Goal: Task Accomplishment & Management: Complete application form

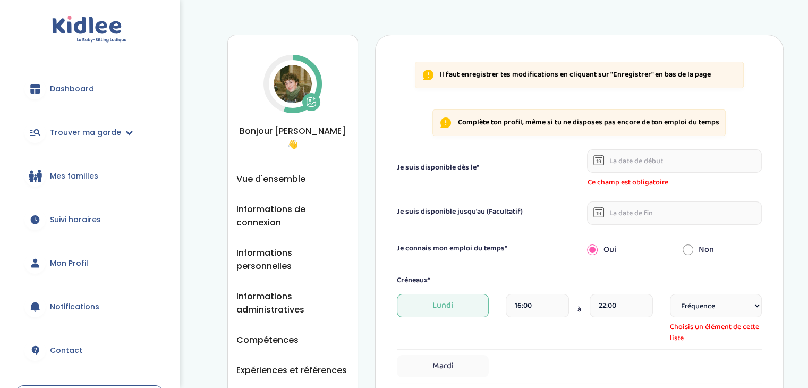
click at [637, 164] on input "text" at bounding box center [674, 160] width 175 height 23
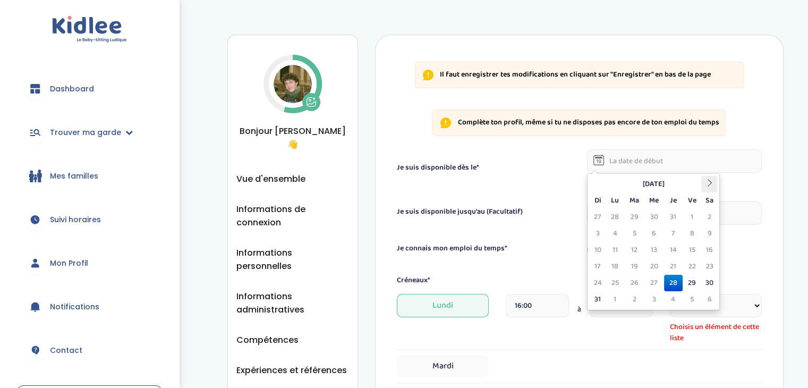
click at [710, 188] on th at bounding box center [709, 184] width 16 height 16
click at [620, 247] on td "15" at bounding box center [615, 250] width 19 height 16
type input "15-09-2025"
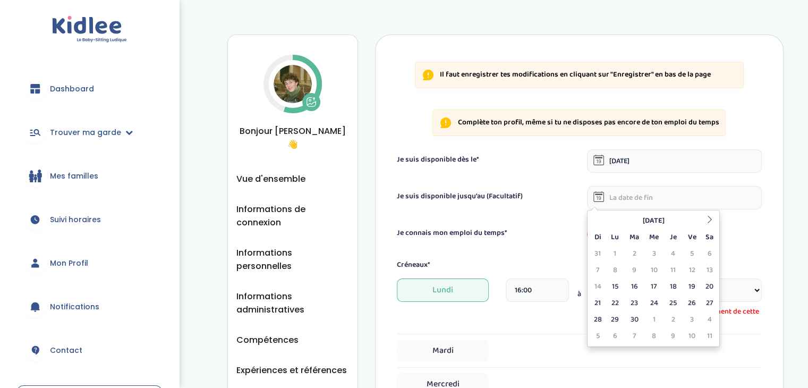
click at [623, 201] on input "text" at bounding box center [674, 197] width 175 height 23
click at [717, 225] on th at bounding box center [709, 221] width 16 height 16
click at [697, 285] on td "19" at bounding box center [692, 286] width 19 height 16
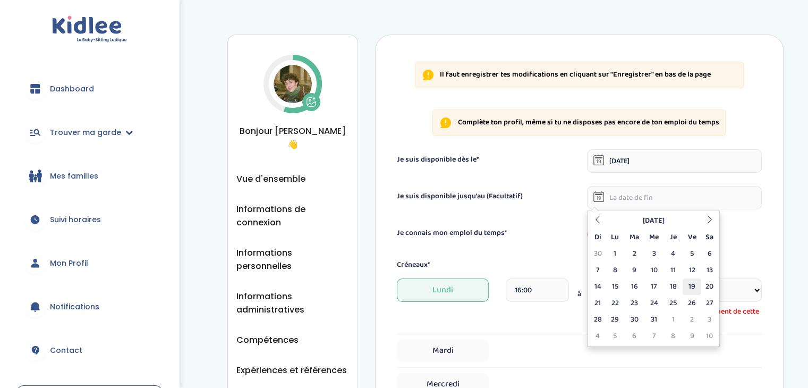
type input "19-12-2025"
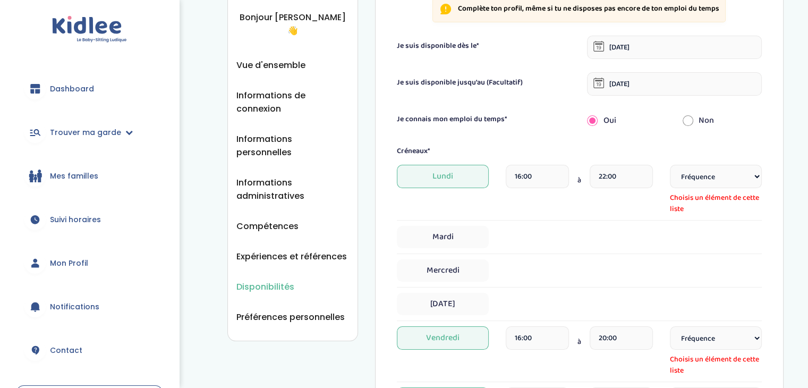
scroll to position [150, 0]
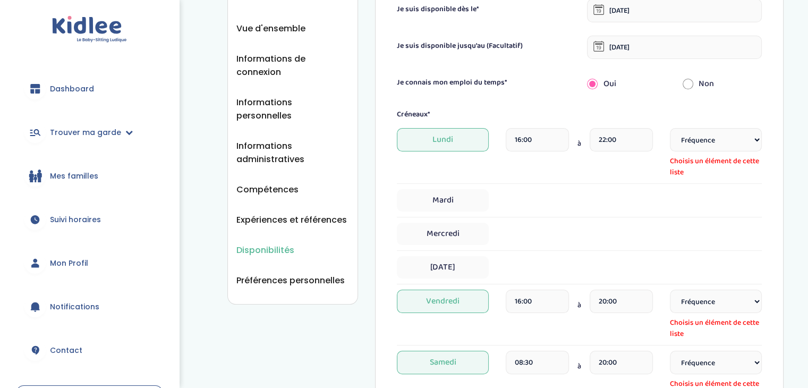
click at [546, 142] on input "16:00" at bounding box center [537, 139] width 63 height 23
click at [526, 213] on span at bounding box center [529, 199] width 29 height 29
type input "18:00"
click at [623, 148] on input "22:00" at bounding box center [621, 139] width 63 height 23
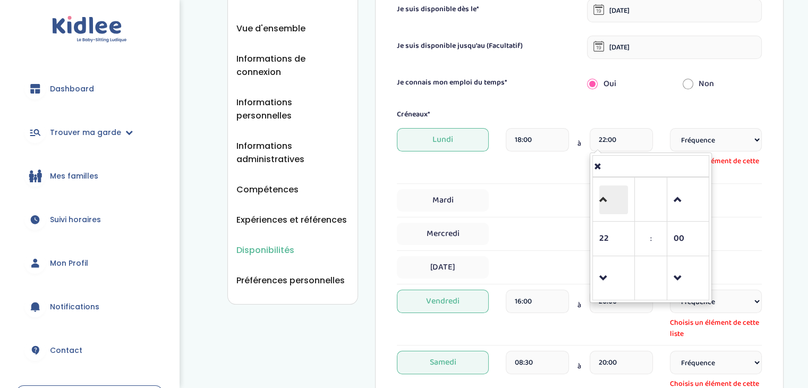
click at [600, 190] on span at bounding box center [613, 199] width 29 height 29
click at [661, 196] on td at bounding box center [651, 199] width 32 height 44
click at [664, 196] on td at bounding box center [651, 199] width 32 height 44
click at [678, 197] on span at bounding box center [688, 199] width 29 height 29
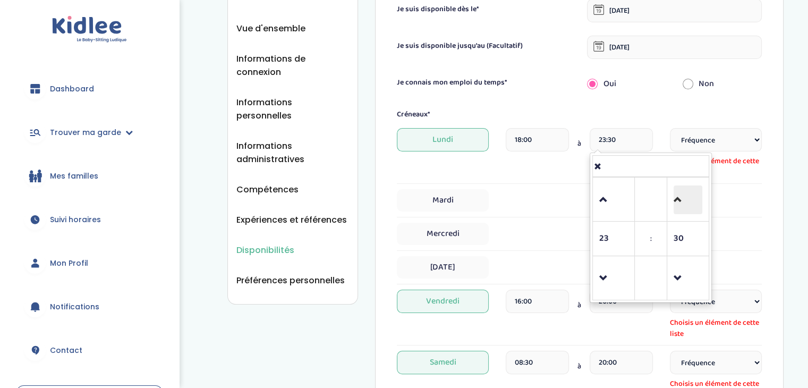
click at [678, 197] on span at bounding box center [688, 199] width 29 height 29
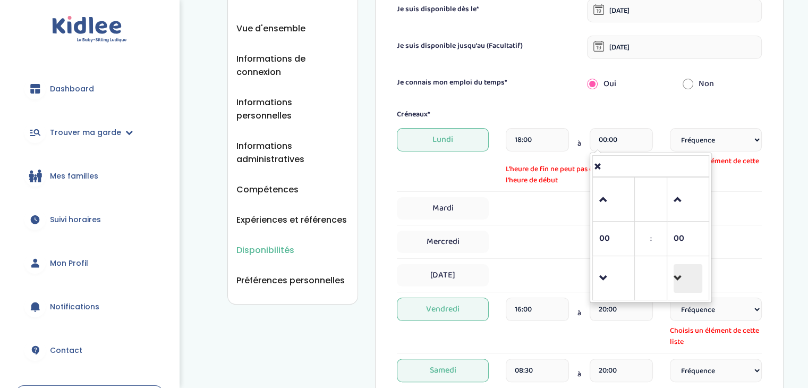
click at [674, 278] on span at bounding box center [688, 278] width 29 height 29
type input "23:45"
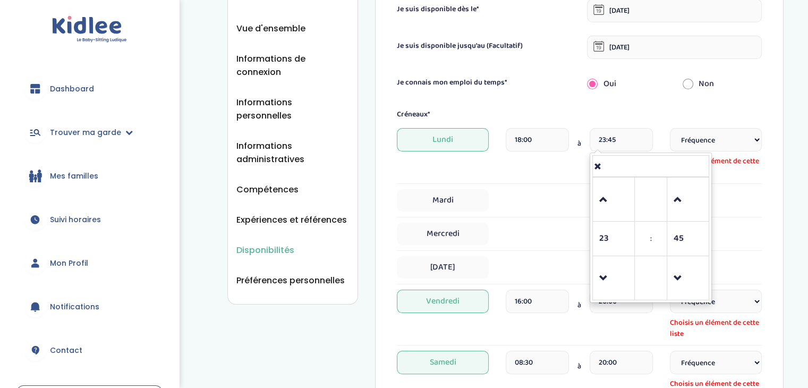
click at [646, 117] on div "Créneaux*" at bounding box center [579, 114] width 381 height 11
click at [678, 139] on select "Fréquence Toutes les semaines Toutes les 2 semaines Tous les mois" at bounding box center [716, 139] width 92 height 23
select select "1"
click at [670, 128] on select "Fréquence Toutes les semaines Toutes les 2 semaines Tous les mois" at bounding box center [716, 139] width 92 height 23
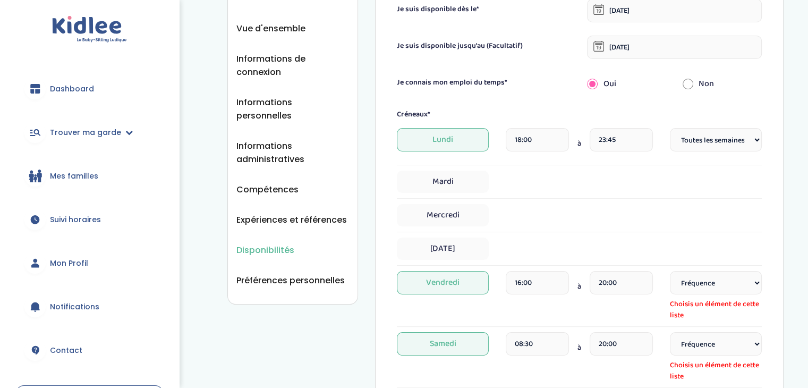
scroll to position [174, 0]
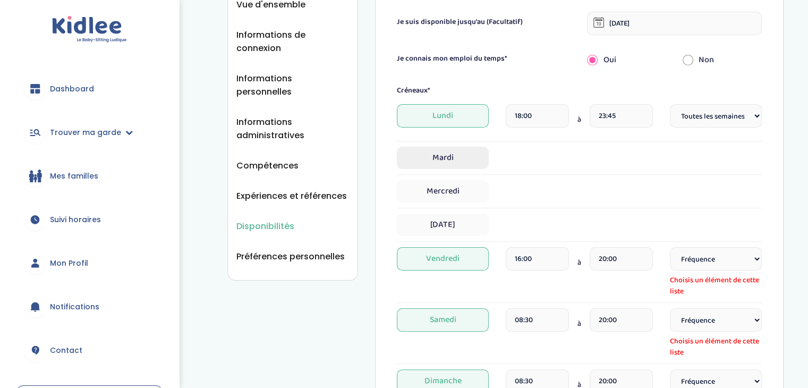
click at [442, 154] on span "Mardi" at bounding box center [443, 158] width 92 height 22
select select "1"
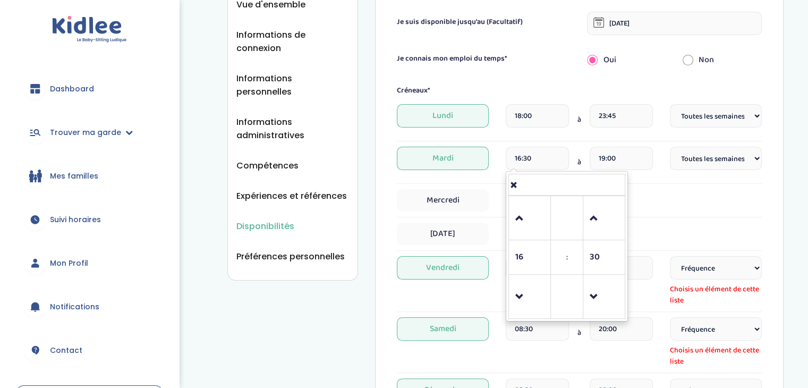
click at [546, 158] on input "16:30" at bounding box center [537, 158] width 63 height 23
click at [524, 305] on span at bounding box center [529, 297] width 29 height 29
type input "15:30"
click at [674, 214] on div "Mercredi" at bounding box center [579, 203] width 365 height 28
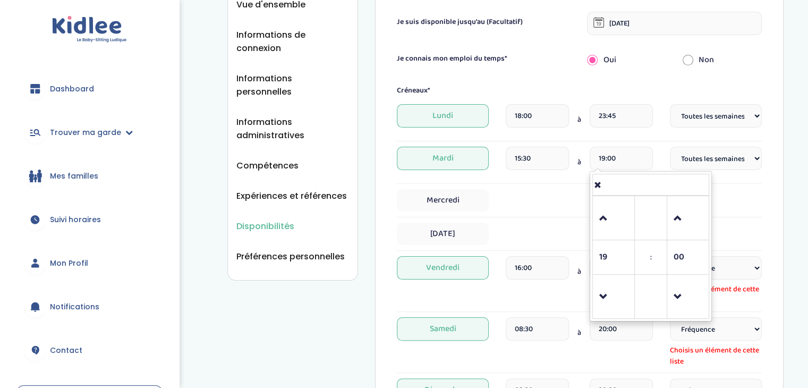
click at [626, 164] on input "19:00" at bounding box center [621, 158] width 63 height 23
click at [621, 230] on span at bounding box center [613, 218] width 29 height 29
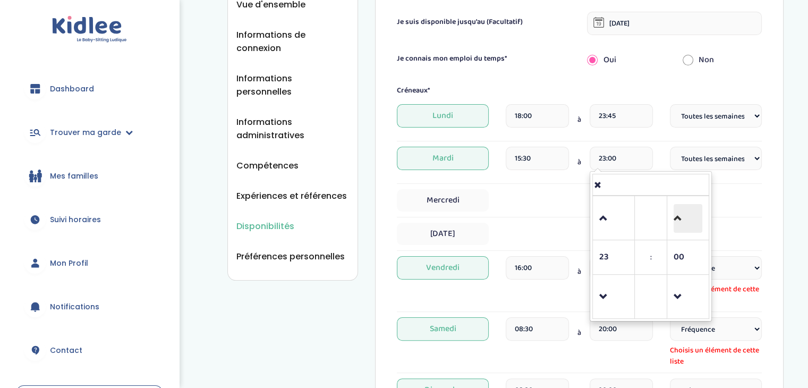
click at [689, 212] on span at bounding box center [688, 218] width 29 height 29
type input "23:45"
click at [748, 201] on div "Mercredi" at bounding box center [579, 200] width 365 height 22
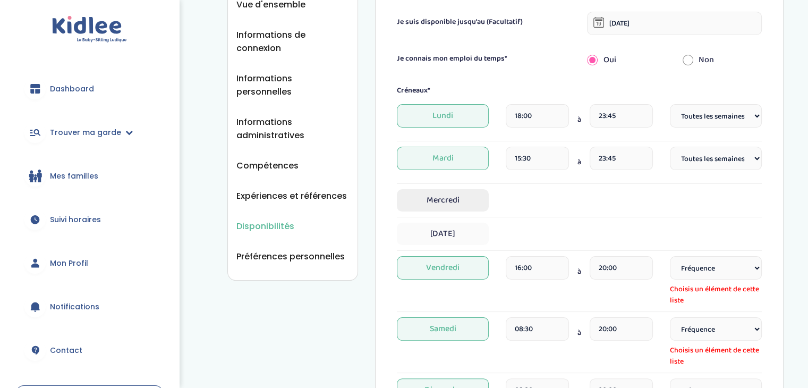
click at [436, 190] on span "Mercredi" at bounding box center [443, 200] width 92 height 22
select select "1"
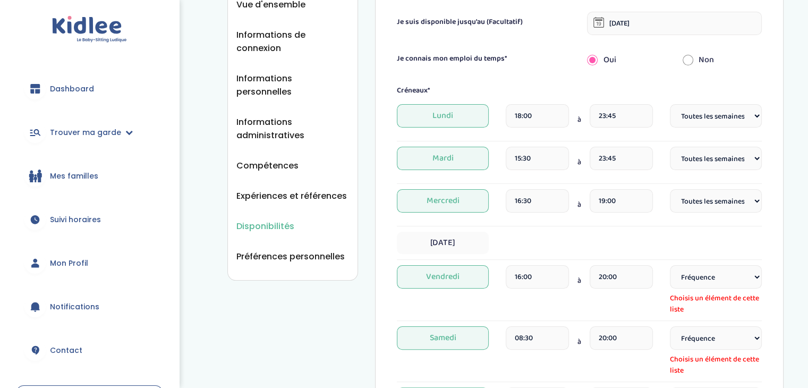
click at [563, 206] on input "16:30" at bounding box center [537, 200] width 63 height 23
click at [518, 168] on span at bounding box center [529, 163] width 29 height 29
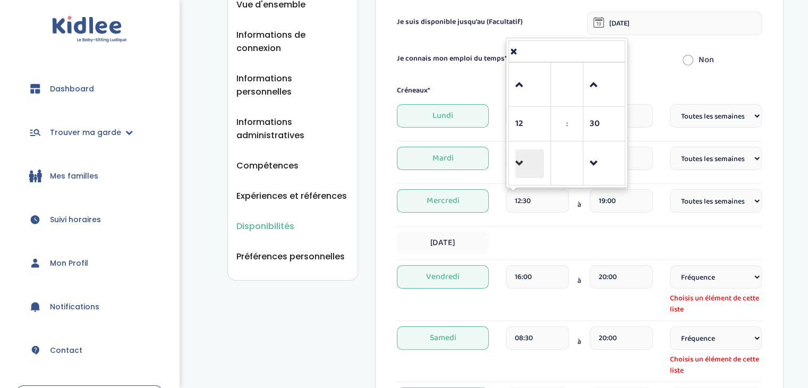
click at [518, 168] on span at bounding box center [529, 163] width 29 height 29
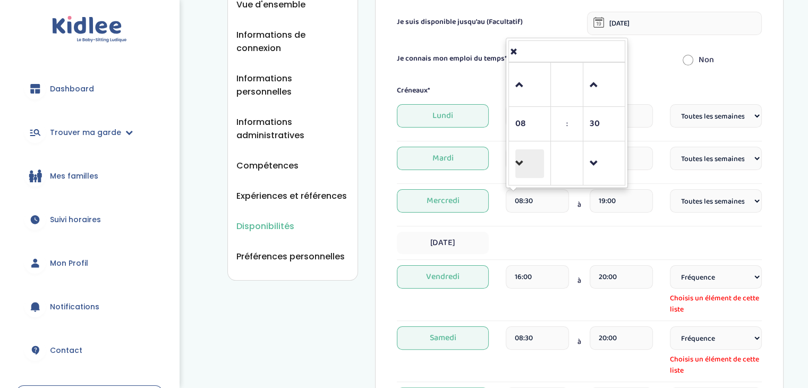
type input "07:30"
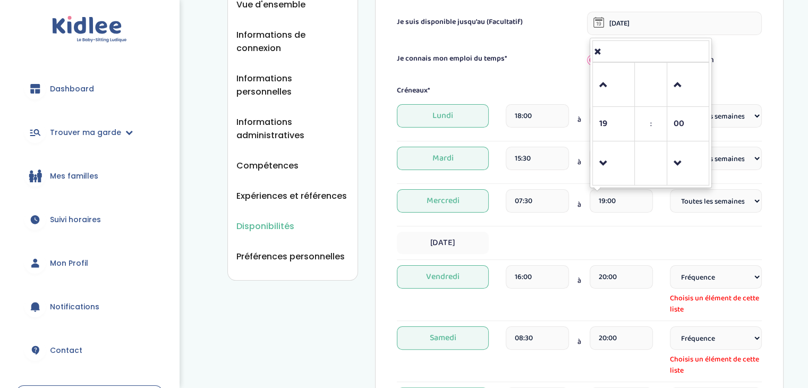
click at [613, 200] on input "19:00" at bounding box center [621, 200] width 63 height 23
click at [606, 159] on span at bounding box center [613, 163] width 29 height 29
click at [616, 87] on span at bounding box center [613, 85] width 29 height 29
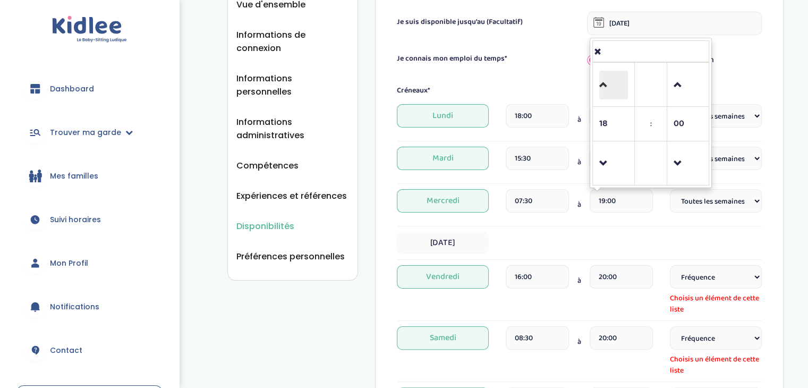
click at [616, 87] on span at bounding box center [613, 85] width 29 height 29
click at [689, 98] on span at bounding box center [688, 85] width 29 height 29
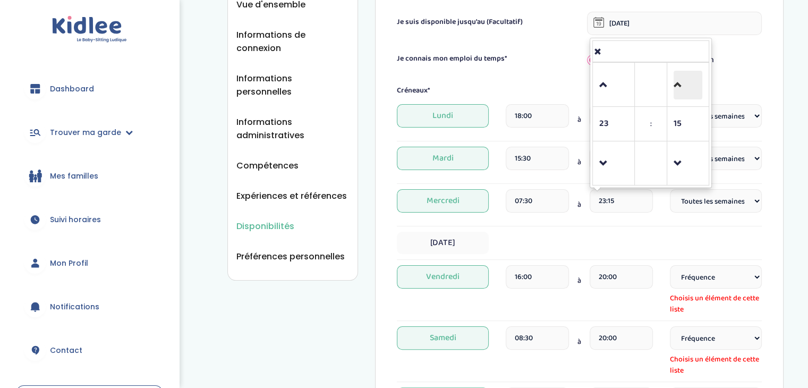
click at [689, 98] on span at bounding box center [688, 85] width 29 height 29
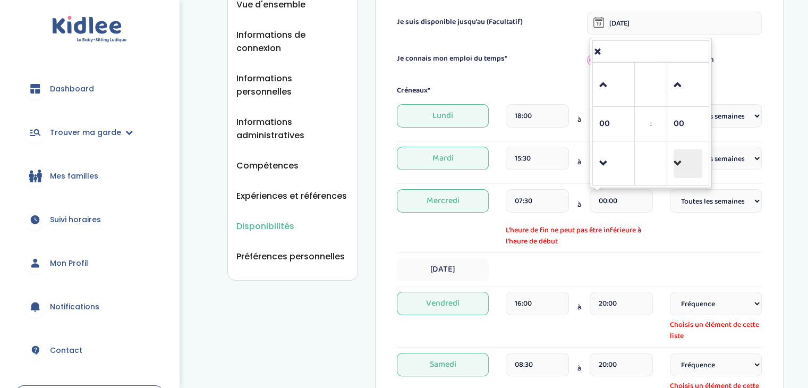
click at [688, 172] on span at bounding box center [688, 163] width 29 height 29
type input "23:45"
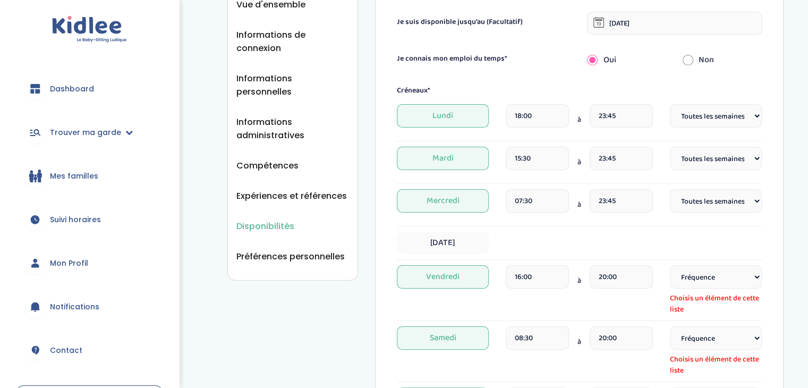
click at [708, 232] on div "Jeudi" at bounding box center [579, 243] width 365 height 22
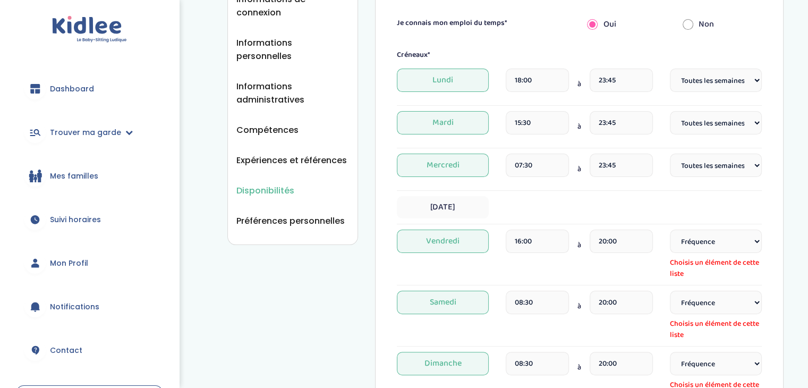
scroll to position [210, 0]
click at [470, 207] on span "Jeudi" at bounding box center [443, 207] width 92 height 22
select select "1"
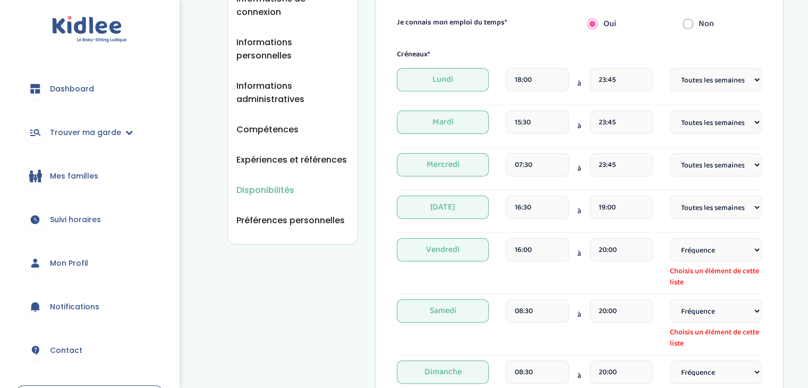
click at [539, 211] on input "16:30" at bounding box center [537, 207] width 63 height 23
click at [533, 165] on span at bounding box center [529, 170] width 29 height 29
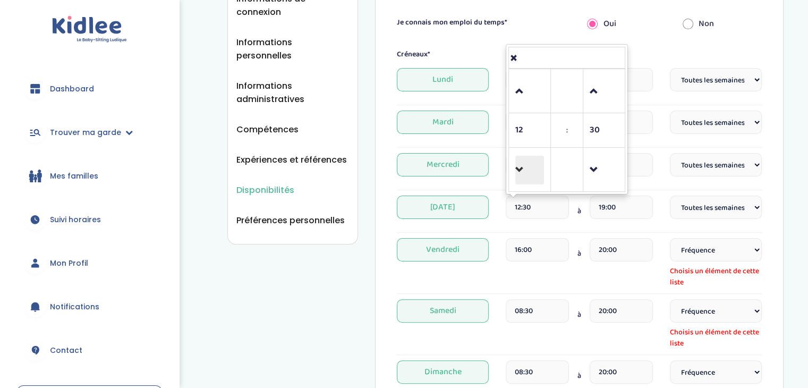
click at [533, 165] on span at bounding box center [529, 170] width 29 height 29
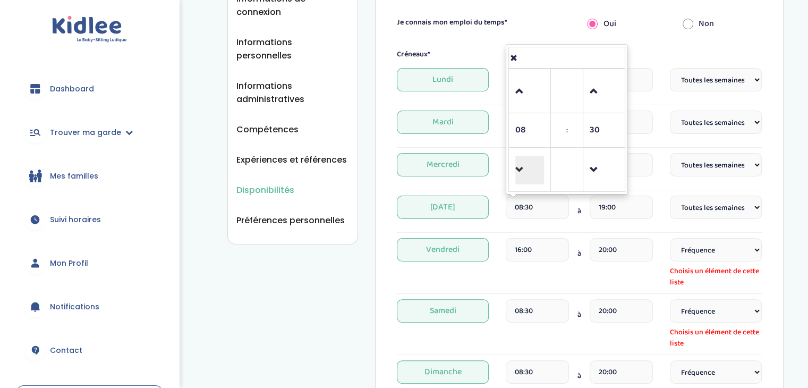
type input "07:30"
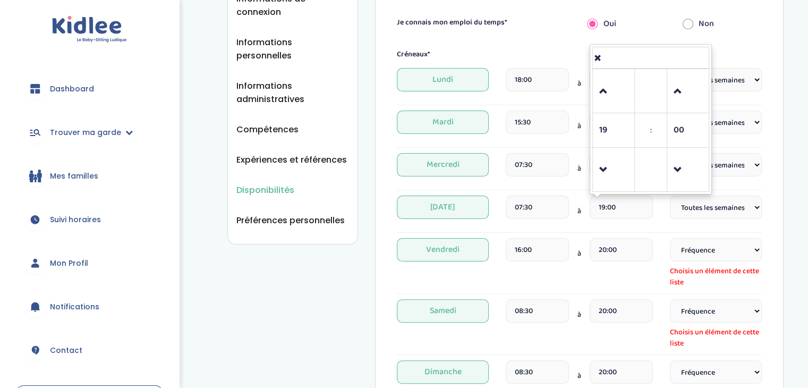
click at [637, 206] on input "19:00" at bounding box center [621, 207] width 63 height 23
click at [603, 165] on span at bounding box center [613, 170] width 29 height 29
click at [612, 170] on span at bounding box center [613, 170] width 29 height 29
click at [682, 98] on span at bounding box center [688, 91] width 29 height 29
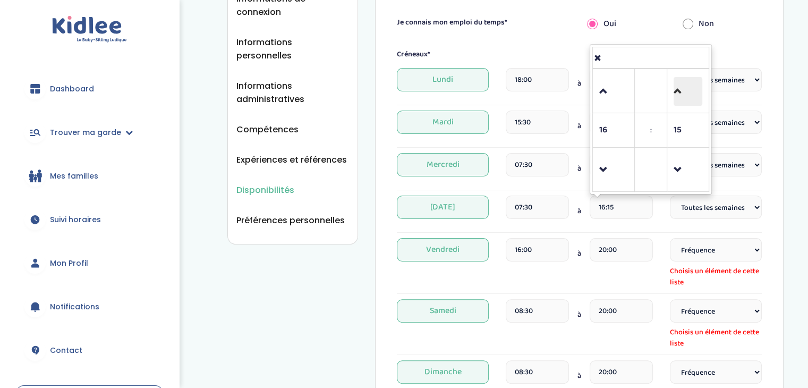
click at [682, 98] on span at bounding box center [688, 91] width 29 height 29
type input "16:30"
click at [650, 220] on div "16:30" at bounding box center [621, 211] width 63 height 31
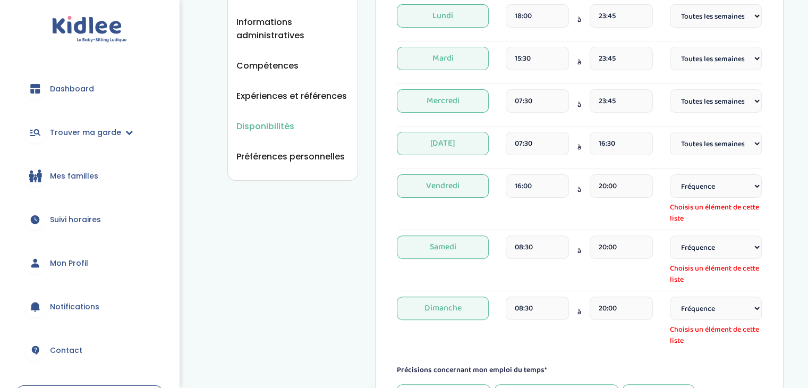
scroll to position [274, 0]
click at [689, 188] on select "Fréquence Toutes les semaines Toutes les 2 semaines Tous les mois" at bounding box center [716, 185] width 92 height 23
select select "1"
click at [670, 174] on select "Fréquence Toutes les semaines Toutes les 2 semaines Tous les mois" at bounding box center [716, 185] width 92 height 23
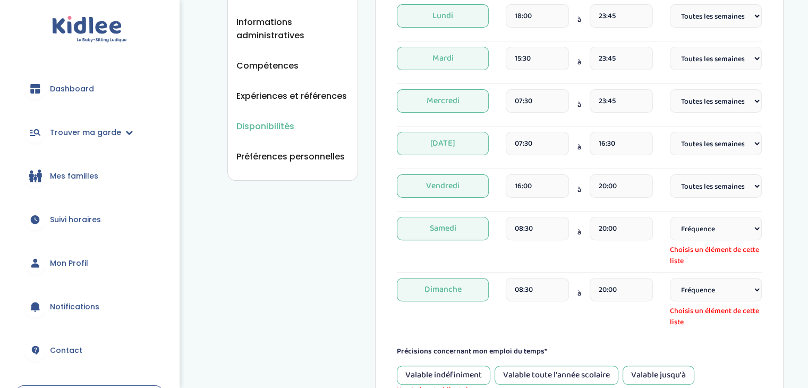
click at [531, 186] on input "16:00" at bounding box center [537, 185] width 63 height 23
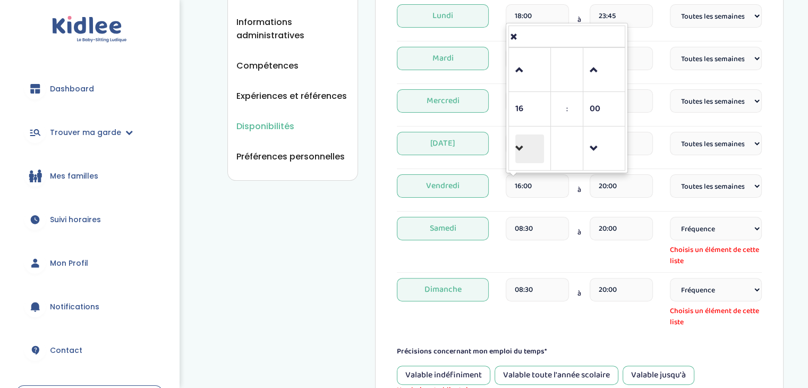
click at [527, 141] on span at bounding box center [529, 148] width 29 height 29
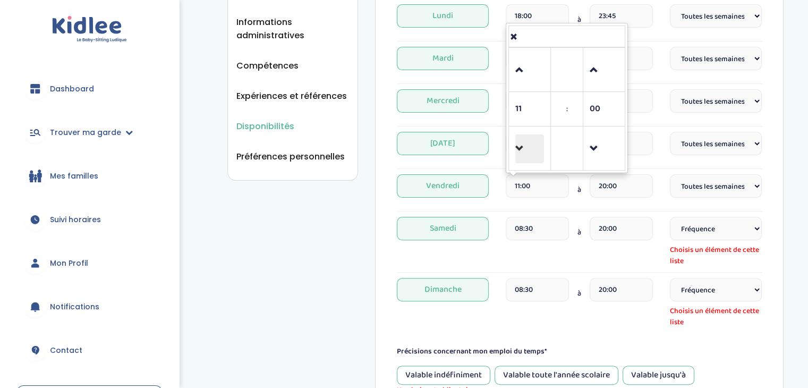
click at [527, 141] on span at bounding box center [529, 148] width 29 height 29
click at [595, 74] on span at bounding box center [604, 70] width 29 height 29
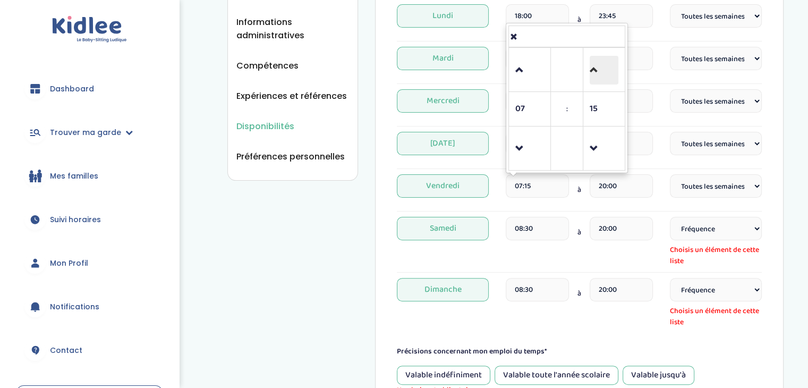
click at [595, 74] on span at bounding box center [604, 70] width 29 height 29
type input "07:30"
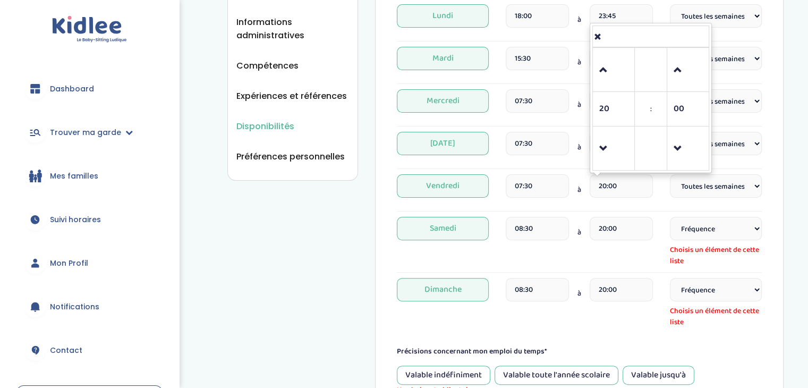
click at [613, 182] on input "20:00" at bounding box center [621, 185] width 63 height 23
click at [621, 157] on span at bounding box center [613, 148] width 29 height 29
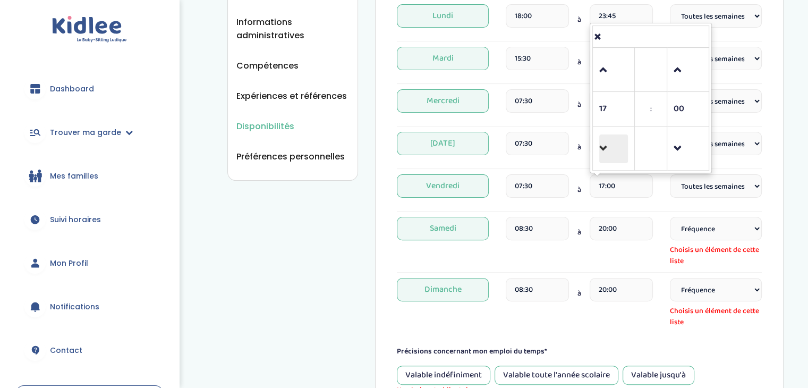
type input "16:00"
click at [656, 211] on hr at bounding box center [579, 211] width 365 height 1
click at [698, 234] on select "Fréquence Toutes les semaines Toutes les 2 semaines Tous les mois" at bounding box center [716, 228] width 92 height 23
select select "1"
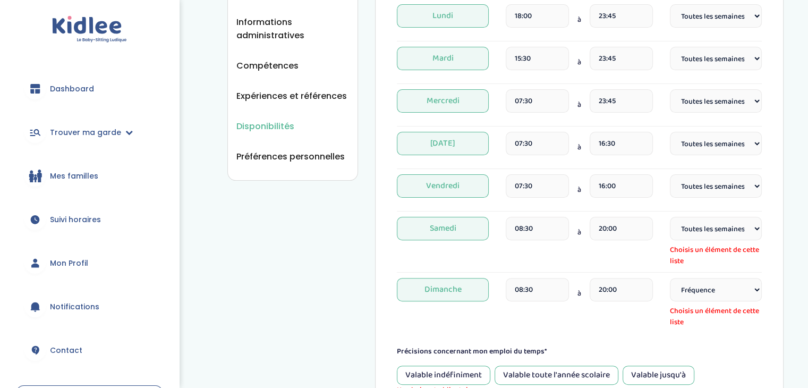
click at [670, 217] on select "Fréquence Toutes les semaines Toutes les 2 semaines Tous les mois" at bounding box center [716, 228] width 92 height 23
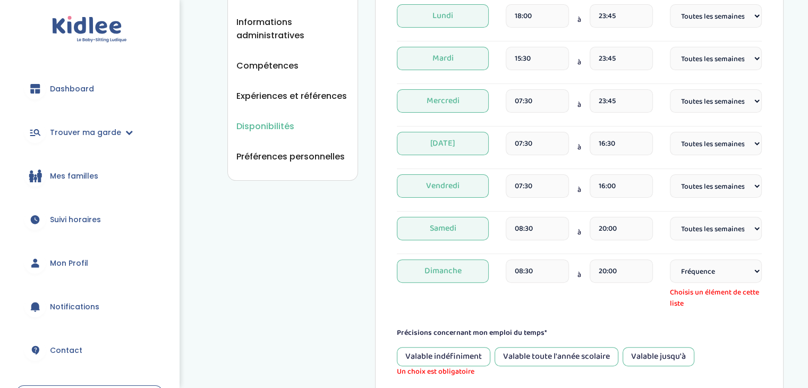
click at [547, 232] on input "08:30" at bounding box center [537, 228] width 63 height 23
click at [518, 194] on span at bounding box center [529, 191] width 29 height 29
type input "07:30"
click at [585, 243] on div "07:30 à 20:00" at bounding box center [579, 232] width 147 height 31
click at [592, 234] on input "20:00" at bounding box center [621, 228] width 63 height 23
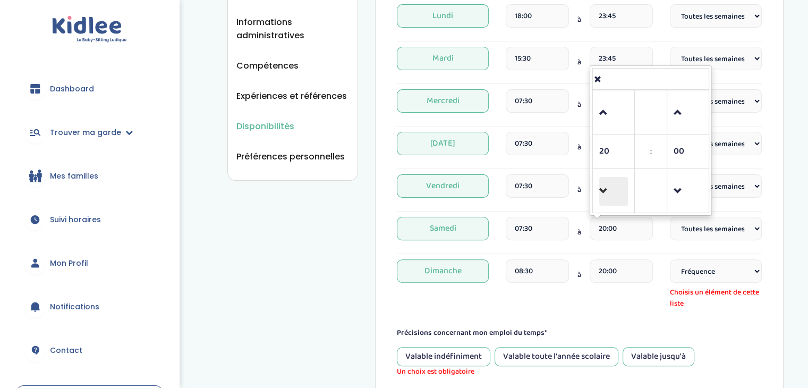
click at [604, 187] on span at bounding box center [613, 191] width 29 height 29
type input "16:00"
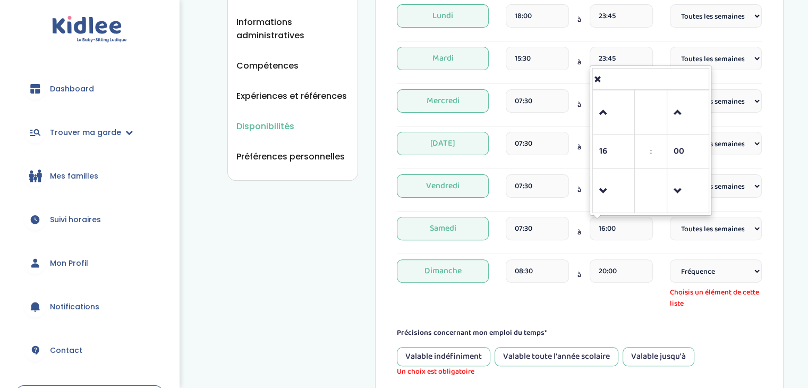
click at [656, 234] on div "Samedi 07:30 à 16:00 16 : 00 00 01 02 03 04 05 06 07 08 09 10 11 12 13 14 15 16…" at bounding box center [579, 232] width 365 height 31
click at [699, 271] on select "Fréquence Toutes les semaines Toutes les 2 semaines Tous les mois" at bounding box center [716, 270] width 92 height 23
click at [469, 270] on span "Dimanche" at bounding box center [443, 270] width 92 height 23
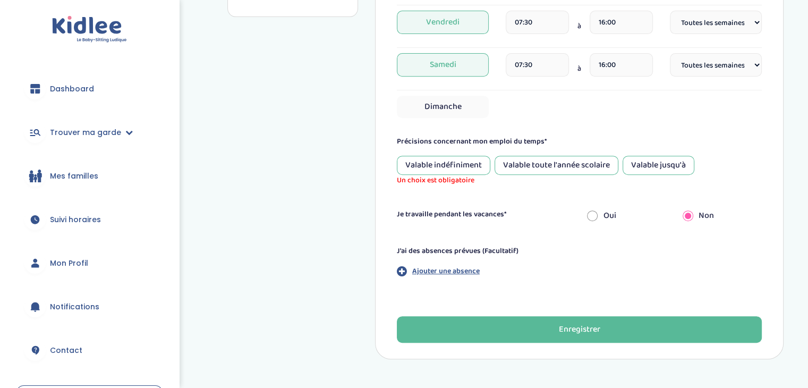
scroll to position [439, 0]
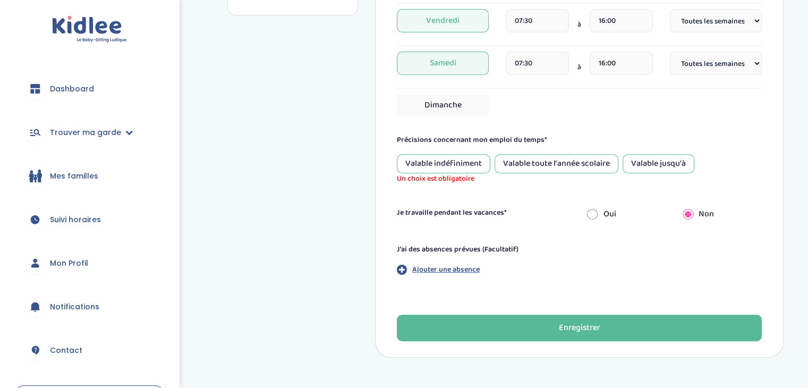
click at [634, 160] on div "Valable jusqu'à" at bounding box center [659, 163] width 72 height 19
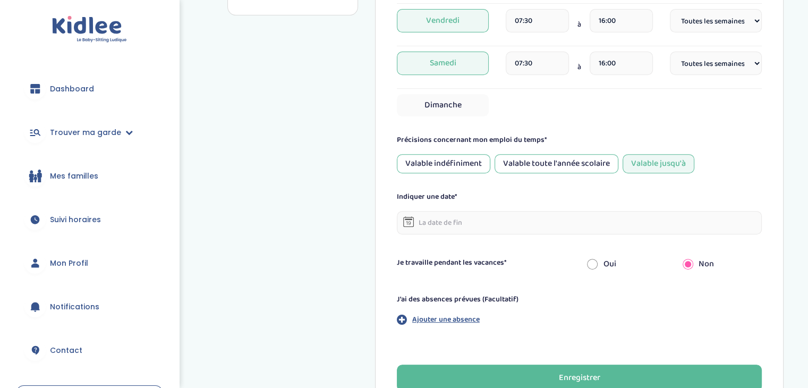
click at [560, 214] on input "text" at bounding box center [579, 222] width 365 height 23
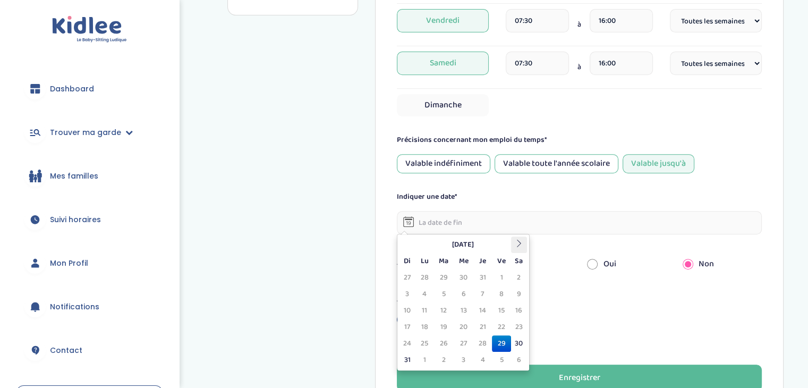
click at [516, 238] on th at bounding box center [519, 244] width 16 height 16
click at [510, 316] on td "19" at bounding box center [501, 310] width 19 height 16
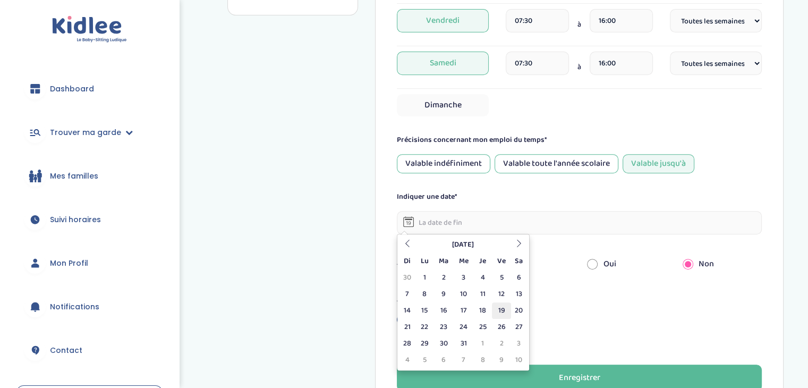
type input "19-12-2025"
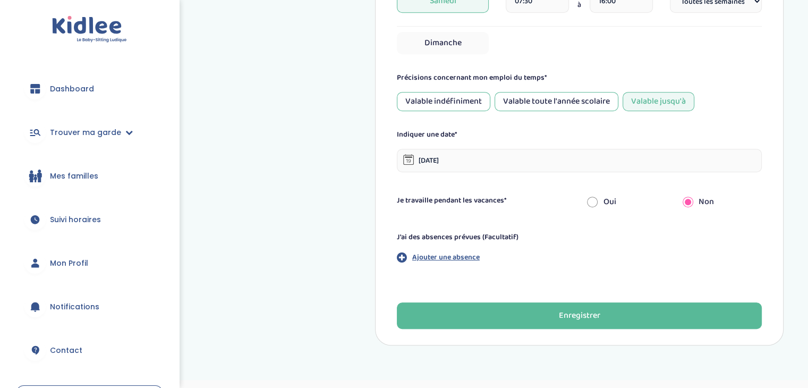
scroll to position [518, 0]
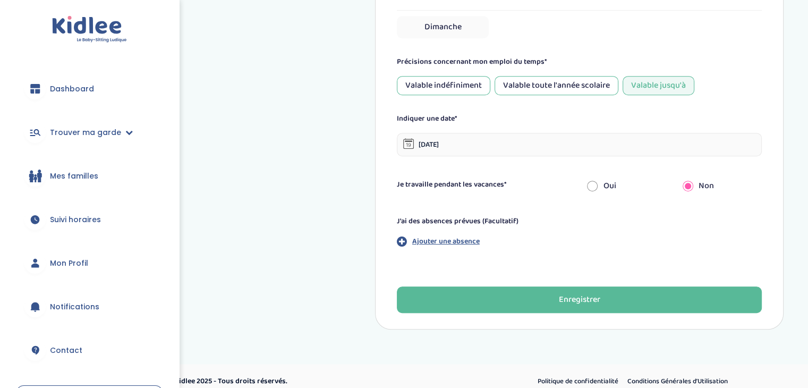
click at [459, 243] on p "Ajouter une absence" at bounding box center [445, 241] width 67 height 11
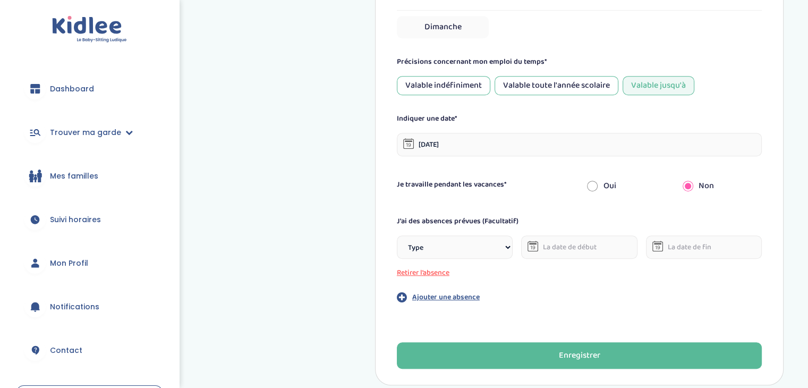
click at [508, 250] on select "Type Stages Alternances Vacances Partiels Autre" at bounding box center [455, 246] width 116 height 23
click at [397, 235] on select "Type Stages Alternances Vacances Partiels Autre" at bounding box center [455, 246] width 116 height 23
click at [548, 241] on input "text" at bounding box center [579, 246] width 116 height 23
click at [494, 255] on select "Type Stages Alternances Vacances Partiels Autre" at bounding box center [455, 246] width 116 height 23
select select "Vacances"
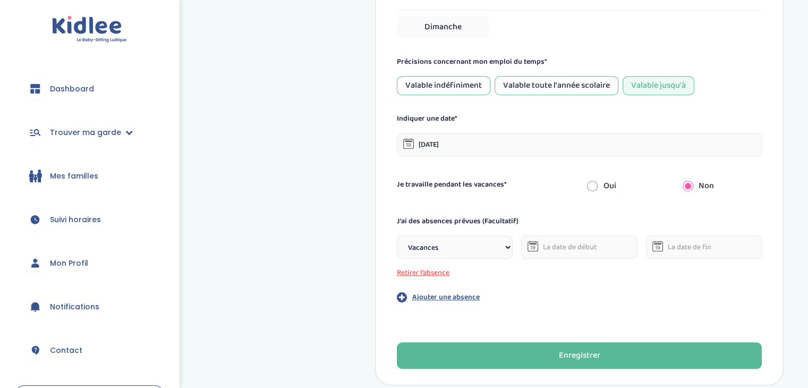
click at [397, 235] on select "Type Stages Alternances Vacances Partiels Autre" at bounding box center [455, 246] width 116 height 23
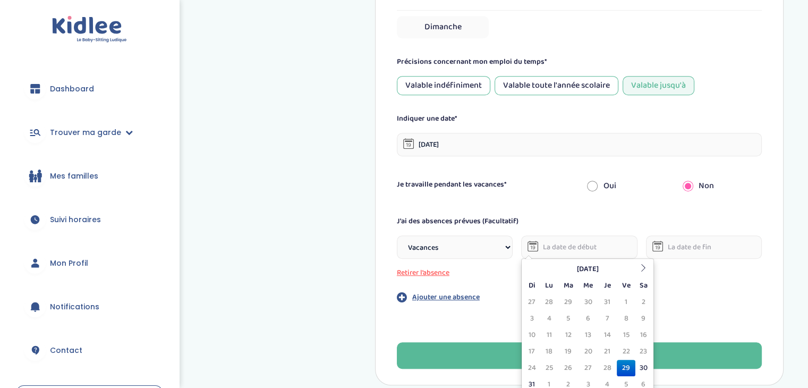
click at [582, 236] on input "text" at bounding box center [579, 246] width 116 height 23
click at [638, 270] on th at bounding box center [643, 269] width 16 height 16
click at [444, 274] on button "Retirer l’absence" at bounding box center [455, 272] width 116 height 11
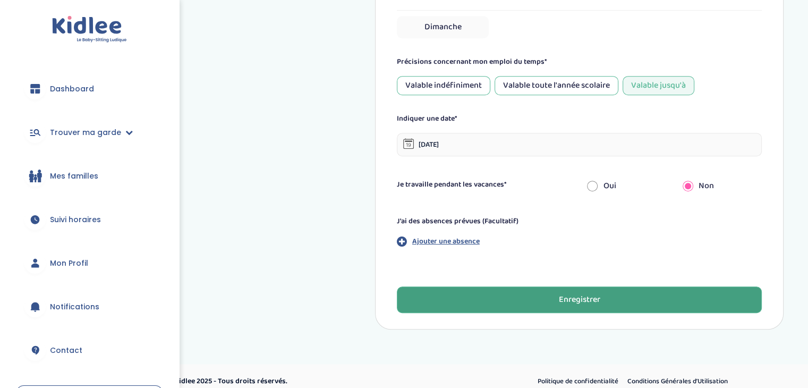
click at [527, 297] on button "Enregistrer" at bounding box center [579, 299] width 365 height 27
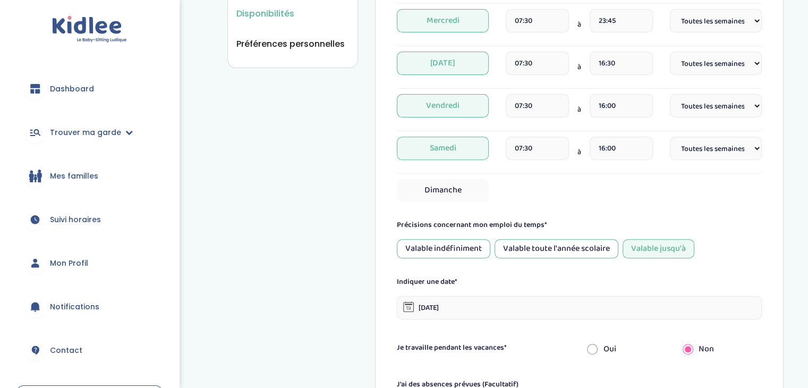
scroll to position [559, 0]
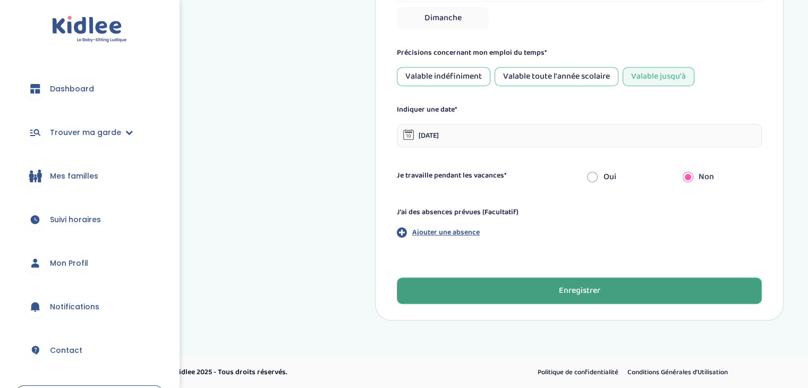
click at [461, 282] on button "Enregistrer" at bounding box center [579, 290] width 365 height 27
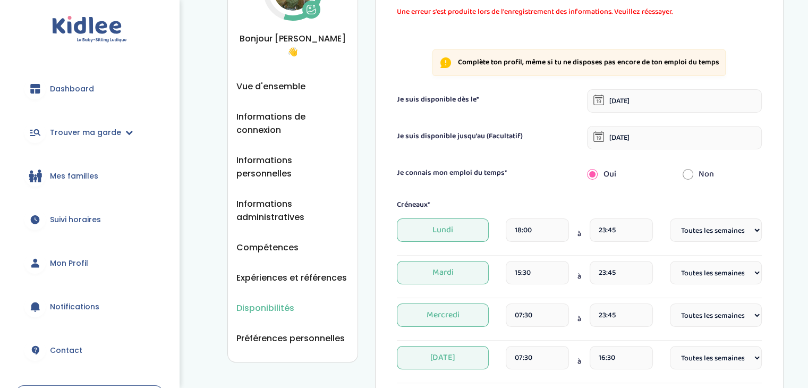
scroll to position [34, 0]
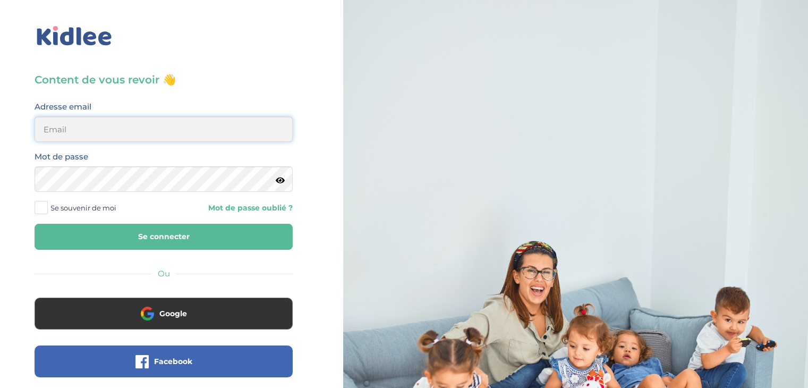
type input "franz.satta@gmail.com"
click at [65, 193] on div "Mot de passe" at bounding box center [164, 175] width 274 height 50
click at [35, 207] on span at bounding box center [41, 207] width 13 height 13
click at [0, 0] on input "Se souvenir de moi" at bounding box center [0, 0] width 0 height 0
click at [117, 227] on button "Se connecter" at bounding box center [164, 237] width 258 height 26
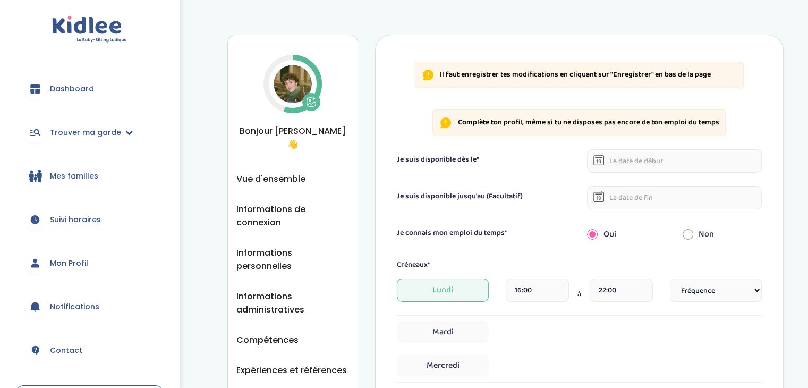
scroll to position [30, 0]
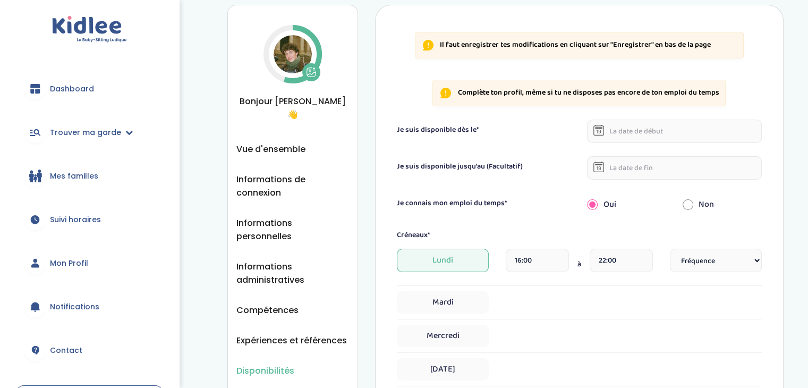
click at [264, 142] on span "Vue d'ensemble" at bounding box center [270, 148] width 69 height 13
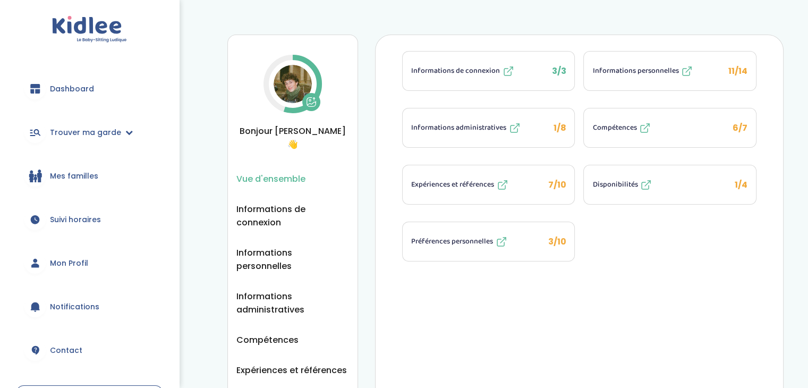
click at [645, 70] on span "Informations personnelles" at bounding box center [635, 70] width 86 height 11
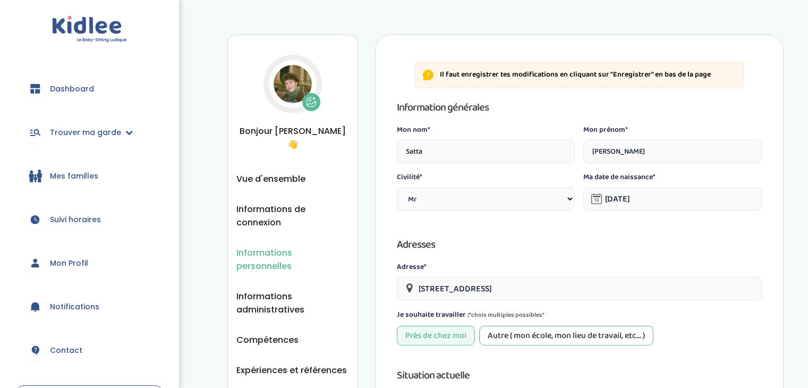
select select "0"
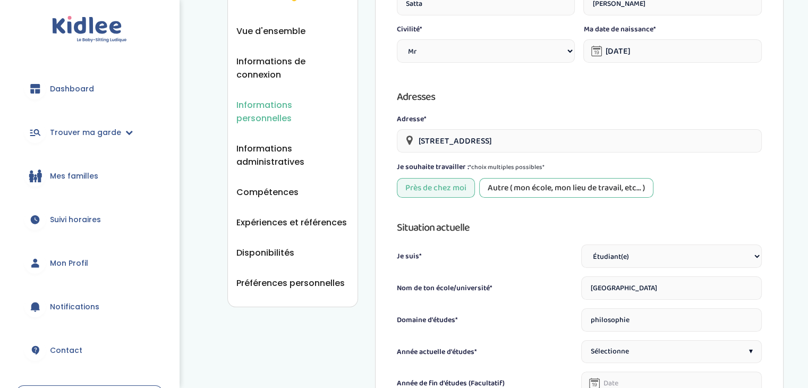
scroll to position [149, 0]
click at [429, 138] on input "126 Avenue Parmentier, Paris, France" at bounding box center [579, 139] width 365 height 23
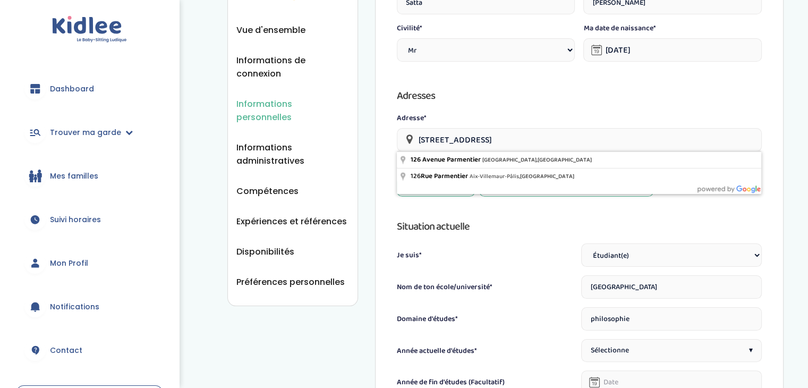
drag, startPoint x: 564, startPoint y: 138, endPoint x: 383, endPoint y: 134, distance: 180.7
click at [383, 134] on div "Il faut enregistrer tes modifications en cliquant sur "Enregistrer" en bas de l…" at bounding box center [579, 337] width 409 height 903
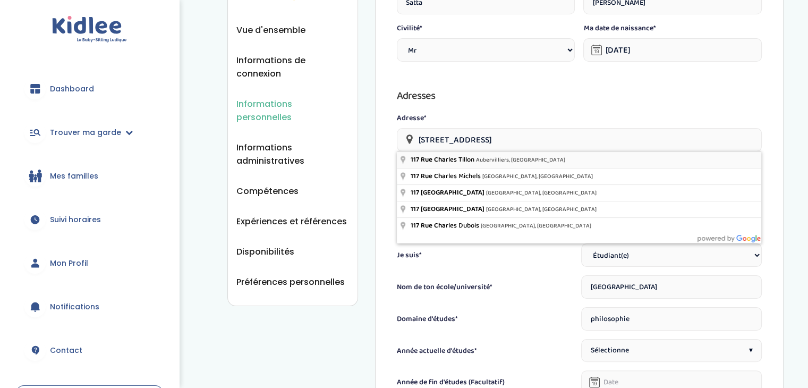
type input "117 Rue Charles Tillon, Aubervilliers, France"
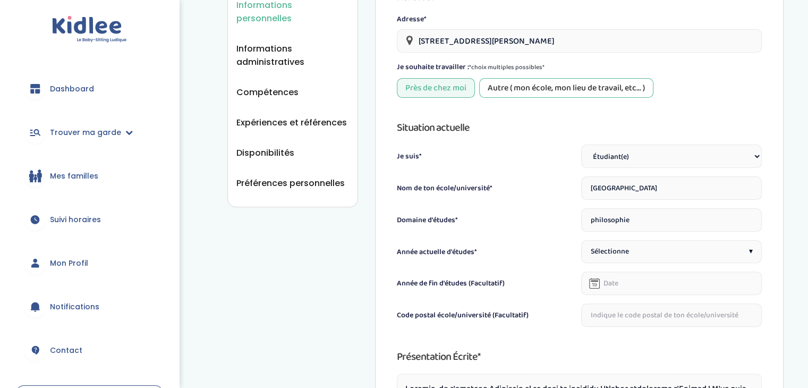
scroll to position [248, 0]
drag, startPoint x: 665, startPoint y: 192, endPoint x: 557, endPoint y: 200, distance: 108.7
click at [557, 200] on div "Situation actuelle Je suis* Étudiant(e) Salarié Professionnel(le) de la petite …" at bounding box center [579, 222] width 365 height 208
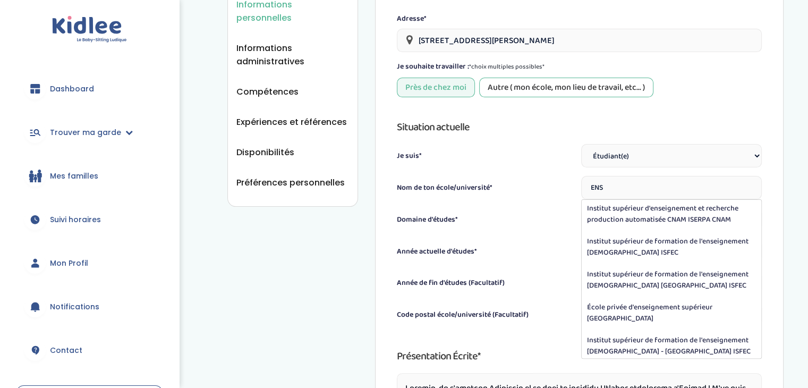
scroll to position [0, 0]
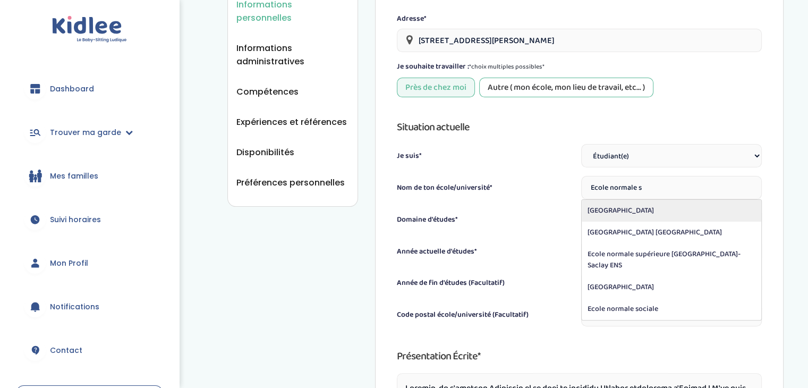
type input "Ecole normale supérieure ENS Paris"
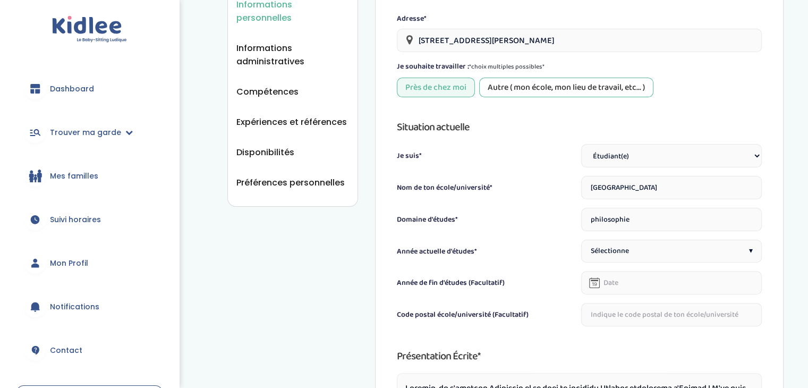
click at [592, 222] on input "philosophie" at bounding box center [671, 219] width 181 height 23
type input "Philosophie"
click at [605, 249] on span "Sélectionne" at bounding box center [609, 250] width 38 height 11
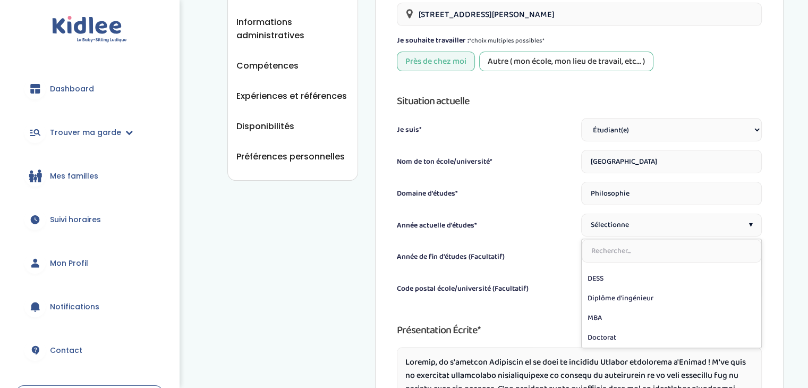
click at [533, 217] on div "Année actuelle d'études* Sélectionne ▾ CAP BEP Bac DEUG BTS DUT DEUST Bac + 1 B…" at bounding box center [579, 225] width 365 height 23
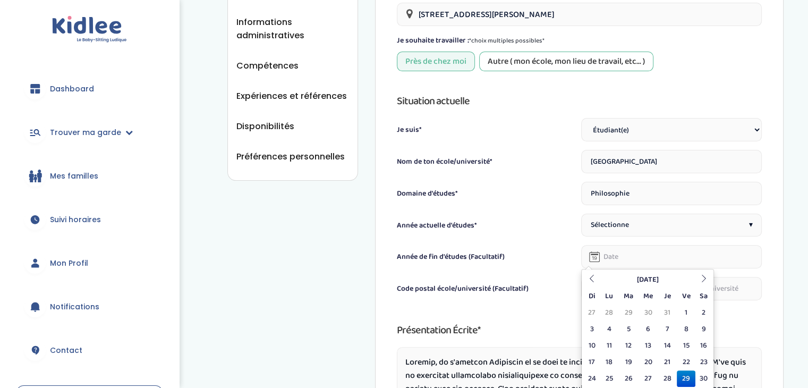
click at [635, 255] on input "text" at bounding box center [671, 256] width 181 height 23
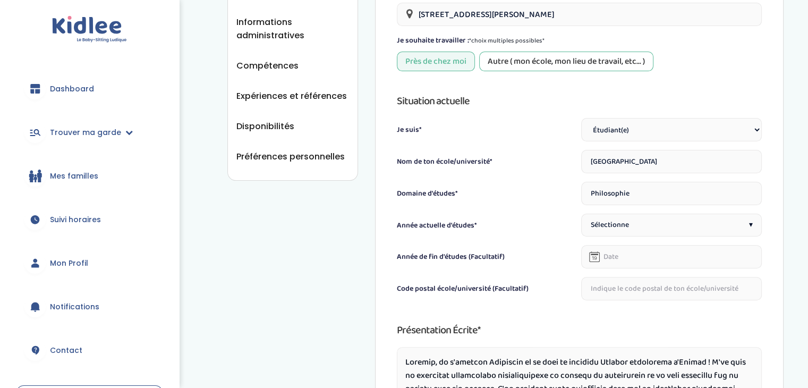
click at [569, 266] on div "Année de fin d'études (Facultatif)" at bounding box center [487, 259] width 181 height 17
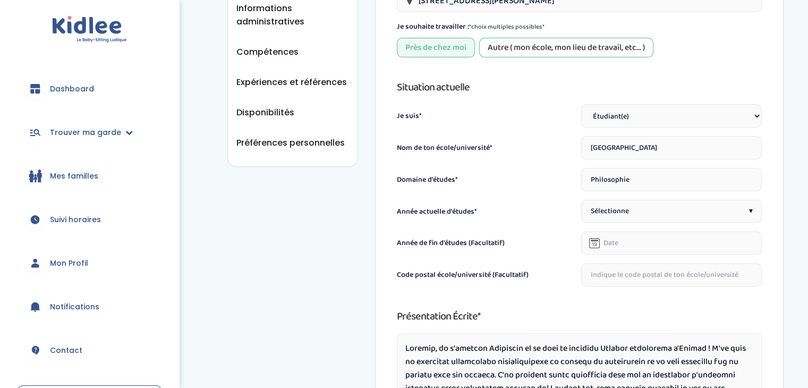
scroll to position [287, 0]
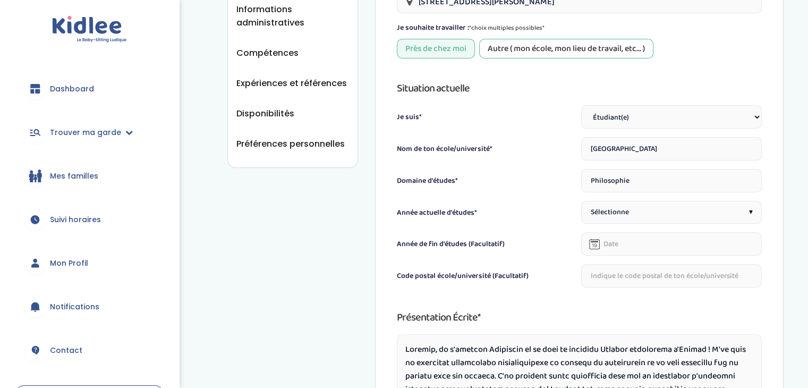
click at [625, 219] on div "Sélectionne ▾" at bounding box center [671, 212] width 181 height 23
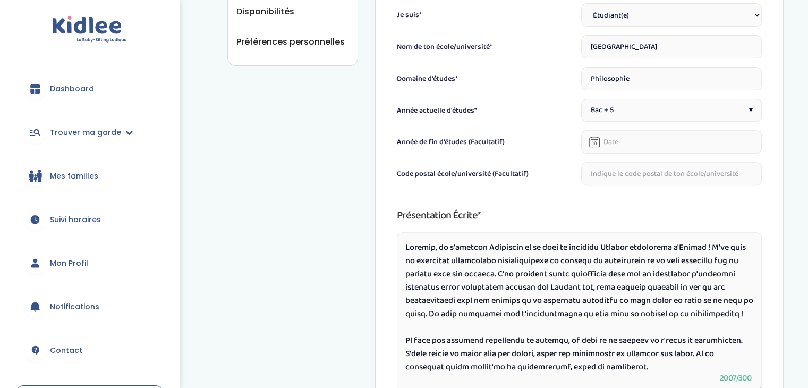
scroll to position [618, 0]
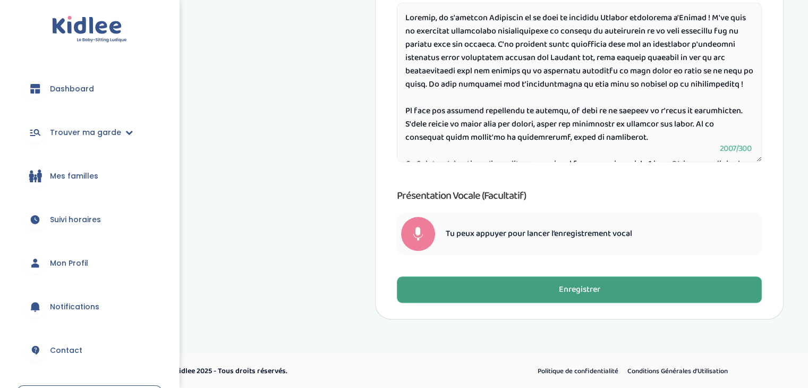
click at [499, 289] on button "Enregistrer" at bounding box center [579, 289] width 365 height 27
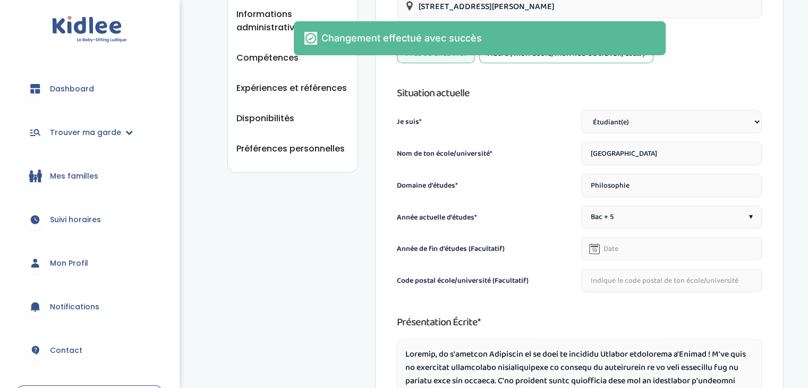
scroll to position [0, 0]
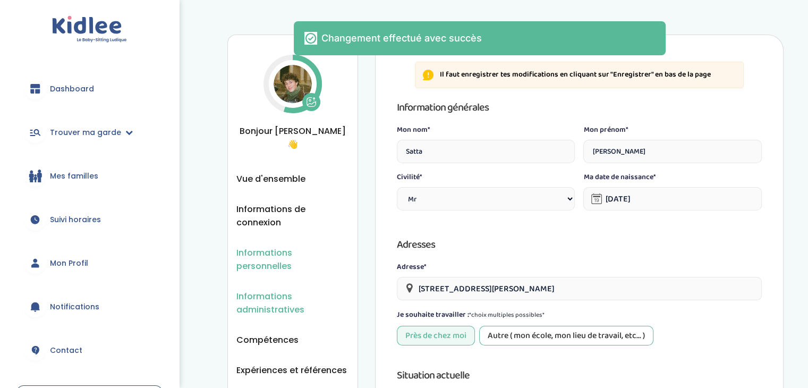
click at [282, 290] on span "Informations administratives" at bounding box center [292, 303] width 113 height 27
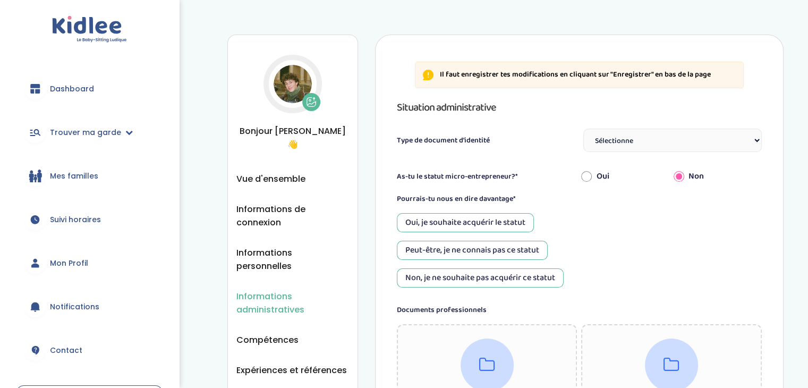
click at [316, 172] on ul "Vue d'ensemble Informations de connexion Informations personnelles Informations…" at bounding box center [292, 304] width 113 height 265
click at [301, 172] on span "Vue d'ensemble" at bounding box center [270, 178] width 69 height 13
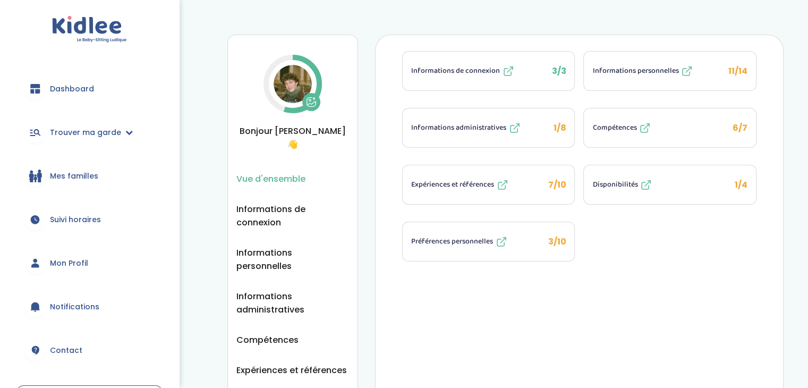
click at [480, 122] on span "Informations administratives" at bounding box center [458, 127] width 95 height 11
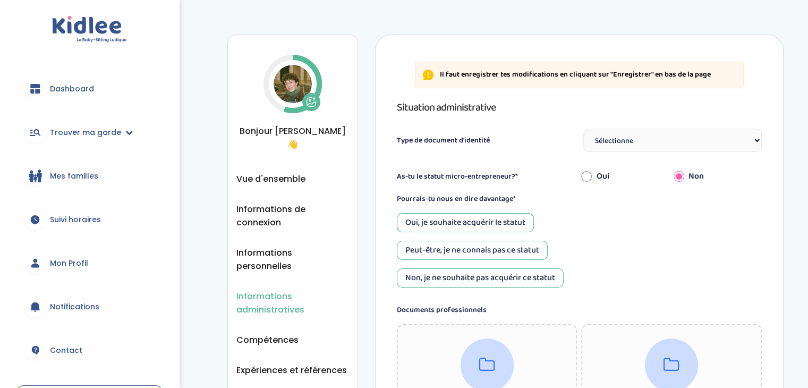
click at [666, 137] on select "Sélectionne Carte d'identité française ou Passeport français daté de moins de 5…" at bounding box center [672, 140] width 179 height 23
select select "Carte d'identité européenne ou Passeport européen (27 pays concernés)"
click at [583, 129] on select "Sélectionne Carte d'identité française ou Passeport français daté de moins de 5…" at bounding box center [672, 140] width 179 height 23
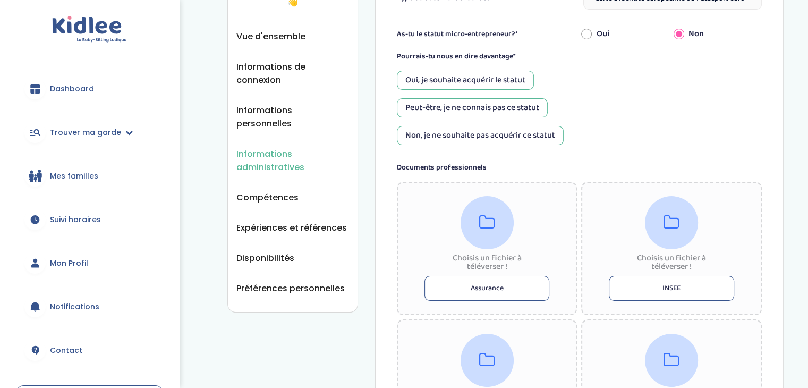
scroll to position [141, 0]
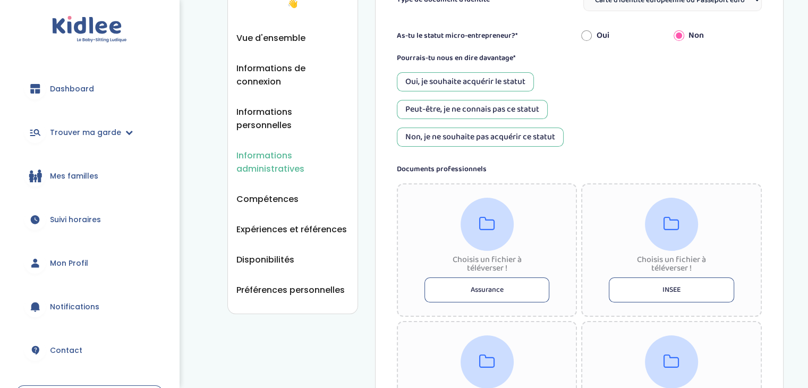
click at [498, 133] on div "Non, je ne souhaite pas acquérir ce statut" at bounding box center [480, 137] width 167 height 19
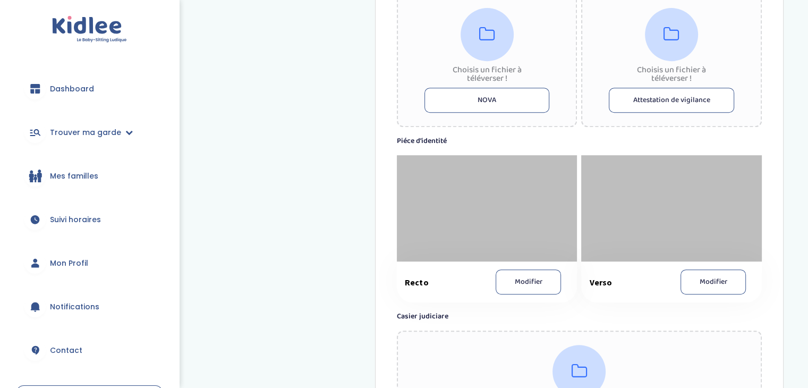
scroll to position [528, 0]
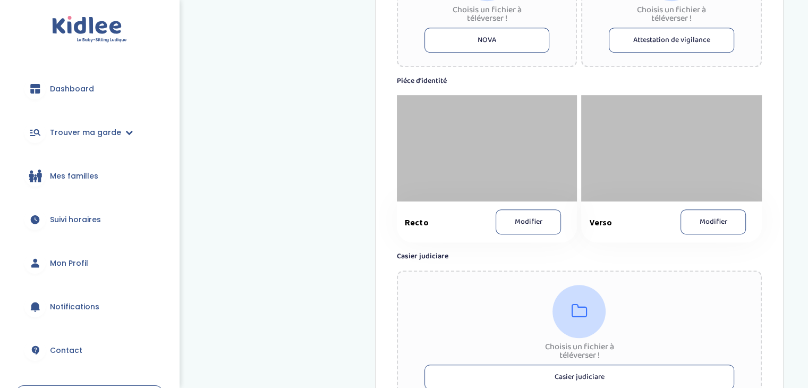
click at [543, 225] on button "Modifier" at bounding box center [528, 221] width 65 height 25
click at [700, 213] on button "Modifier" at bounding box center [713, 221] width 65 height 25
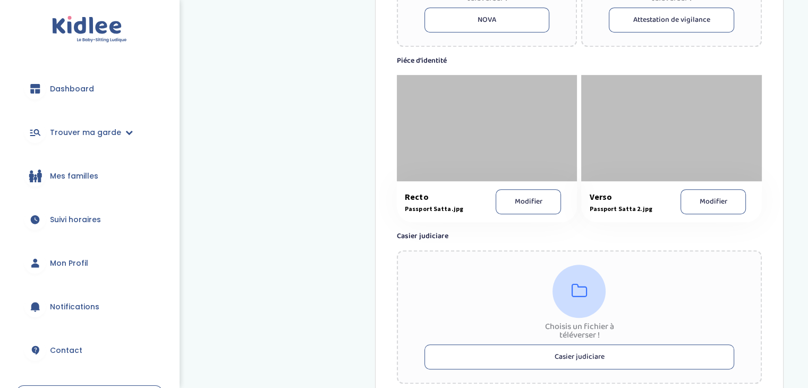
scroll to position [666, 0]
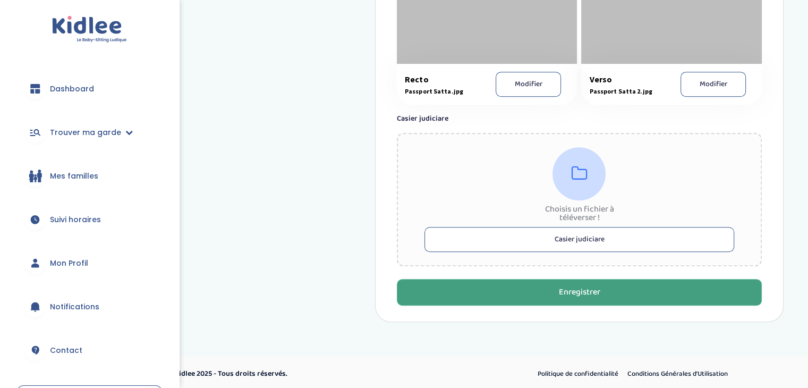
click at [451, 281] on button "Enregistrer" at bounding box center [579, 292] width 365 height 27
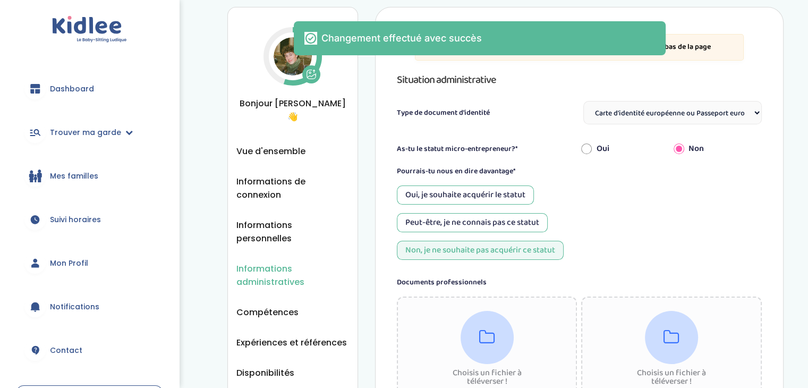
scroll to position [0, 0]
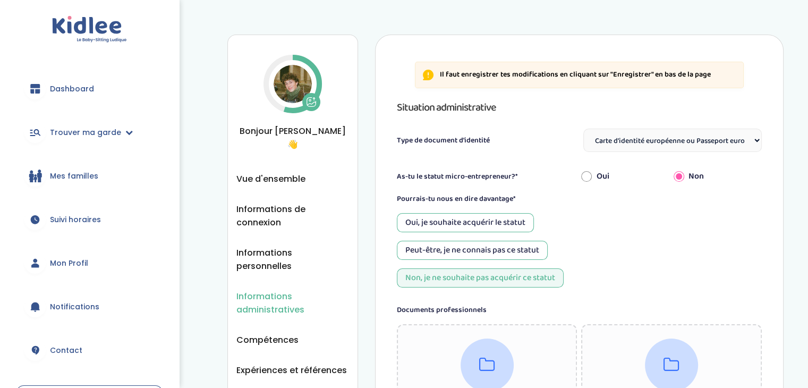
click at [281, 154] on div "Informations administratives Vue d'ensemble Informations de connexion Informati…" at bounding box center [292, 245] width 131 height 420
click at [281, 172] on span "Vue d'ensemble" at bounding box center [270, 178] width 69 height 13
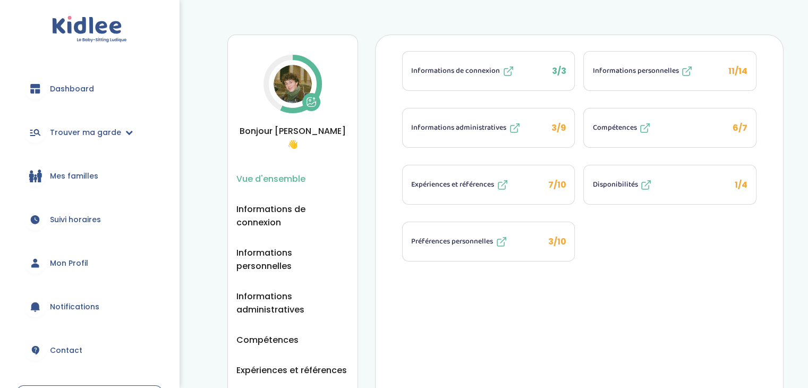
click at [282, 73] on img at bounding box center [293, 84] width 38 height 38
click at [313, 94] on button at bounding box center [311, 102] width 18 height 18
click at [299, 78] on img at bounding box center [293, 84] width 38 height 38
click at [298, 78] on img at bounding box center [293, 84] width 38 height 38
click at [285, 85] on img at bounding box center [293, 84] width 38 height 38
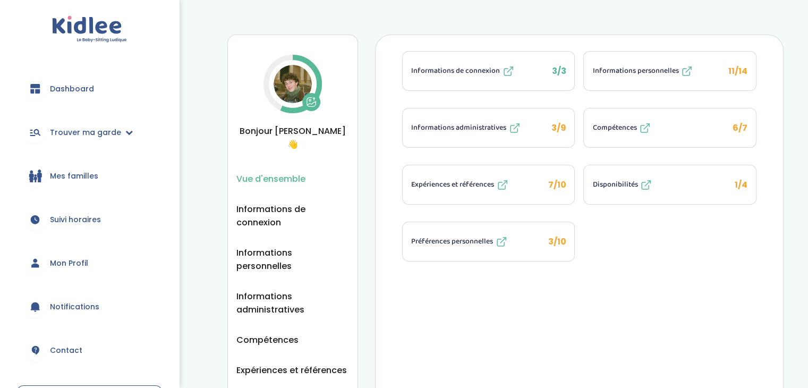
click at [268, 94] on circle at bounding box center [292, 83] width 53 height 53
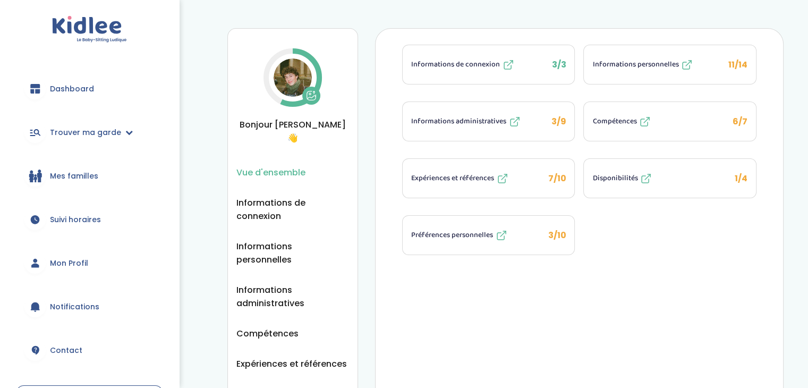
scroll to position [6, 0]
click at [618, 117] on span "Compétences" at bounding box center [614, 121] width 44 height 11
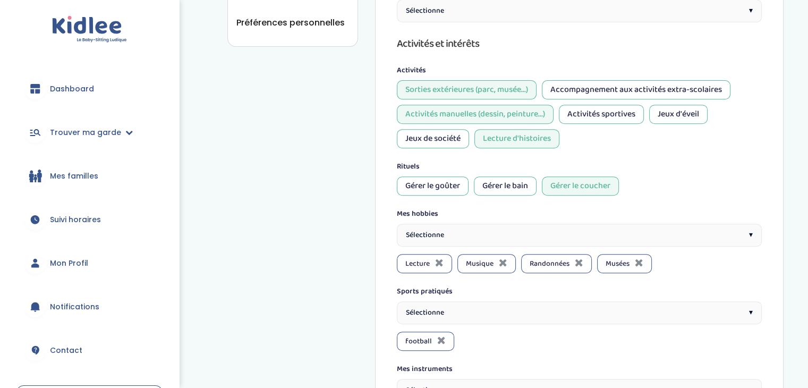
scroll to position [409, 0]
click at [515, 179] on div "Gérer le bain" at bounding box center [505, 184] width 63 height 19
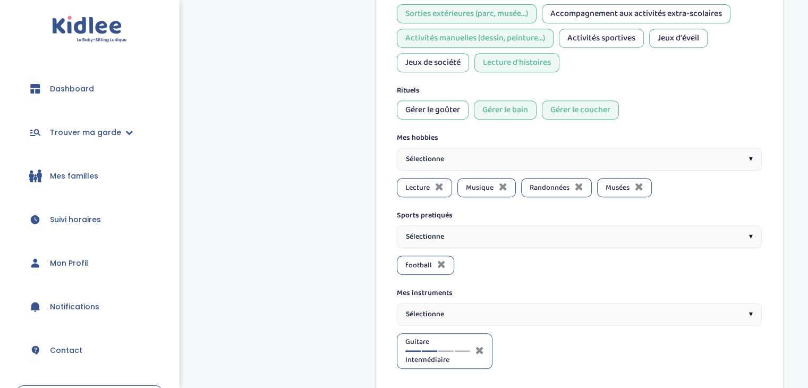
click at [683, 161] on div "Sélectionne ▾" at bounding box center [579, 159] width 365 height 23
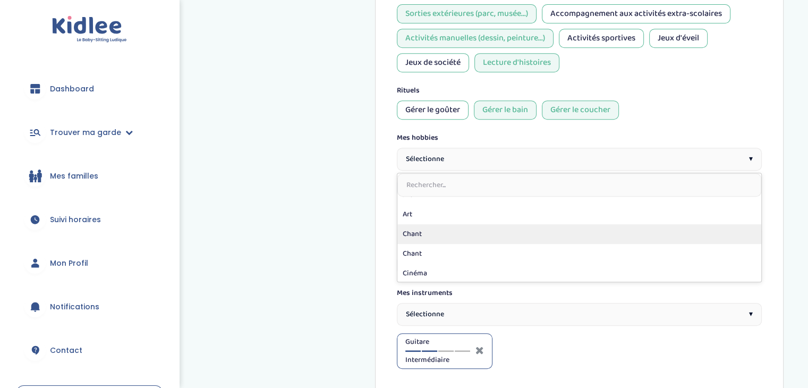
scroll to position [13, 0]
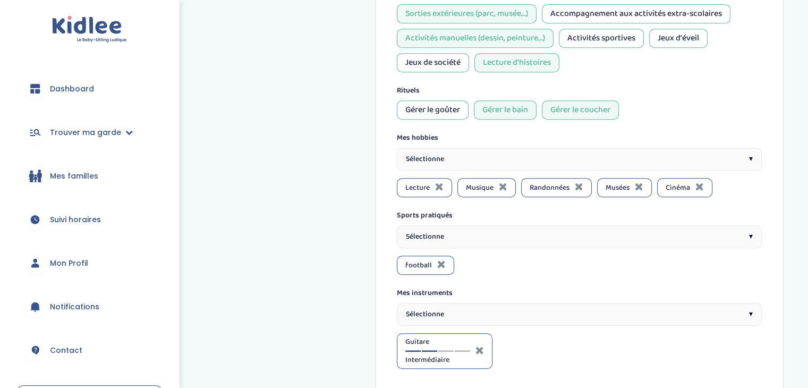
click at [607, 159] on div "Sélectionne ▾" at bounding box center [579, 159] width 365 height 23
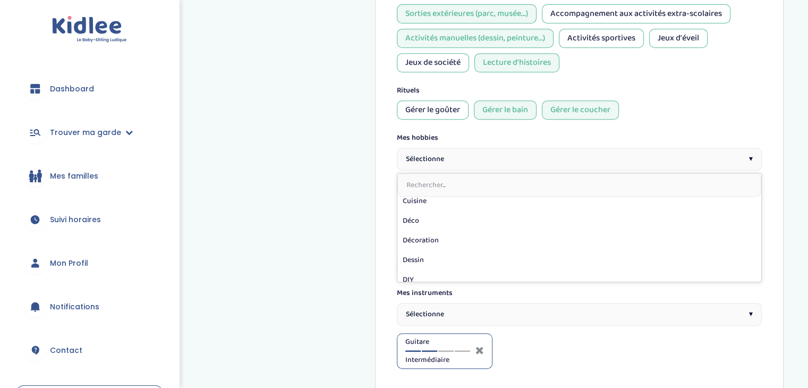
scroll to position [184, 0]
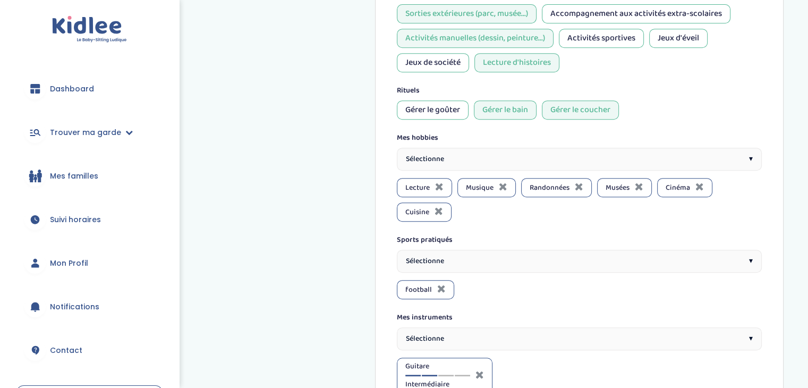
click at [525, 150] on div "Sélectionne ▾" at bounding box center [579, 159] width 365 height 23
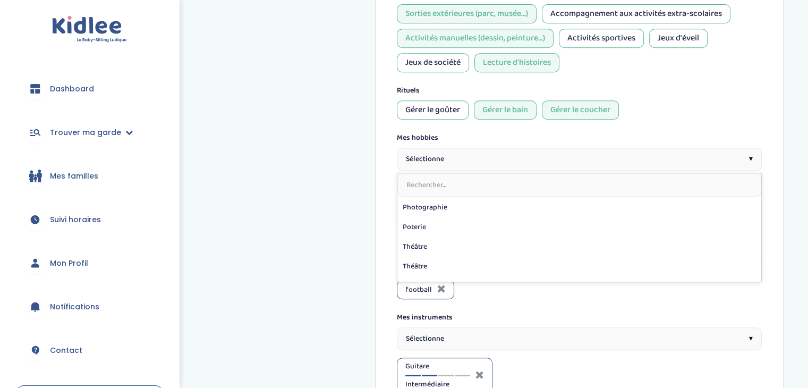
scroll to position [485, 0]
click at [721, 86] on div "Rituels" at bounding box center [579, 90] width 365 height 11
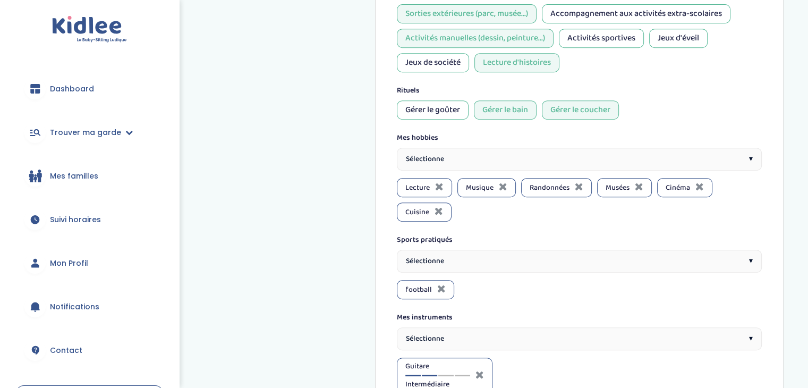
scroll to position [550, 0]
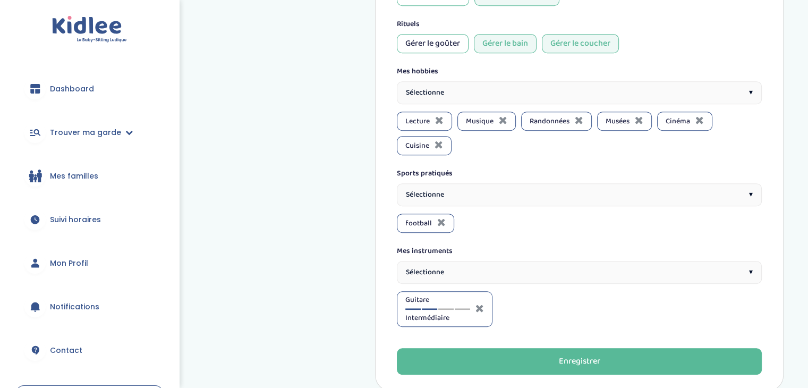
click at [518, 188] on div "Sélectionne ▾" at bounding box center [579, 194] width 365 height 23
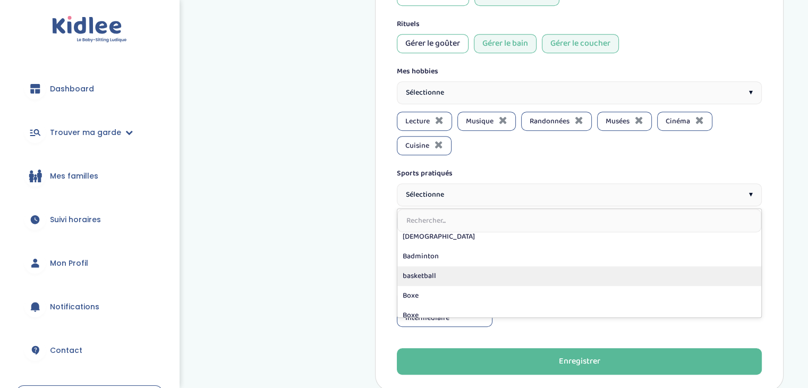
scroll to position [0, 0]
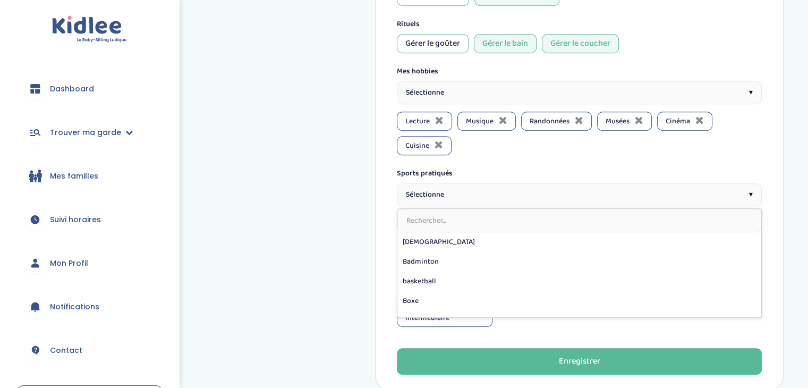
click at [450, 214] on input "text" at bounding box center [579, 220] width 364 height 23
type input "b"
type input "vo"
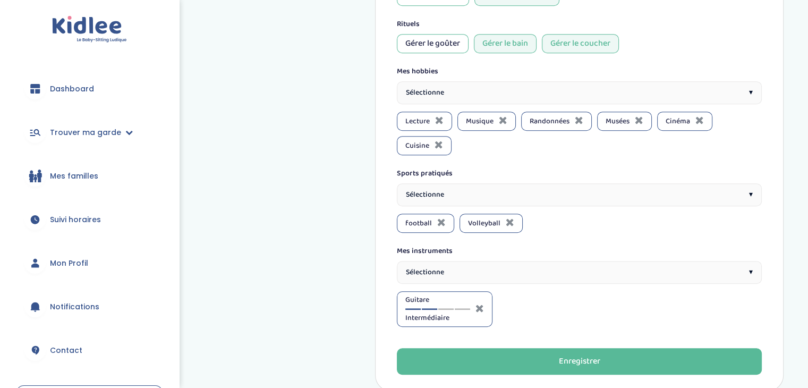
click at [426, 296] on span "Guitare" at bounding box center [437, 299] width 65 height 11
click at [428, 312] on span "Intermédiaire" at bounding box center [437, 317] width 65 height 11
click at [480, 303] on icon at bounding box center [480, 308] width 9 height 11
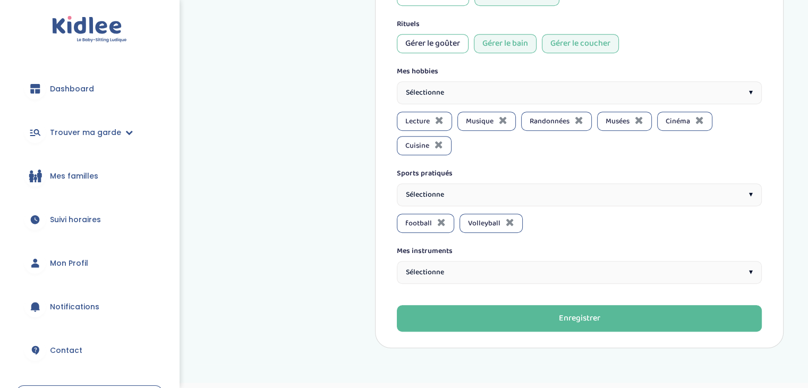
click at [495, 273] on div "Sélectionne ▾" at bounding box center [579, 272] width 365 height 23
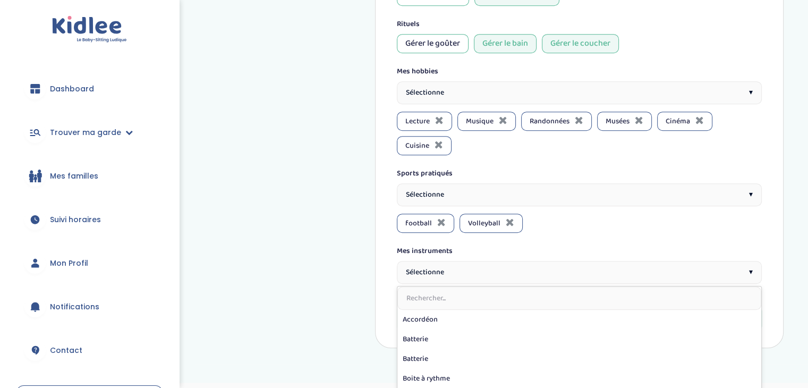
click at [477, 291] on input "text" at bounding box center [579, 297] width 364 height 23
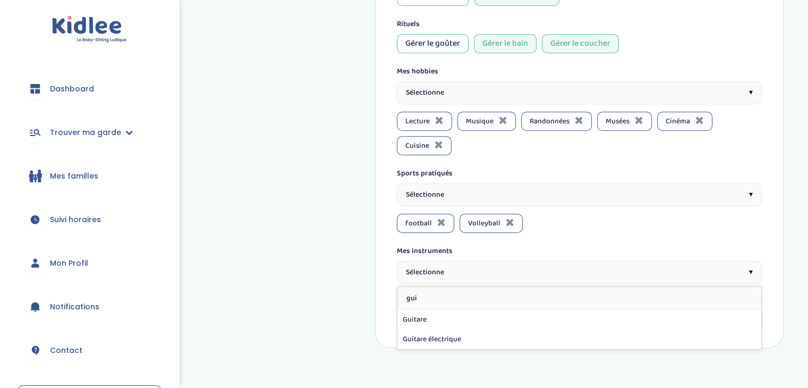
type input "guit"
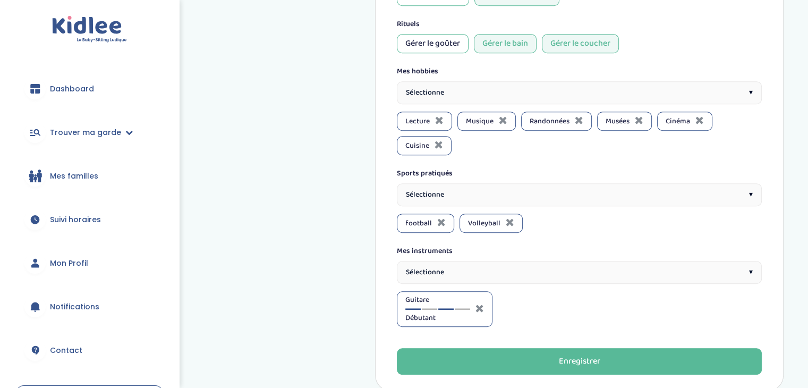
drag, startPoint x: 427, startPoint y: 303, endPoint x: 440, endPoint y: 303, distance: 12.8
click at [440, 308] on div at bounding box center [437, 309] width 65 height 2
click at [440, 308] on div at bounding box center [445, 309] width 15 height 2
click at [467, 308] on div at bounding box center [462, 309] width 15 height 2
click at [445, 308] on div at bounding box center [445, 309] width 15 height 2
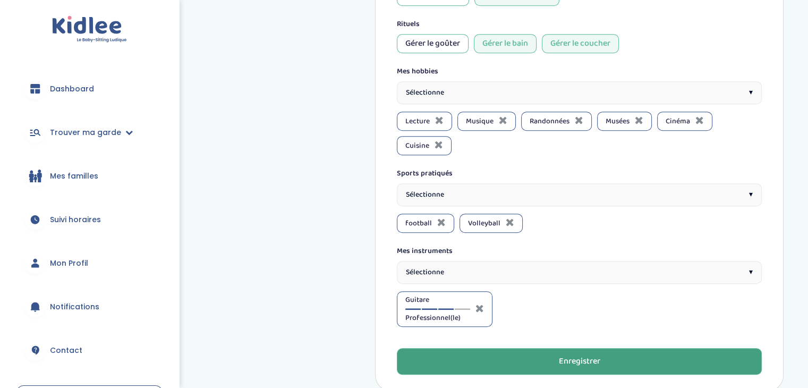
click at [538, 351] on button "Enregistrer" at bounding box center [579, 361] width 365 height 27
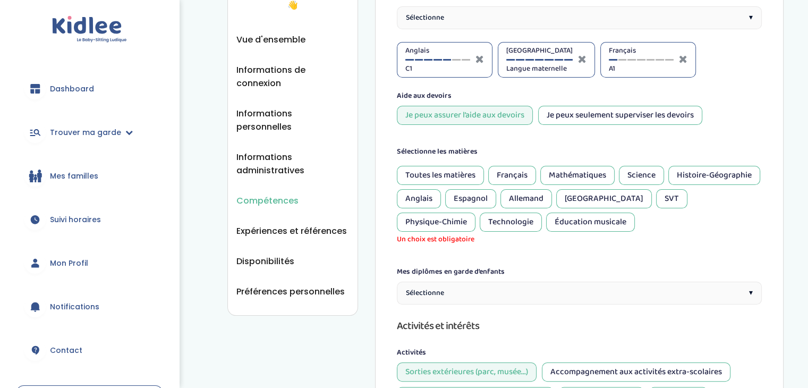
scroll to position [138, 0]
click at [652, 193] on div "Italien" at bounding box center [604, 199] width 96 height 19
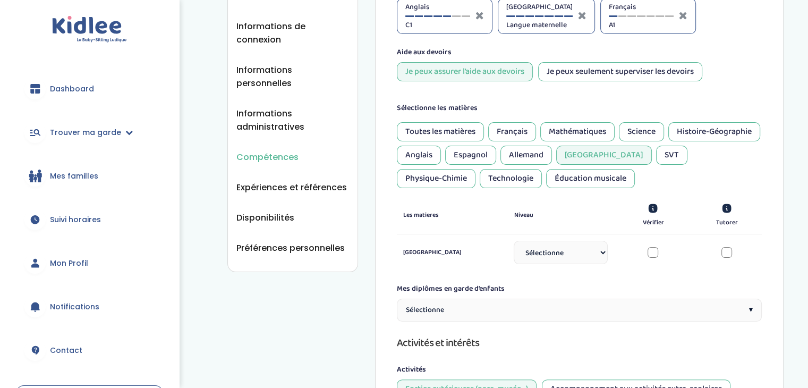
scroll to position [193, 0]
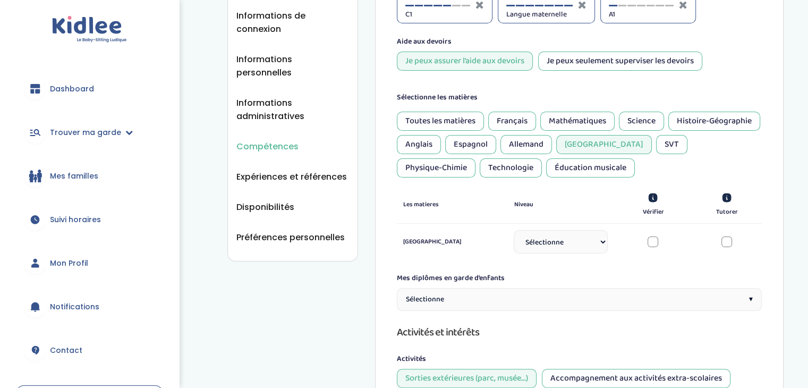
click at [658, 245] on div "Italien Sélectionne CP CE1 CE2 CM1 CM2 6eme 5eme 4eme 3eme Seconde Prémière Ter…" at bounding box center [579, 242] width 365 height 36
click at [656, 241] on div at bounding box center [653, 241] width 11 height 11
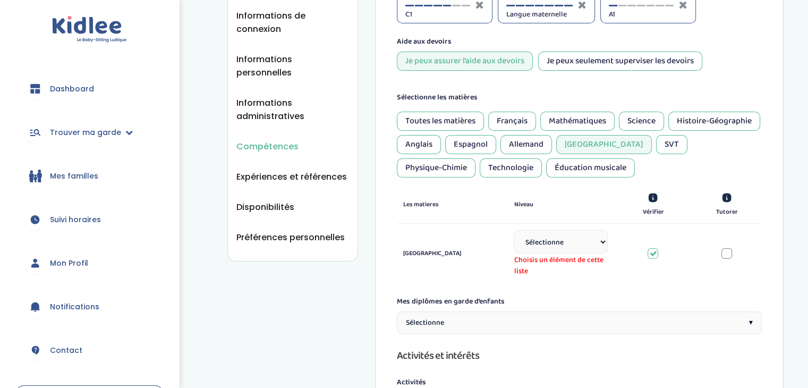
click at [605, 243] on select "Sélectionne CP CE1 CE2 CM1 CM2 6eme 5eme 4eme 3eme Seconde Prémière Terminale" at bounding box center [561, 241] width 94 height 23
click at [583, 234] on select "Sélectionne CP CE1 CE2 CM1 CM2 6eme 5eme 4eme 3eme Seconde Prémière Terminale" at bounding box center [561, 241] width 94 height 23
click at [566, 247] on select "Sélectionne CP CE1 CE2 CM1 CM2 6eme 5eme 4eme 3eme Seconde Prémière Terminale" at bounding box center [561, 241] width 94 height 23
click at [564, 238] on select "Sélectionne CP CE1 CE2 CM1 CM2 6eme 5eme 4eme 3eme Seconde Prémière Terminale" at bounding box center [561, 241] width 94 height 23
click at [561, 230] on select "Sélectionne CP CE1 CE2 CM1 CM2 6eme 5eme 4eme 3eme Seconde Prémière Terminale" at bounding box center [561, 241] width 94 height 23
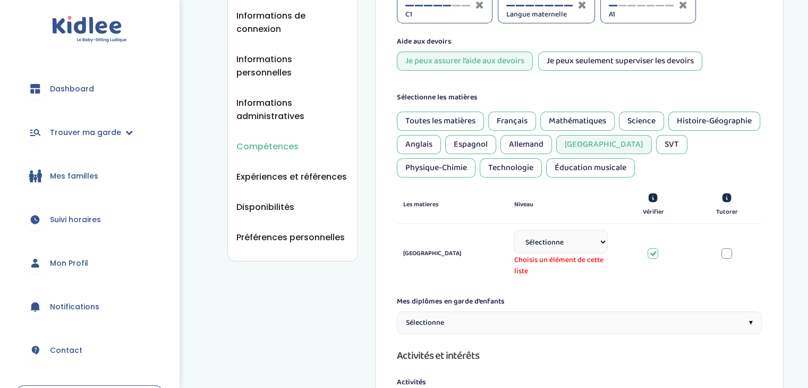
select select "Terminale"
click at [514, 230] on select "Sélectionne CP CE1 CE2 CM1 CM2 6eme 5eme 4eme 3eme Seconde Prémière Terminale" at bounding box center [561, 241] width 94 height 23
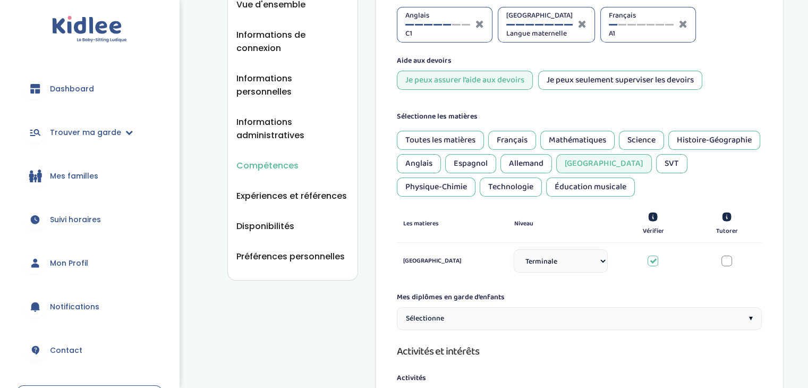
scroll to position [172, 0]
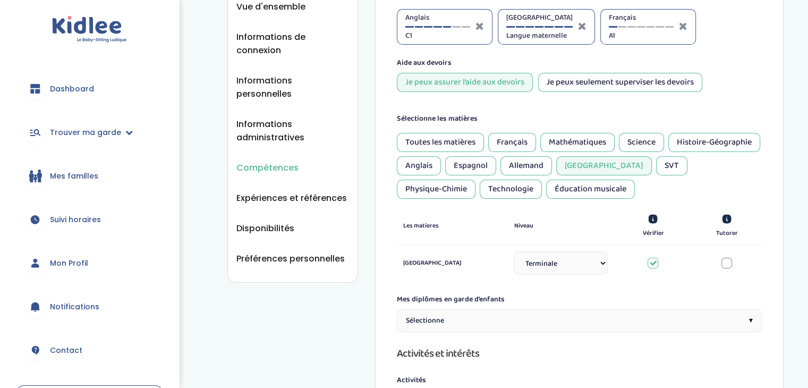
click at [668, 152] on div "Histoire-Géographie" at bounding box center [714, 142] width 92 height 19
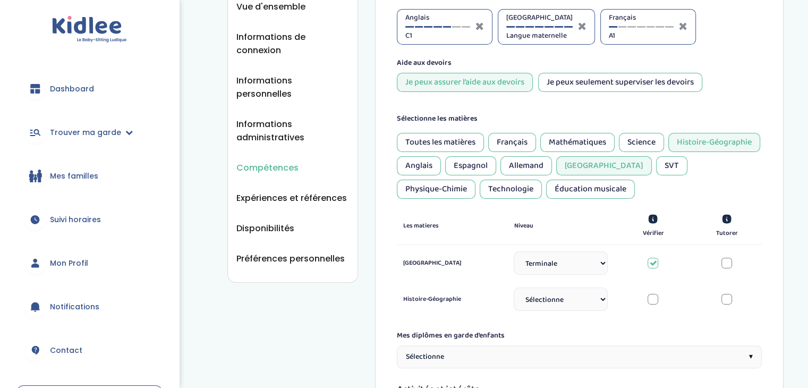
click at [544, 301] on select "Sélectionne CP CE1 CE2 CM1 CM2 6eme 5eme 4eme 3eme Seconde Prémière Terminale" at bounding box center [561, 298] width 94 height 23
select select "6eme"
click at [514, 291] on select "Sélectionne CP CE1 CE2 CM1 CM2 6eme 5eme 4eme 3eme Seconde Prémière Terminale" at bounding box center [561, 298] width 94 height 23
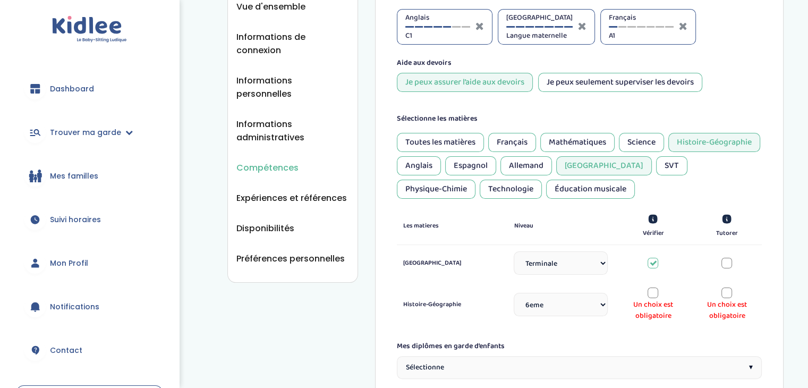
click at [652, 287] on div at bounding box center [653, 292] width 11 height 11
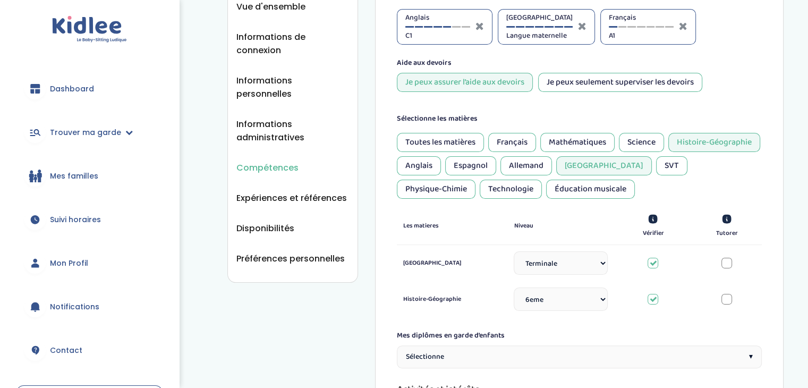
click at [727, 262] on div at bounding box center [727, 263] width 11 height 11
click at [658, 262] on div at bounding box center [653, 263] width 11 height 11
click at [731, 260] on div at bounding box center [727, 263] width 11 height 11
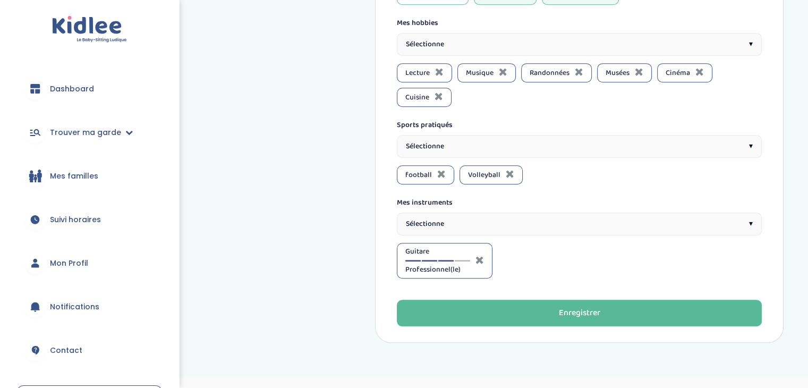
scroll to position [712, 0]
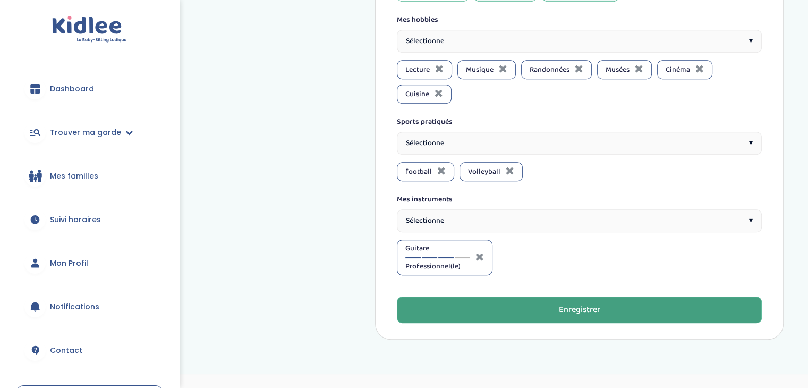
click at [534, 315] on button "Enregistrer" at bounding box center [579, 309] width 365 height 27
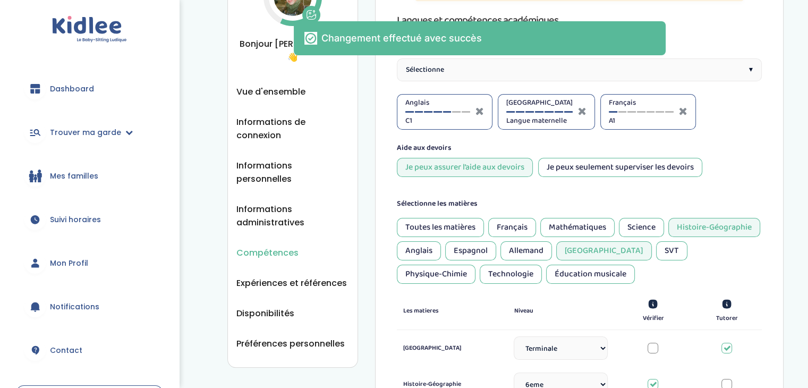
scroll to position [0, 0]
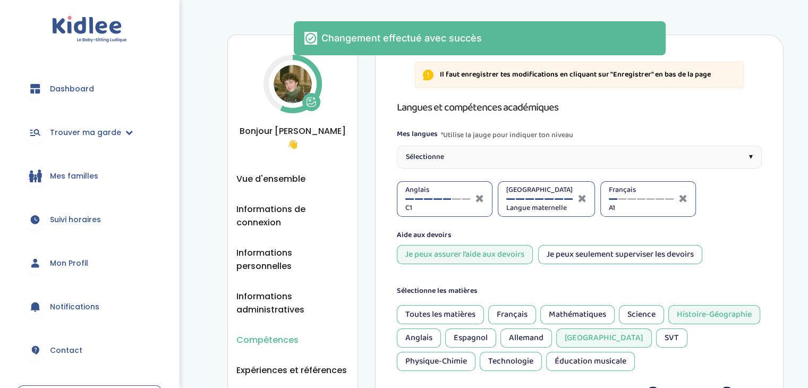
click at [265, 134] on span "Bonjour [PERSON_NAME] 👋" at bounding box center [292, 137] width 113 height 27
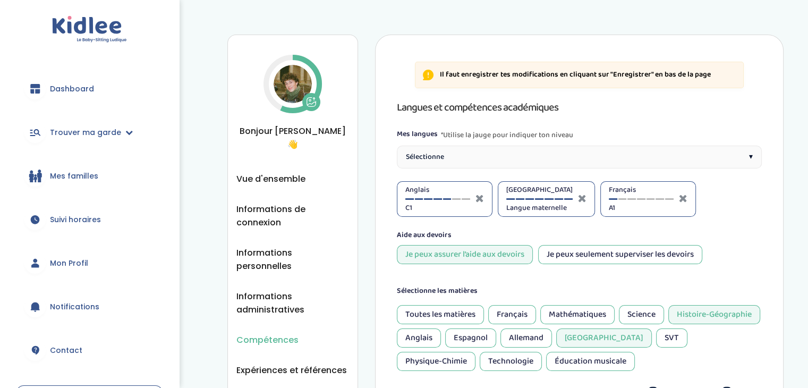
click at [261, 156] on div "Compétences Vue d'ensemble Informations de connexion Informations personnelles …" at bounding box center [292, 245] width 131 height 420
click at [258, 172] on span "Vue d'ensemble" at bounding box center [270, 178] width 69 height 13
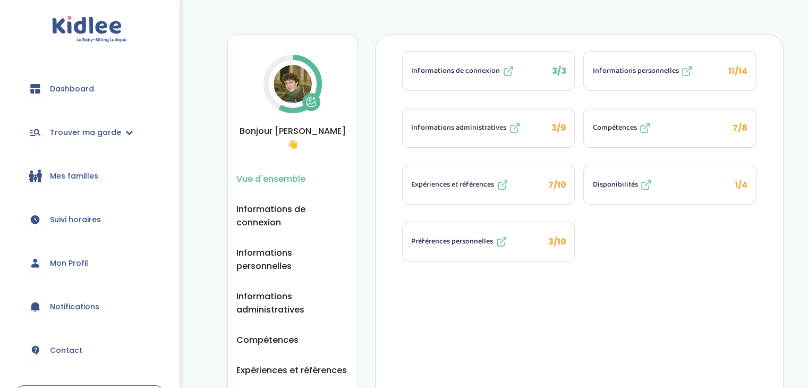
click at [653, 137] on button "Compétences 7/8" at bounding box center [670, 127] width 172 height 39
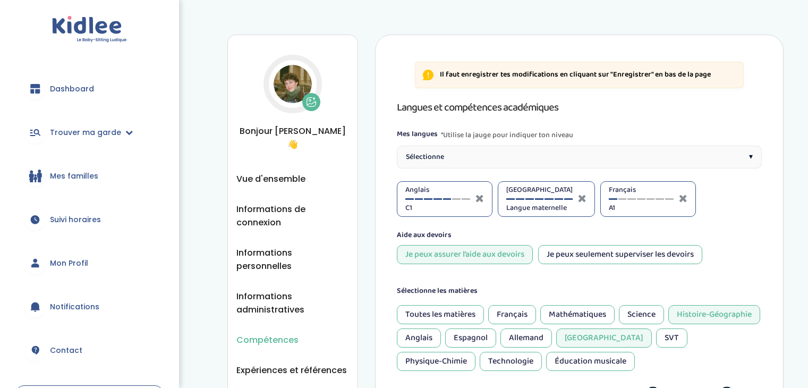
select select "Terminale"
select select "6eme"
click at [523, 159] on div "Sélectionne ▾" at bounding box center [579, 157] width 365 height 23
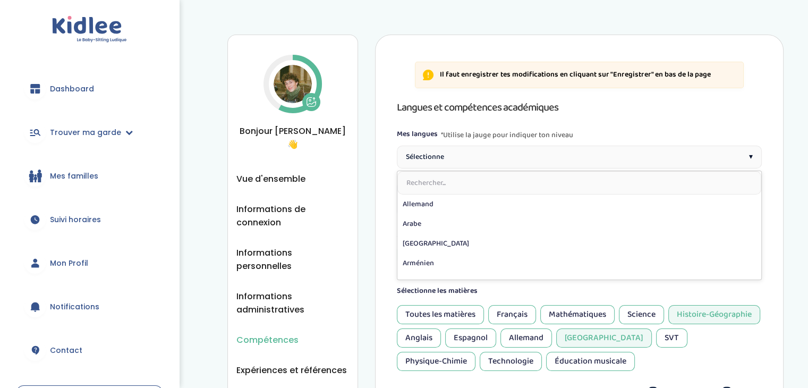
click at [497, 179] on input "text" at bounding box center [579, 182] width 364 height 23
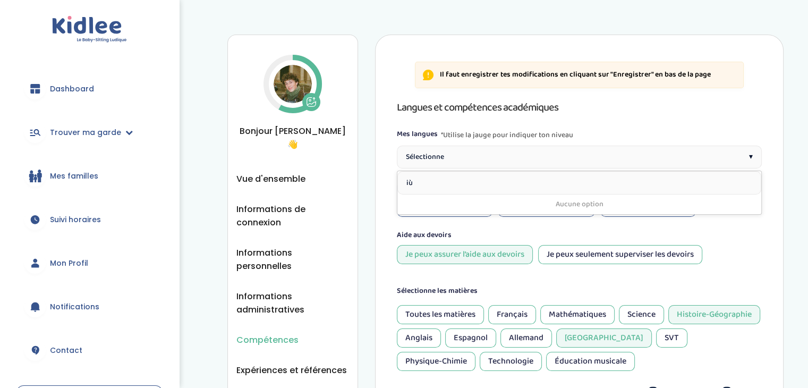
type input "i"
type input "f"
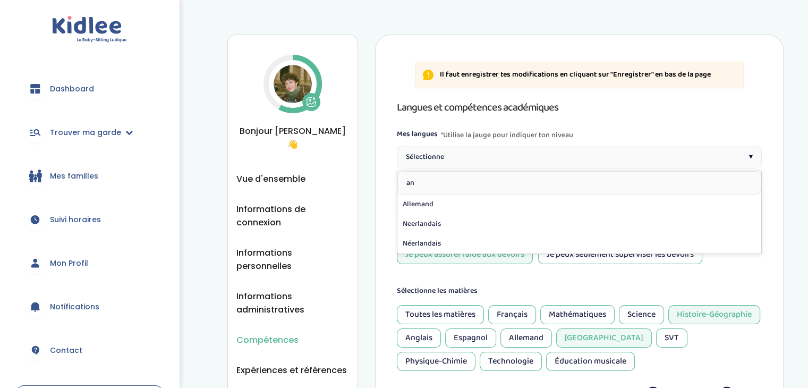
type input "ang"
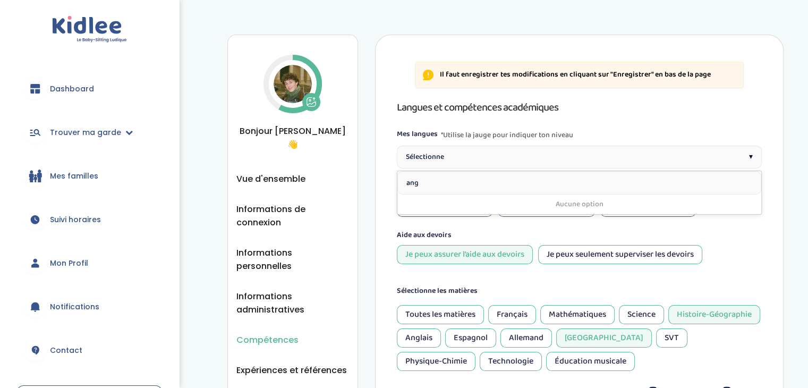
drag, startPoint x: 595, startPoint y: 186, endPoint x: 378, endPoint y: 187, distance: 216.3
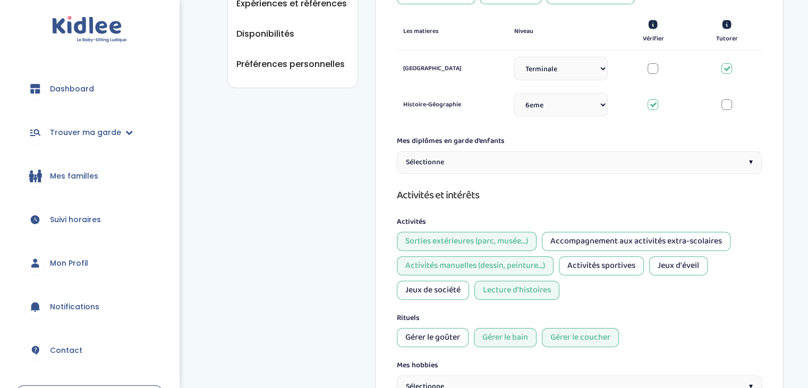
scroll to position [367, 0]
click at [509, 155] on div "Sélectionne ▾" at bounding box center [579, 161] width 365 height 23
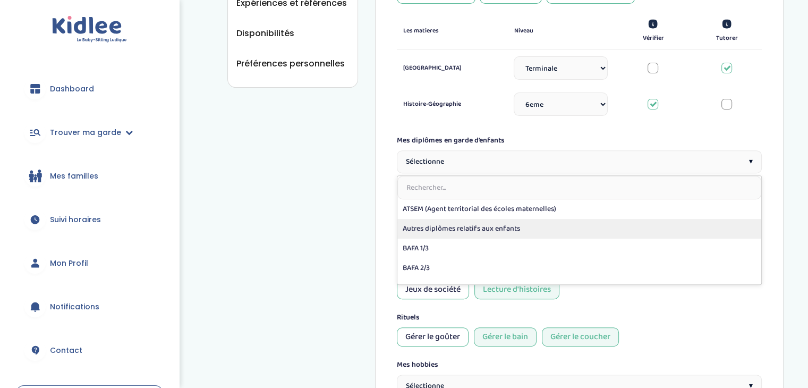
scroll to position [72, 0]
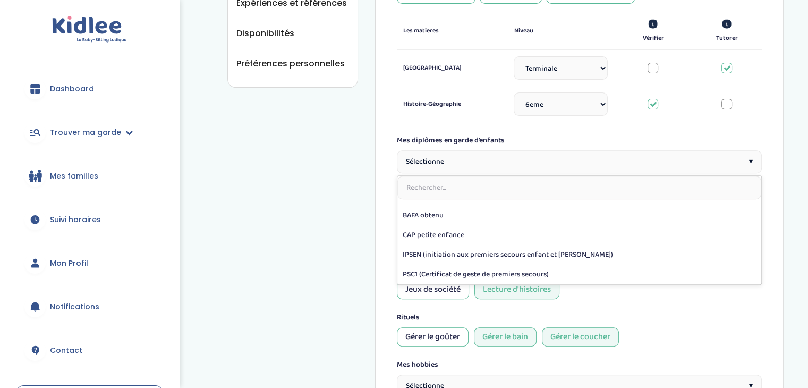
click at [338, 222] on div "Compétences Vue d'ensemble Informations de connexion Informations personnelles …" at bounding box center [505, 175] width 556 height 1017
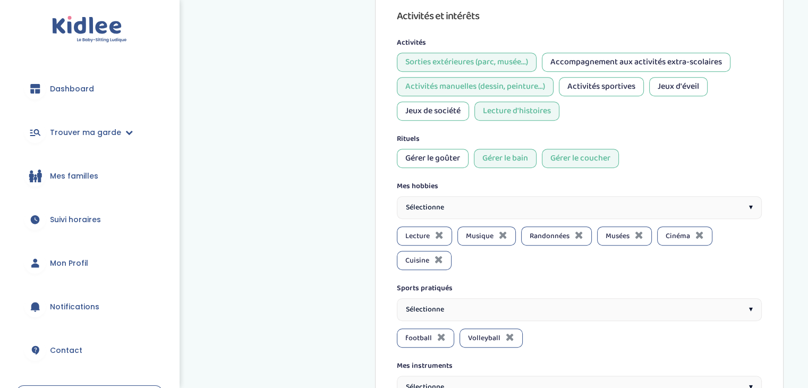
scroll to position [727, 0]
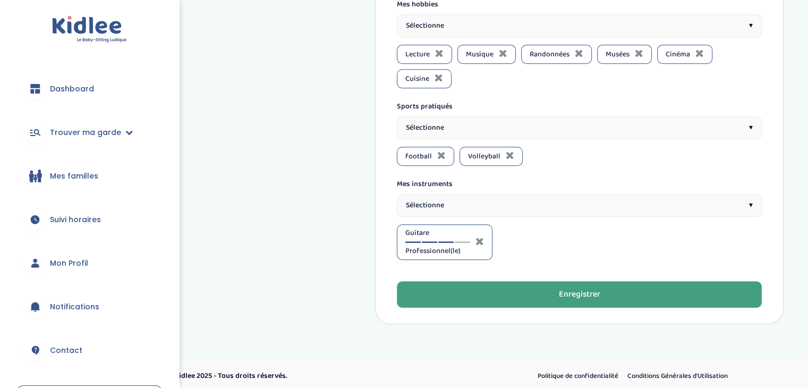
click at [471, 293] on button "Enregistrer" at bounding box center [579, 294] width 365 height 27
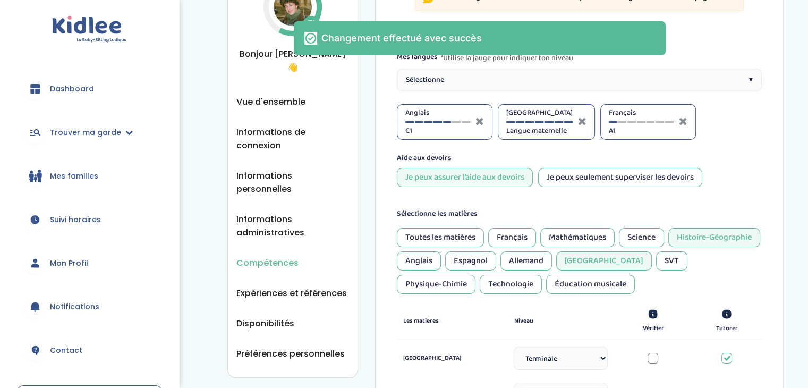
scroll to position [0, 0]
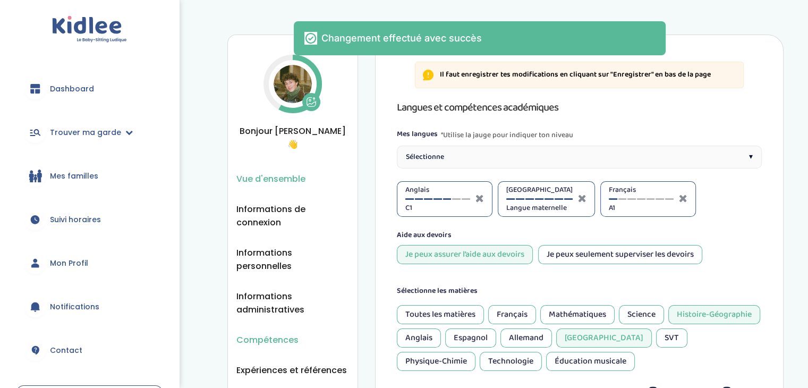
click at [275, 172] on span "Vue d'ensemble" at bounding box center [270, 178] width 69 height 13
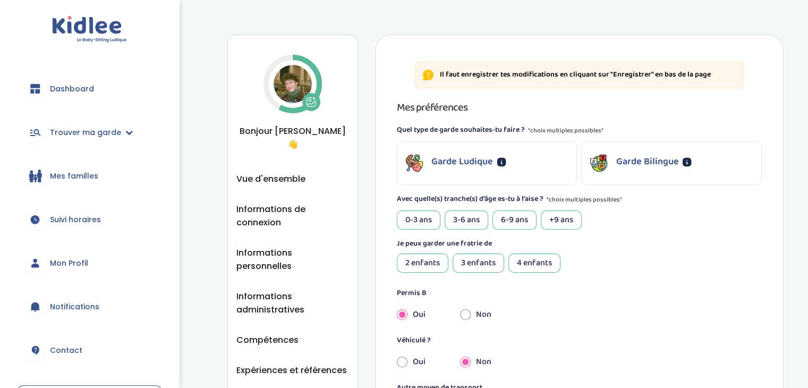
click at [461, 162] on p "Garde Ludique" at bounding box center [462, 162] width 62 height 14
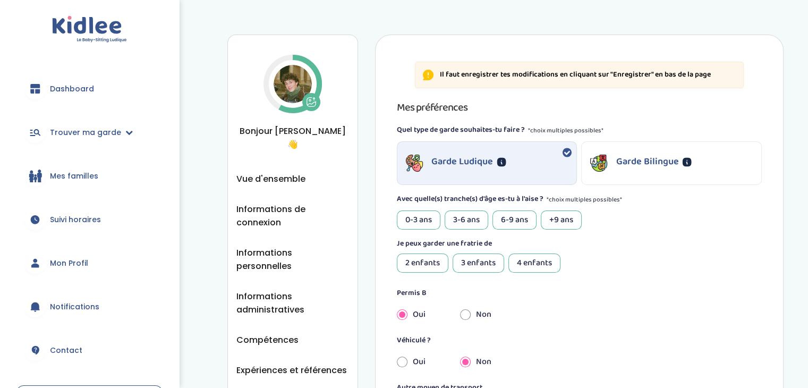
click at [640, 150] on div "Garde Bilingue" at bounding box center [672, 163] width 180 height 43
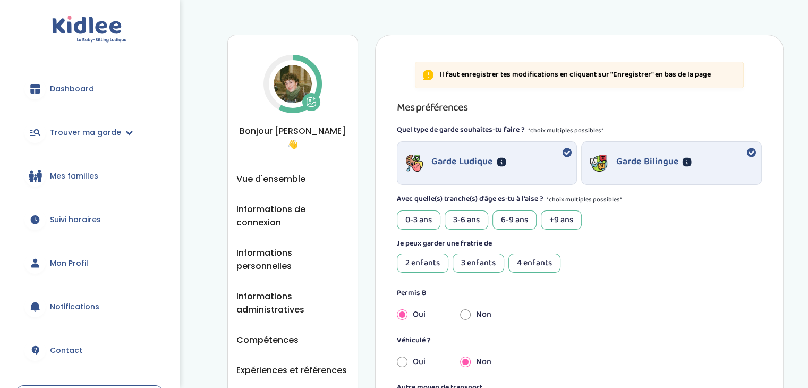
click at [668, 111] on h3 "Mes préférences" at bounding box center [579, 107] width 365 height 17
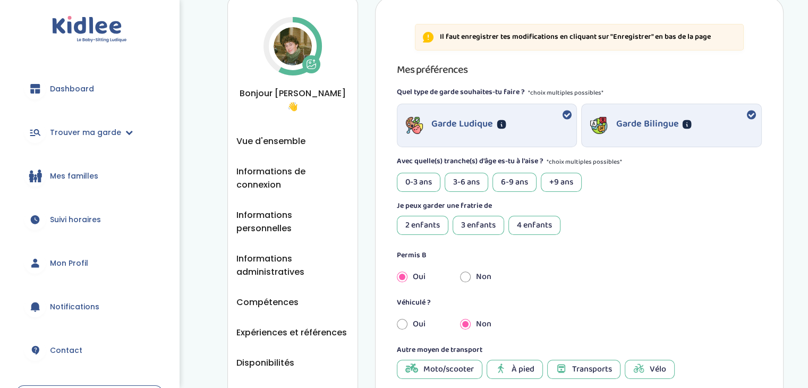
scroll to position [42, 0]
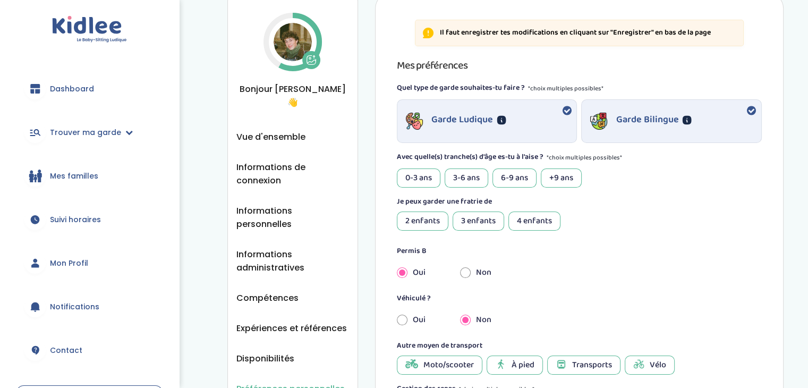
click at [455, 177] on div "3-6 ans" at bounding box center [467, 177] width 44 height 19
click at [527, 183] on div "6-9 ans" at bounding box center [515, 177] width 44 height 19
click at [432, 219] on div "2 enfants" at bounding box center [423, 220] width 52 height 19
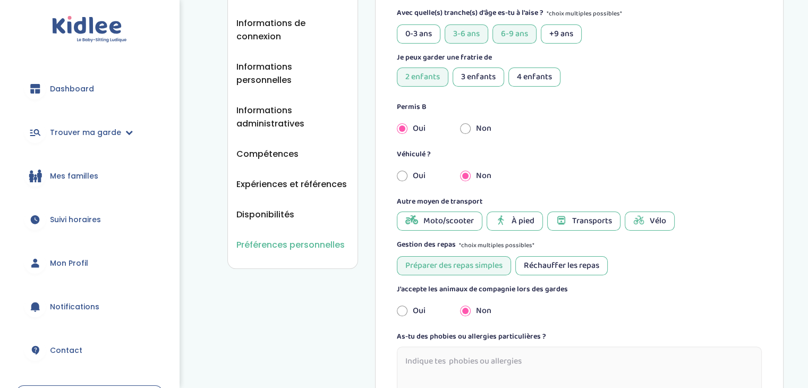
scroll to position [187, 0]
click at [515, 226] on div "À pied" at bounding box center [515, 220] width 56 height 19
click at [569, 224] on div "Transports" at bounding box center [583, 220] width 73 height 19
click at [657, 224] on span "Vélo" at bounding box center [658, 220] width 16 height 13
click at [642, 225] on div "Vélo" at bounding box center [650, 220] width 50 height 19
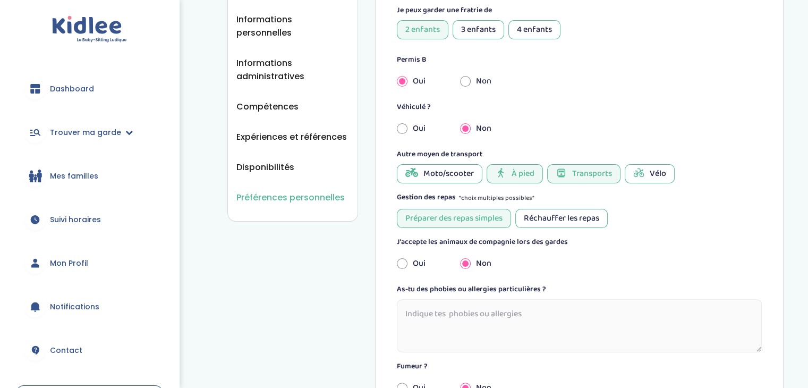
scroll to position [242, 0]
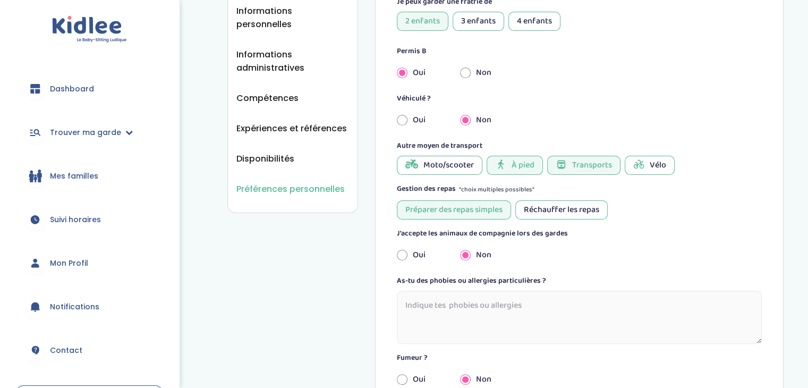
click at [576, 213] on div "Réchauffer les repas" at bounding box center [561, 209] width 92 height 19
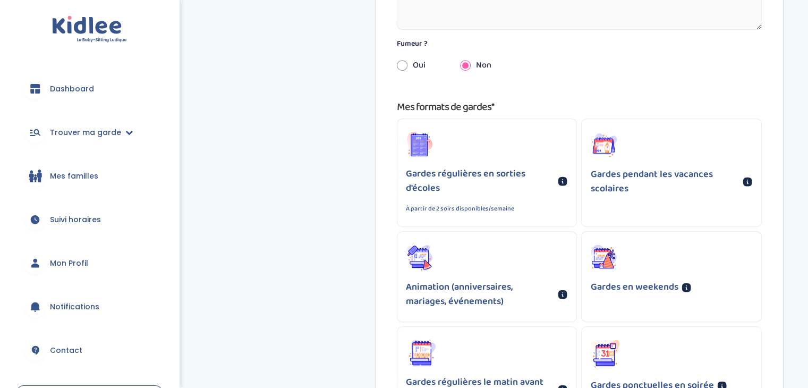
scroll to position [572, 0]
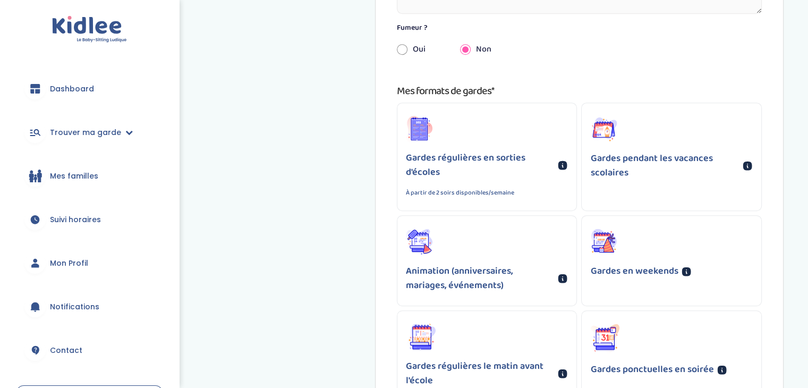
click at [522, 163] on p "Gardes régulières en sorties d'écoles" at bounding box center [480, 165] width 149 height 29
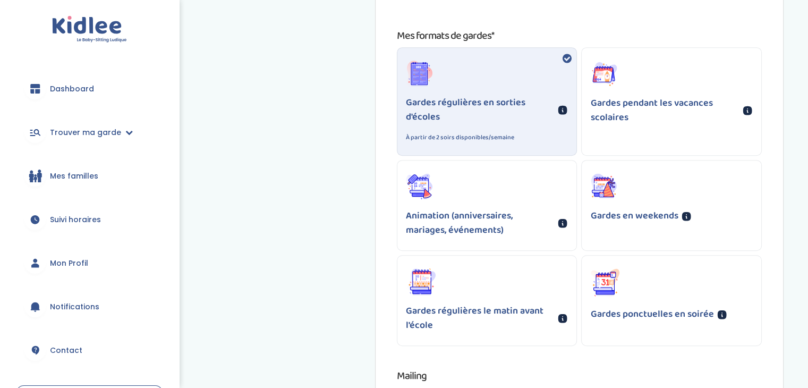
scroll to position [642, 0]
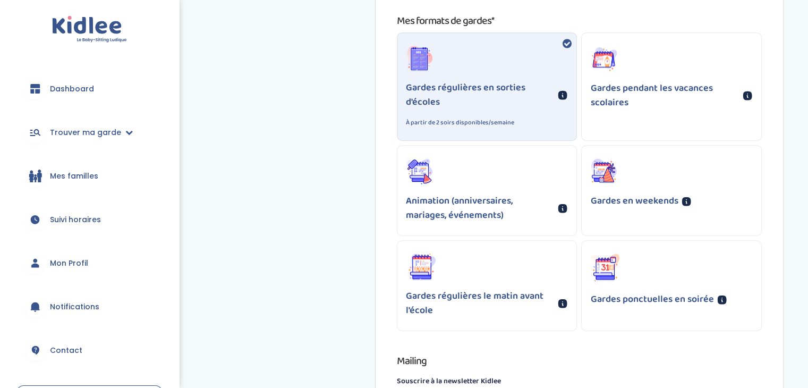
click at [474, 213] on p "Animation (anniversaires, mariages, événements)" at bounding box center [480, 208] width 149 height 29
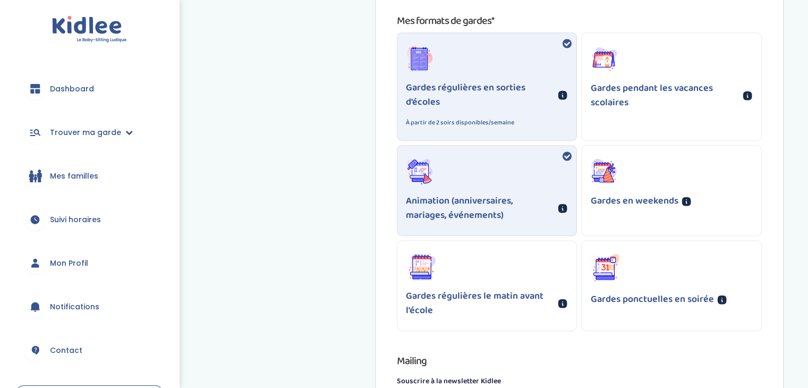
click at [593, 181] on icon at bounding box center [604, 172] width 27 height 27
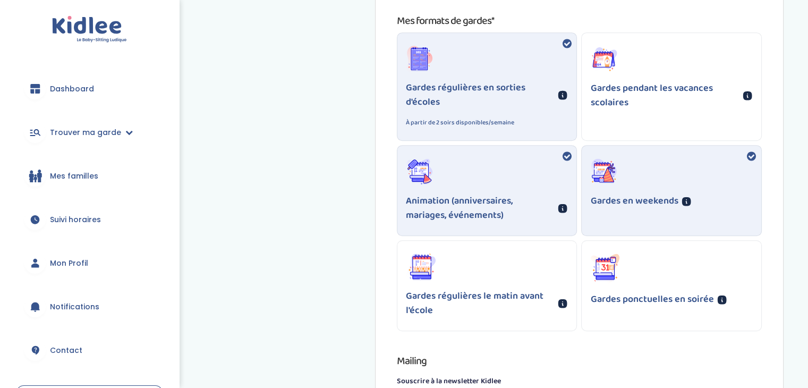
scroll to position [665, 0]
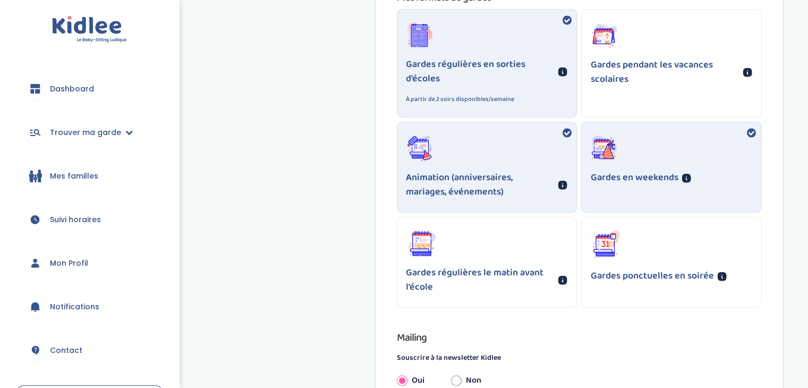
click at [657, 171] on p "Gardes en weekends" at bounding box center [634, 178] width 88 height 14
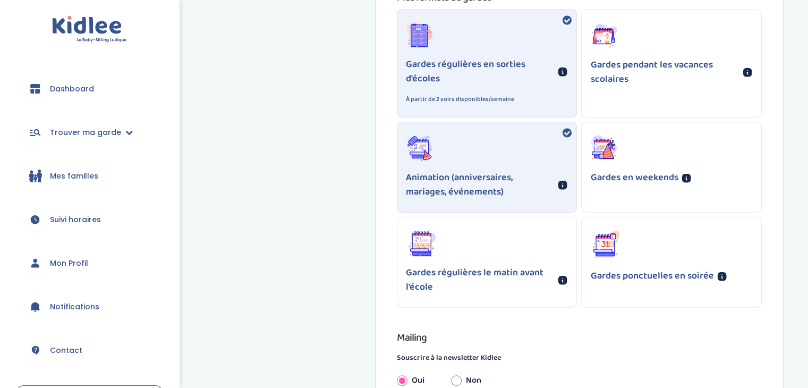
click at [535, 250] on div "Gardes régulières le matin avant l'école" at bounding box center [487, 262] width 180 height 90
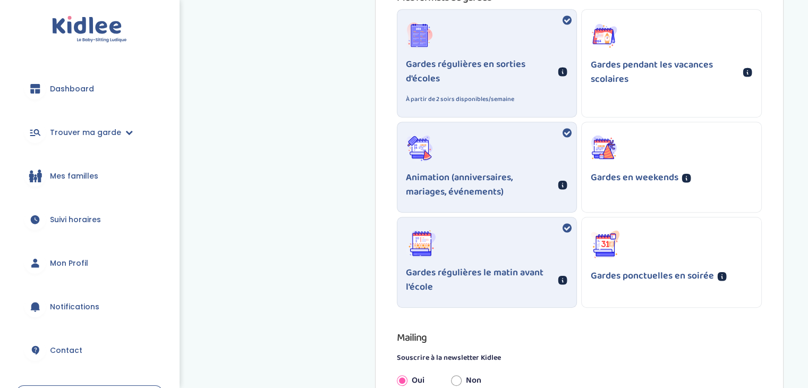
click at [638, 261] on div "Gardes ponctuelles en soirée" at bounding box center [672, 256] width 180 height 79
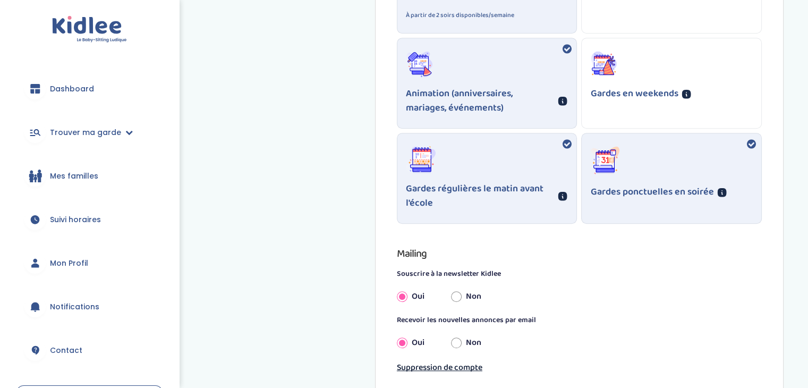
scroll to position [775, 0]
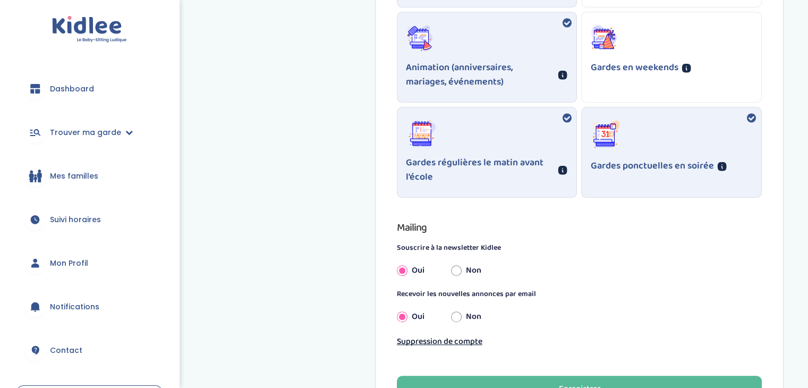
click at [455, 268] on input "Non" at bounding box center [456, 270] width 11 height 23
radio input "true"
radio input "false"
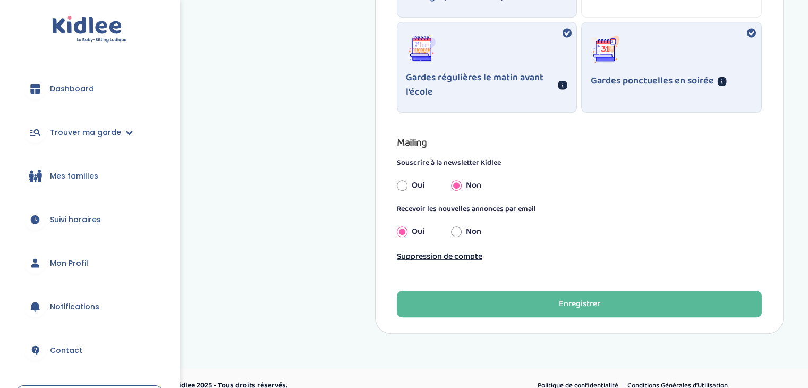
scroll to position [866, 0]
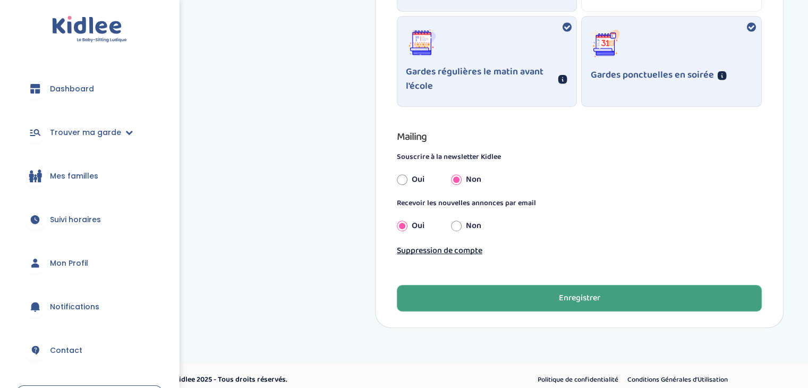
click at [515, 302] on button "Enregistrer" at bounding box center [579, 298] width 365 height 27
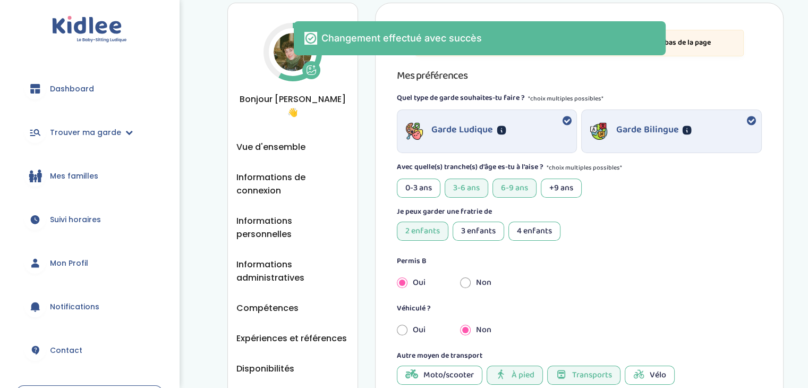
scroll to position [0, 0]
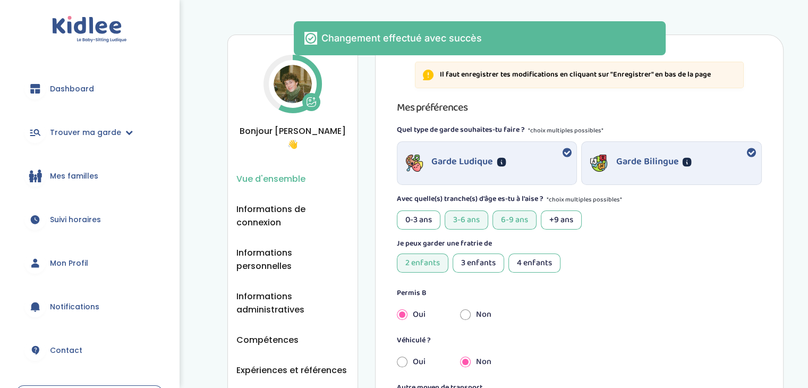
click at [274, 172] on span "Vue d'ensemble" at bounding box center [270, 178] width 69 height 13
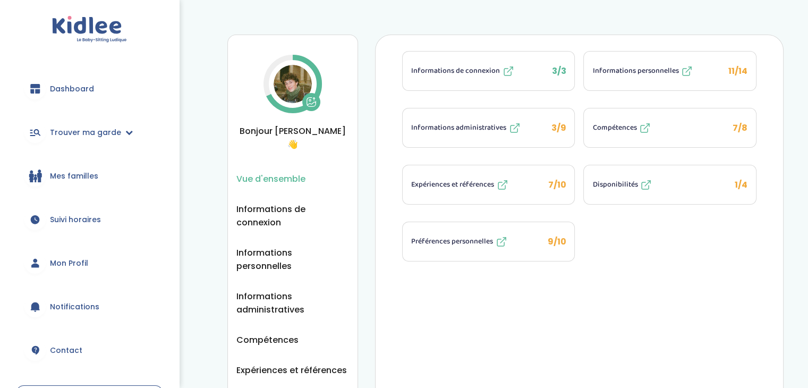
drag, startPoint x: 474, startPoint y: 190, endPoint x: 474, endPoint y: 202, distance: 12.2
click at [474, 202] on li "Expériences et références 7/10" at bounding box center [488, 185] width 173 height 40
click at [613, 184] on span "Disponibilités" at bounding box center [614, 184] width 45 height 11
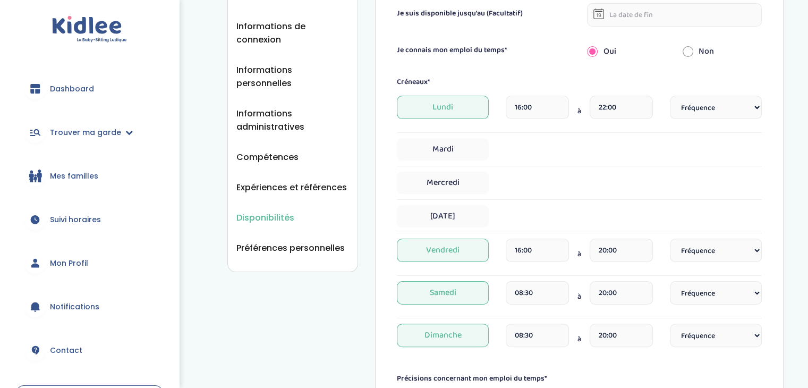
scroll to position [184, 0]
click at [531, 106] on input "16:00" at bounding box center [537, 106] width 63 height 23
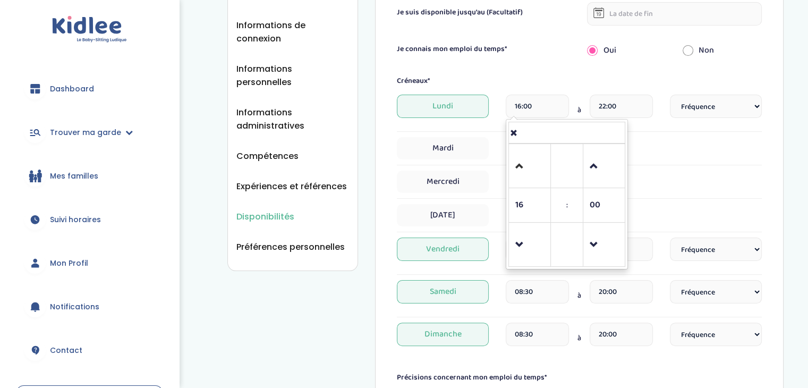
click at [515, 180] on link at bounding box center [529, 166] width 31 height 38
click at [516, 176] on span at bounding box center [529, 166] width 29 height 29
click at [606, 166] on span at bounding box center [604, 166] width 29 height 29
type input "18:30"
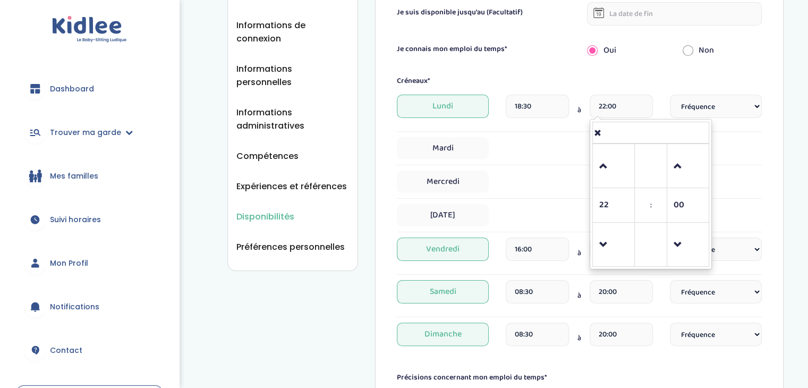
click at [621, 107] on input "22:00" at bounding box center [621, 106] width 63 height 23
click at [605, 171] on span at bounding box center [613, 166] width 29 height 29
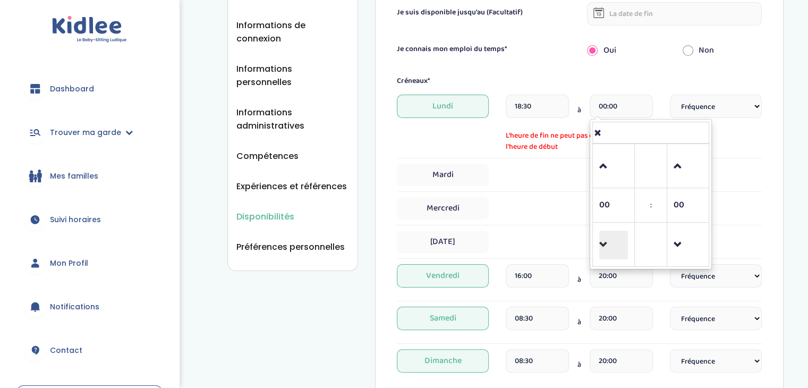
click at [613, 231] on span at bounding box center [613, 245] width 29 height 29
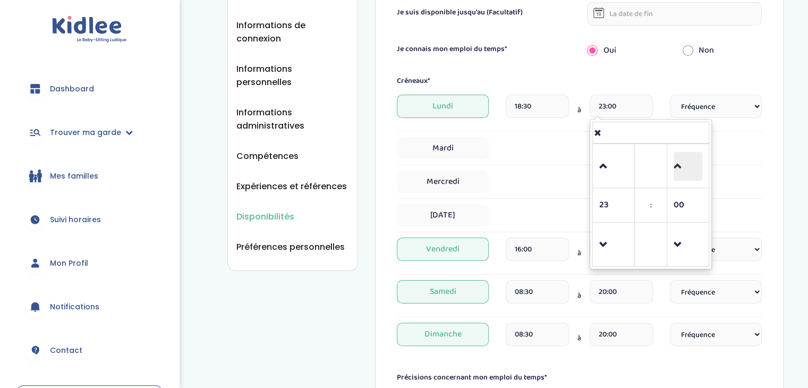
click at [694, 170] on span at bounding box center [688, 166] width 29 height 29
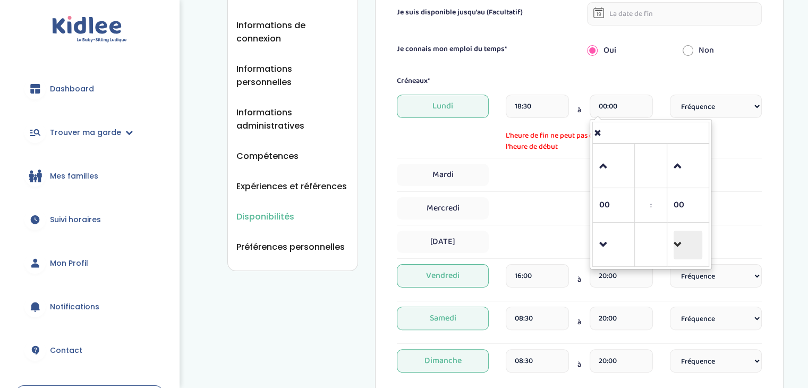
click at [691, 258] on span at bounding box center [688, 245] width 29 height 29
type input "23:45"
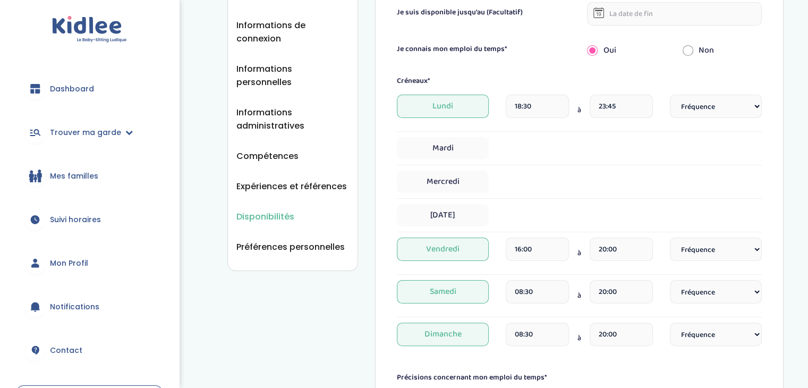
click at [699, 103] on select "Fréquence Toutes les semaines Toutes les 2 semaines Tous les mois" at bounding box center [716, 106] width 92 height 23
select select "1"
click at [670, 95] on select "Fréquence Toutes les semaines Toutes les 2 semaines Tous les mois" at bounding box center [716, 106] width 92 height 23
click at [453, 143] on span "Mardi" at bounding box center [443, 148] width 92 height 22
select select "1"
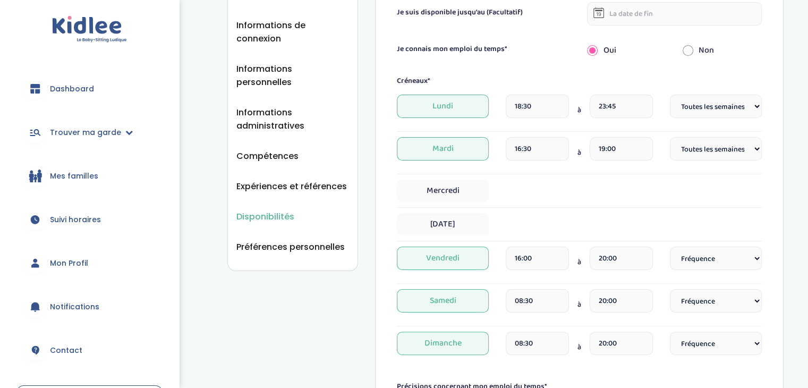
click at [528, 152] on input "16:30" at bounding box center [537, 148] width 63 height 23
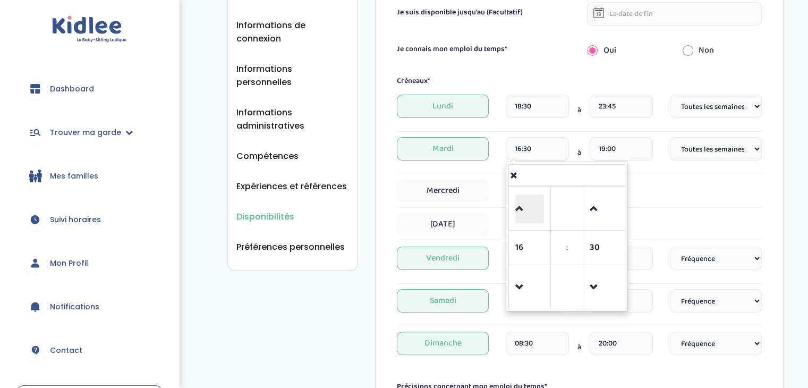
click at [525, 210] on span at bounding box center [529, 208] width 29 height 29
click at [531, 280] on span at bounding box center [529, 287] width 29 height 29
type input "15:30"
click at [641, 151] on input "19:00" at bounding box center [621, 148] width 63 height 23
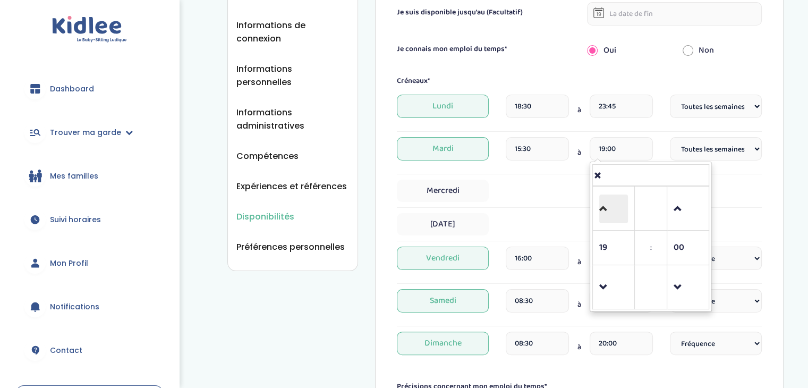
click at [614, 206] on span at bounding box center [613, 208] width 29 height 29
click at [680, 217] on span at bounding box center [688, 208] width 29 height 29
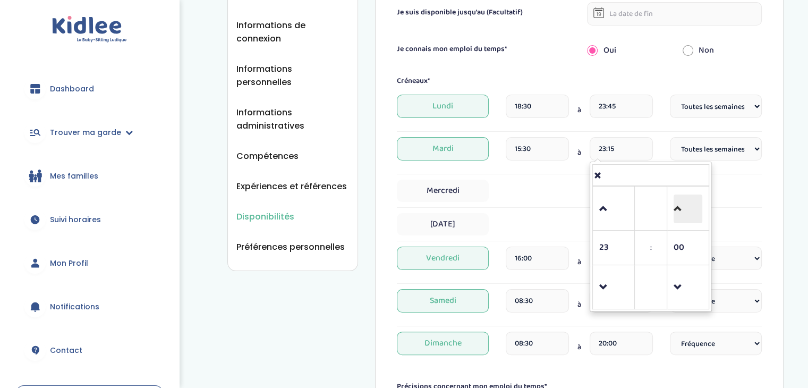
click at [680, 217] on span at bounding box center [688, 208] width 29 height 29
type input "23:45"
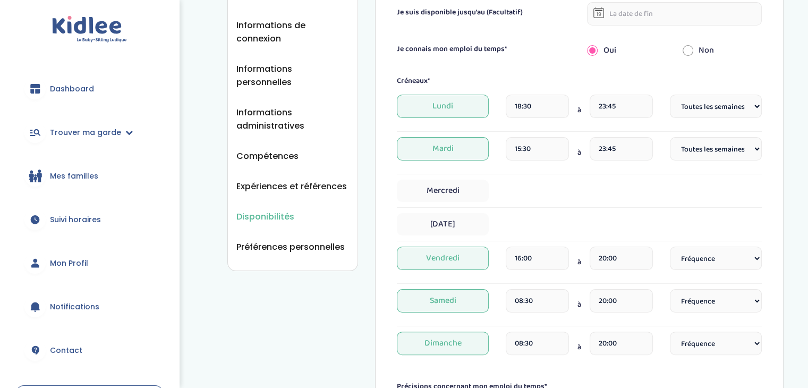
click at [556, 206] on div "Mercredi" at bounding box center [579, 194] width 365 height 28
click at [446, 175] on div "Créneaux* Lundi 18:30 à 23:45 Fréquence Toutes les semaines Toutes les 2 semain…" at bounding box center [579, 218] width 365 height 287
click at [450, 190] on span "Mercredi" at bounding box center [443, 191] width 92 height 22
select select "1"
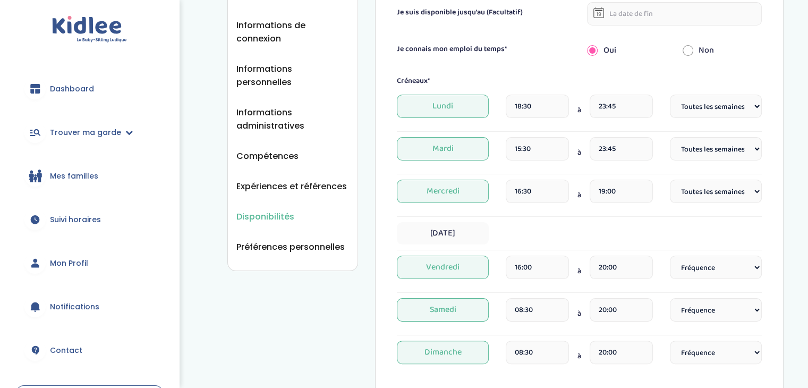
click at [535, 193] on input "16:30" at bounding box center [537, 191] width 63 height 23
click at [526, 172] on td at bounding box center [530, 154] width 42 height 44
click at [518, 158] on span at bounding box center [529, 154] width 29 height 29
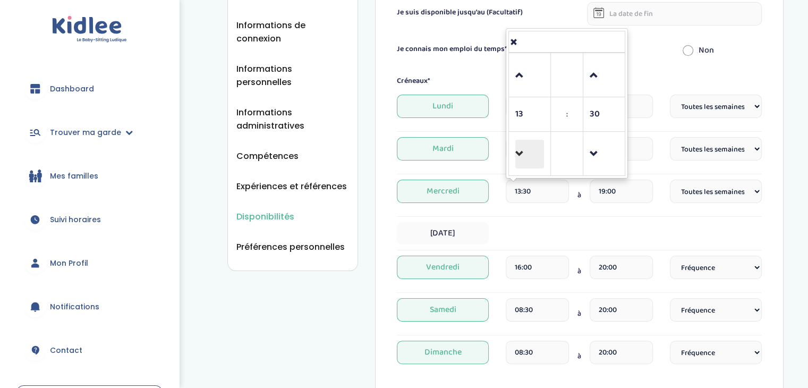
click at [518, 158] on span at bounding box center [529, 154] width 29 height 29
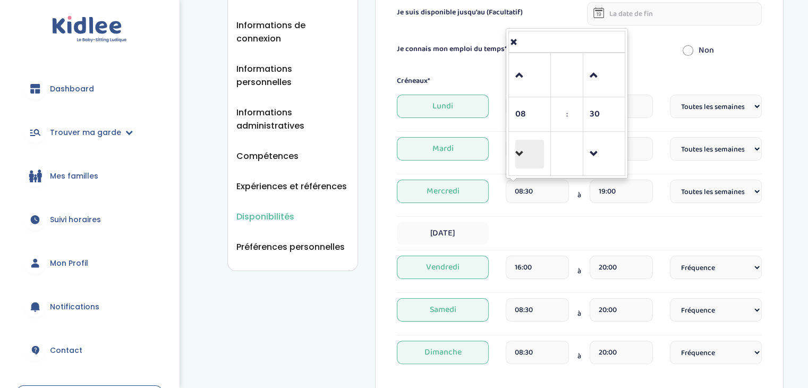
click at [518, 158] on span at bounding box center [529, 154] width 29 height 29
type input "07:30"
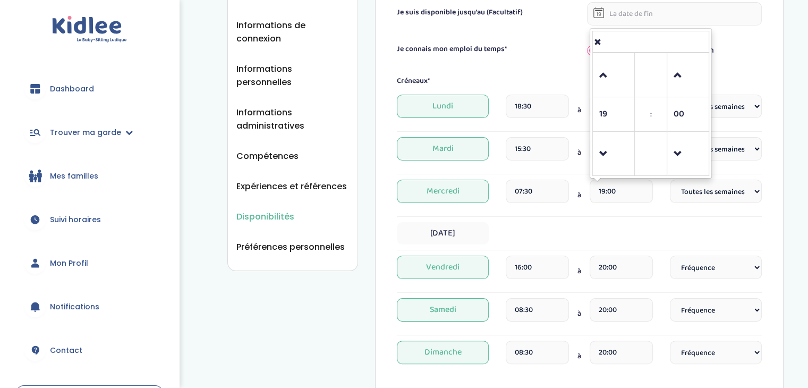
click at [632, 188] on input "19:00" at bounding box center [621, 191] width 63 height 23
click at [604, 75] on span at bounding box center [613, 75] width 29 height 29
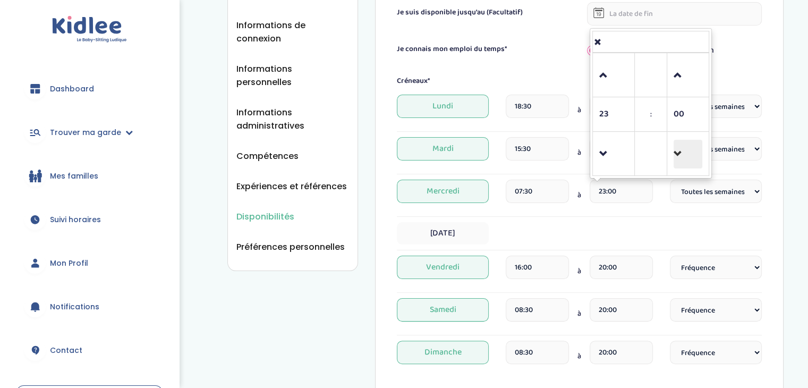
click at [682, 144] on span at bounding box center [688, 154] width 29 height 29
click at [683, 66] on span at bounding box center [688, 75] width 29 height 29
click at [682, 66] on span at bounding box center [688, 75] width 29 height 29
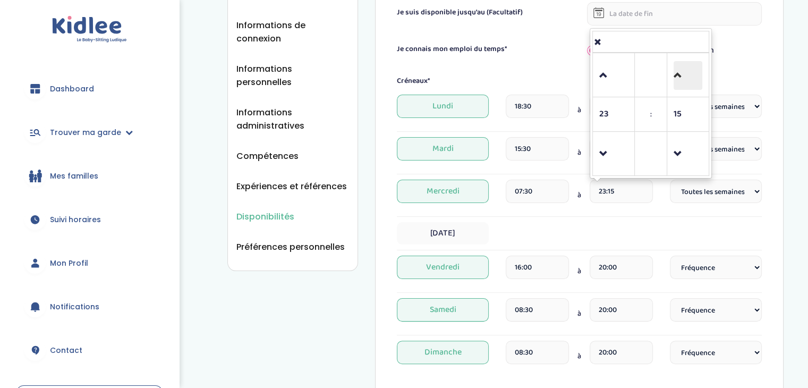
click at [682, 66] on span at bounding box center [688, 75] width 29 height 29
type input "23:45"
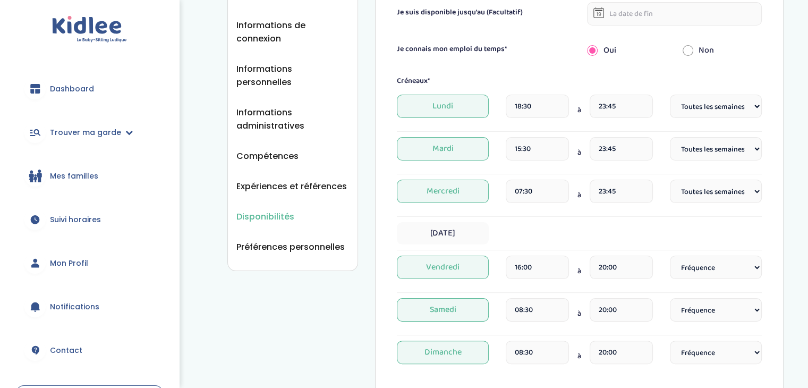
click at [700, 219] on div "Créneaux* Lundi 18:30 à 23:45 Fréquence Toutes les semaines Toutes les 2 semain…" at bounding box center [579, 223] width 365 height 296
click at [440, 225] on span "Jeudi" at bounding box center [443, 233] width 92 height 22
select select "1"
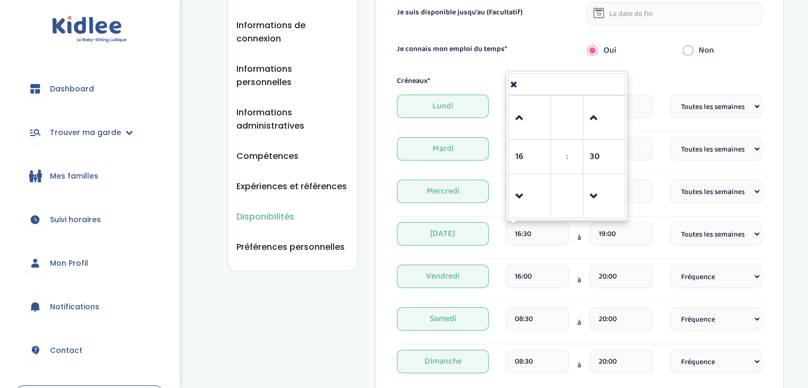
click at [535, 239] on input "16:30" at bounding box center [537, 233] width 63 height 23
click at [537, 198] on span at bounding box center [529, 196] width 29 height 29
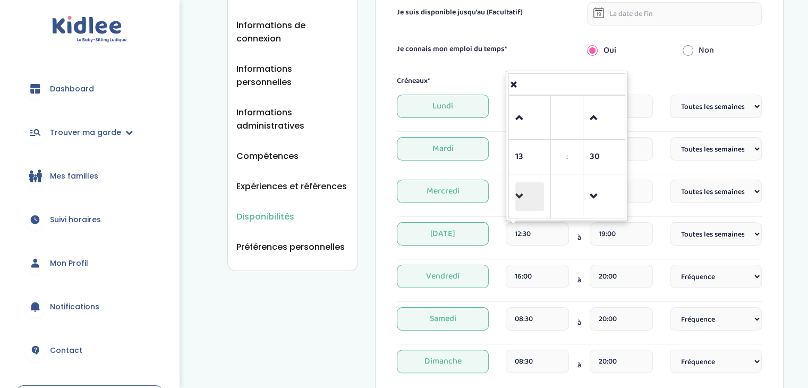
click at [537, 198] on span at bounding box center [529, 196] width 29 height 29
click at [538, 198] on span at bounding box center [529, 196] width 29 height 29
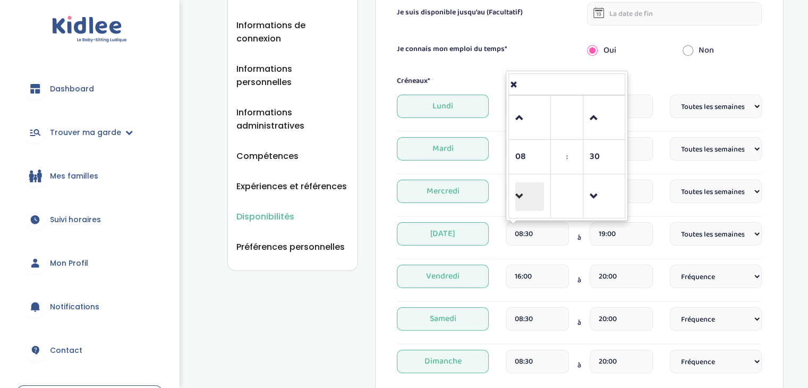
type input "07:30"
click at [657, 200] on div "Mercredi 07:30 à 23:45 Fréquence Toutes les semaines Toutes les 2 semaines Tous…" at bounding box center [579, 195] width 365 height 31
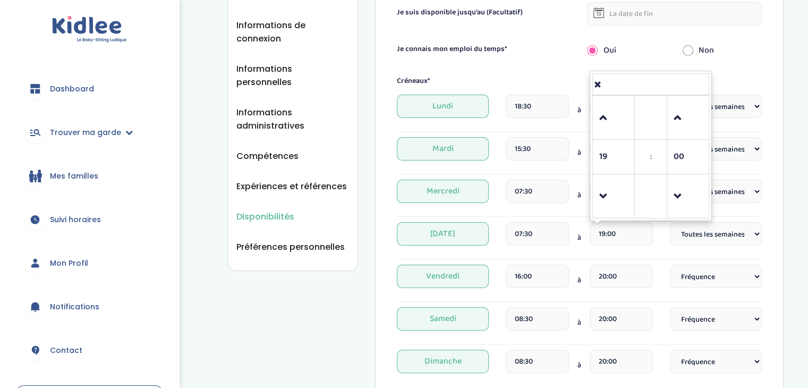
click at [617, 232] on input "19:00" at bounding box center [621, 233] width 63 height 23
click at [613, 196] on span at bounding box center [613, 196] width 29 height 29
click at [668, 188] on td at bounding box center [688, 196] width 42 height 44
click at [612, 200] on span at bounding box center [613, 196] width 29 height 29
click at [605, 183] on span at bounding box center [613, 196] width 29 height 29
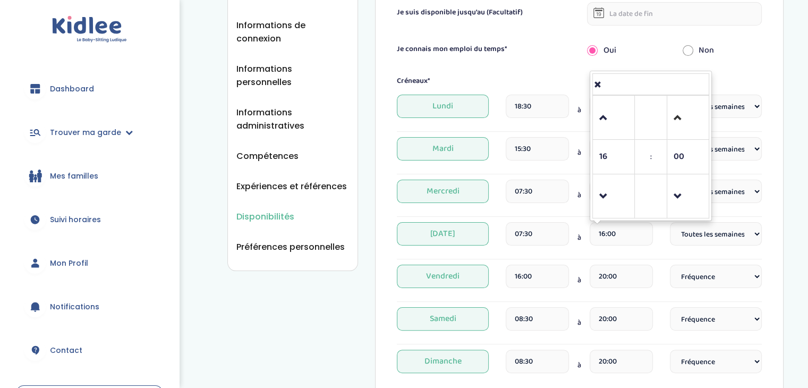
click at [676, 135] on link at bounding box center [688, 117] width 31 height 38
click at [678, 128] on span at bounding box center [688, 118] width 29 height 29
type input "16:30"
click at [714, 229] on select "Fréquence Toutes les semaines Toutes les 2 semaines Tous les mois" at bounding box center [716, 233] width 92 height 23
click at [638, 261] on div "Créneaux* Lundi 18:30 à 23:45 Fréquence Toutes les semaines Toutes les 2 semain…" at bounding box center [579, 228] width 365 height 306
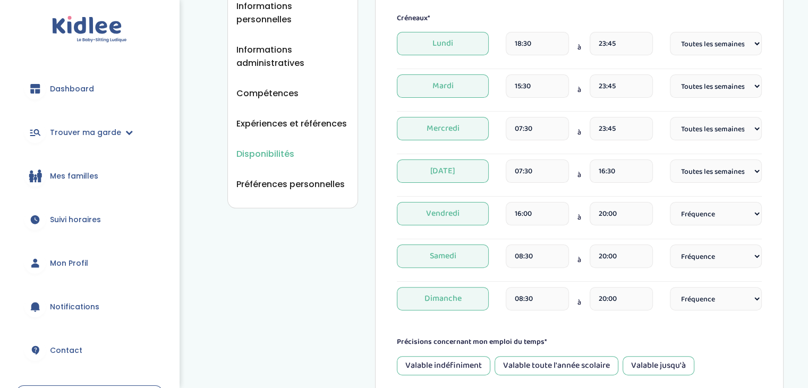
scroll to position [248, 0]
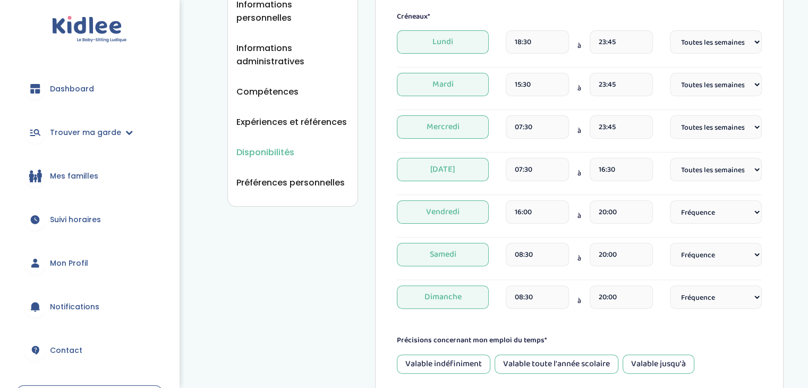
click at [539, 214] on input "16:00" at bounding box center [537, 211] width 63 height 23
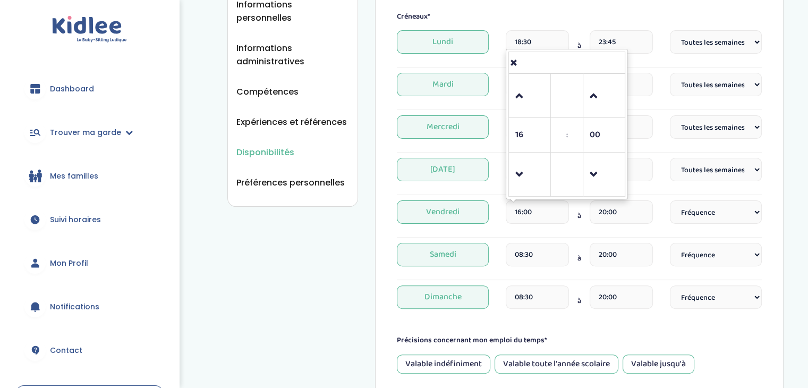
click at [509, 158] on td at bounding box center [530, 174] width 42 height 44
click at [524, 173] on span at bounding box center [529, 174] width 29 height 29
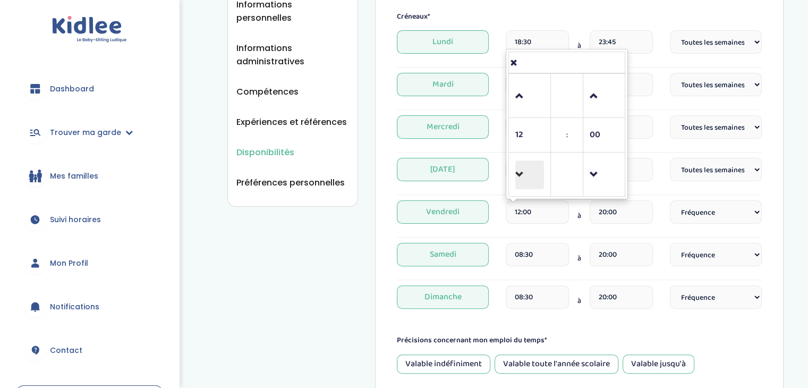
click at [524, 173] on span at bounding box center [529, 174] width 29 height 29
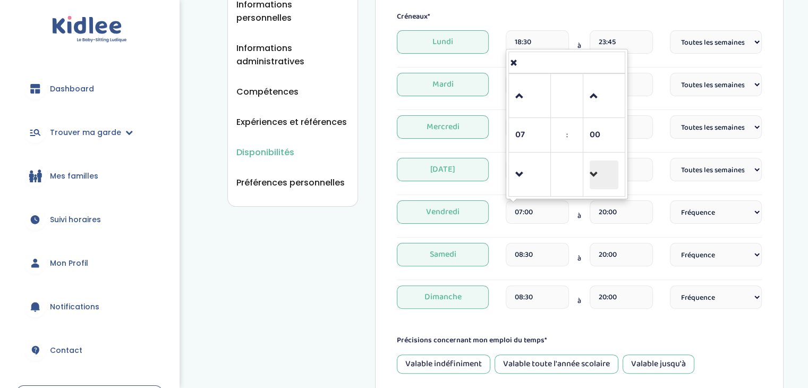
click at [600, 179] on span at bounding box center [604, 174] width 29 height 29
click at [514, 120] on td "06" at bounding box center [530, 135] width 42 height 35
click at [517, 110] on link at bounding box center [529, 96] width 31 height 38
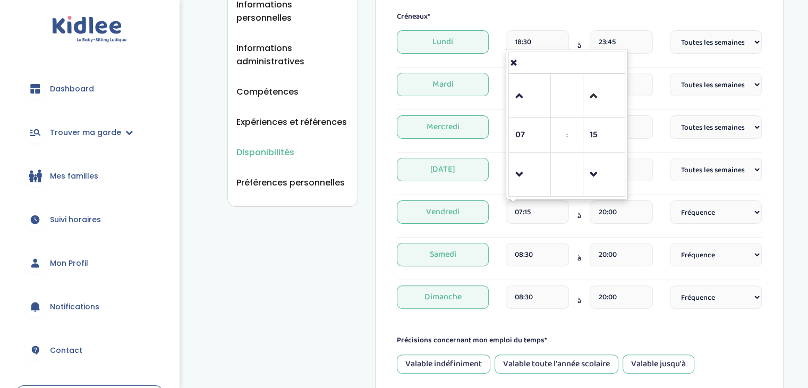
click at [602, 111] on link at bounding box center [604, 96] width 31 height 38
type input "07:30"
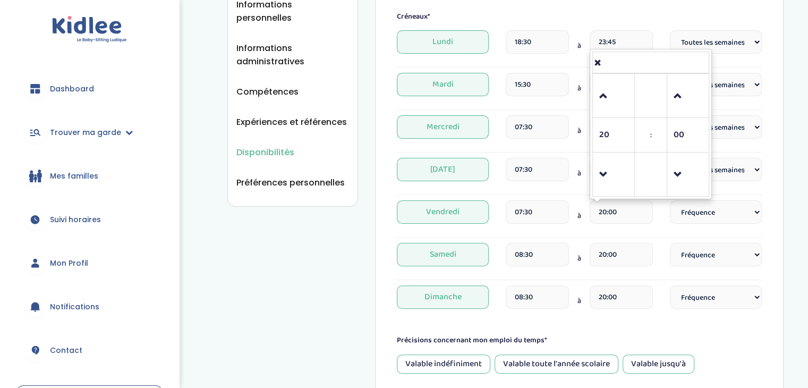
click at [637, 209] on input "20:00" at bounding box center [621, 211] width 63 height 23
click at [620, 182] on span at bounding box center [613, 174] width 29 height 29
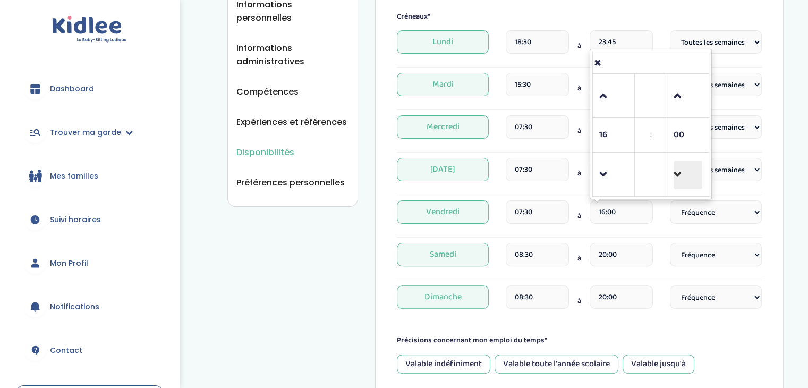
click at [682, 177] on span at bounding box center [688, 174] width 29 height 29
click at [669, 88] on td at bounding box center [688, 96] width 42 height 44
click at [672, 94] on td at bounding box center [688, 96] width 42 height 44
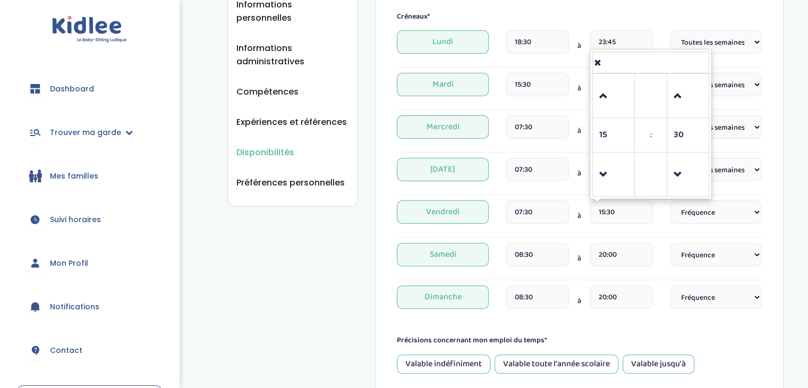
click at [672, 94] on td at bounding box center [688, 96] width 42 height 44
click at [687, 101] on span at bounding box center [688, 96] width 29 height 29
click at [687, 100] on span at bounding box center [688, 96] width 29 height 29
click at [690, 107] on span at bounding box center [688, 96] width 29 height 29
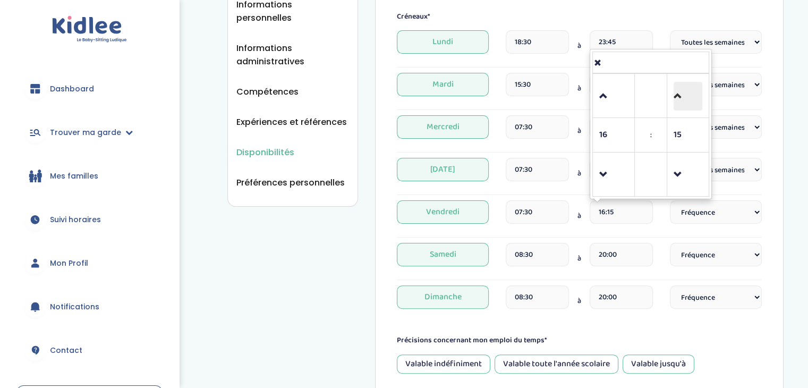
type input "16:30"
click at [702, 207] on select "Fréquence Toutes les semaines Toutes les 2 semaines Tous les mois" at bounding box center [716, 211] width 92 height 23
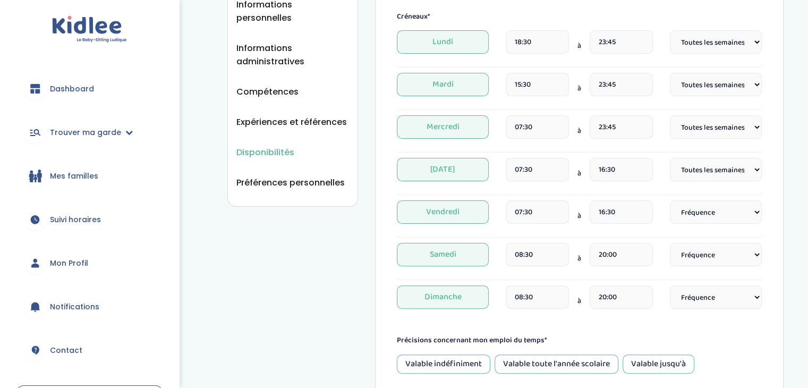
click at [586, 231] on div "Vendredi 07:30 à 16:30 Fréquence Toutes les semaines Toutes les 2 semaines Tous…" at bounding box center [579, 218] width 365 height 37
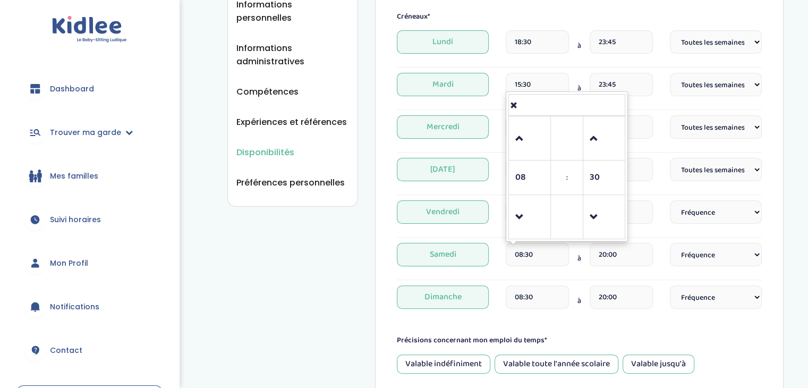
click at [544, 247] on input "08:30" at bounding box center [537, 254] width 63 height 23
click at [537, 224] on span at bounding box center [529, 217] width 29 height 29
type input "07:30"
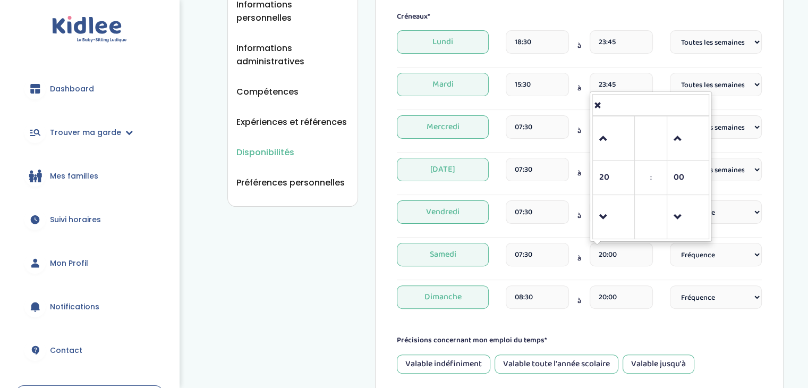
click at [617, 257] on input "20:00" at bounding box center [621, 254] width 63 height 23
click at [616, 214] on span at bounding box center [613, 217] width 29 height 29
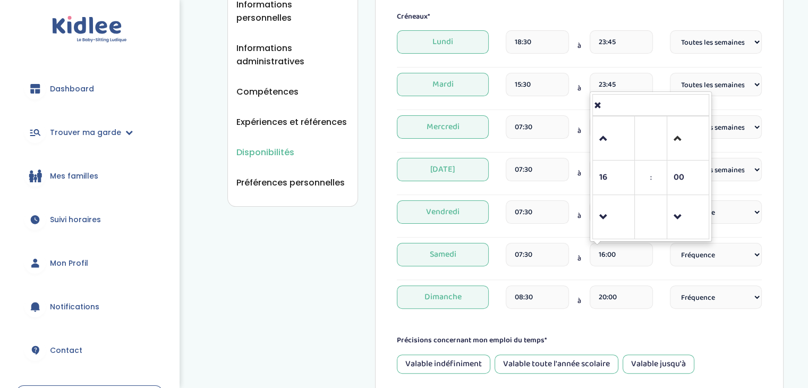
click at [676, 156] on link at bounding box center [688, 138] width 31 height 38
type input "16:30"
click at [670, 224] on td at bounding box center [688, 217] width 42 height 44
click at [646, 257] on input "16:30" at bounding box center [621, 254] width 63 height 23
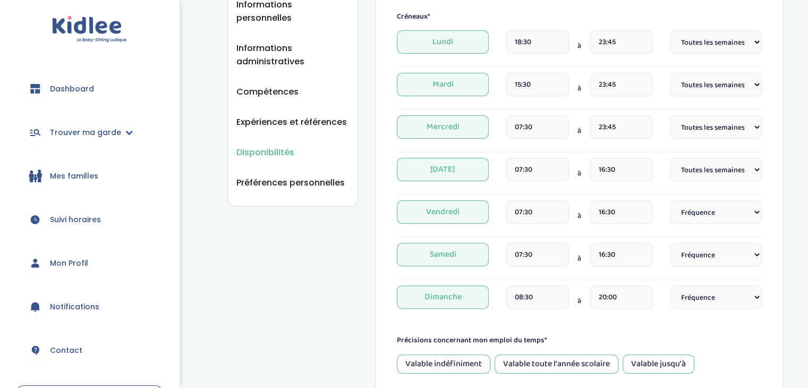
click at [651, 273] on div "Samedi 07:30 à 16:30 Fréquence Toutes les semaines Toutes les 2 semaines Tous l…" at bounding box center [579, 261] width 365 height 37
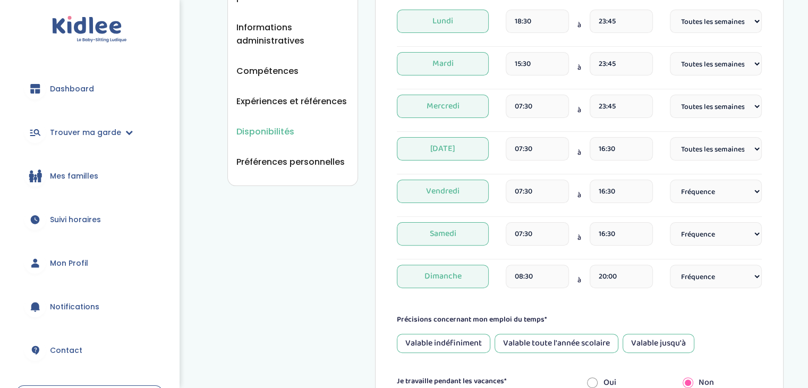
click at [460, 274] on span "Dimanche" at bounding box center [443, 276] width 92 height 23
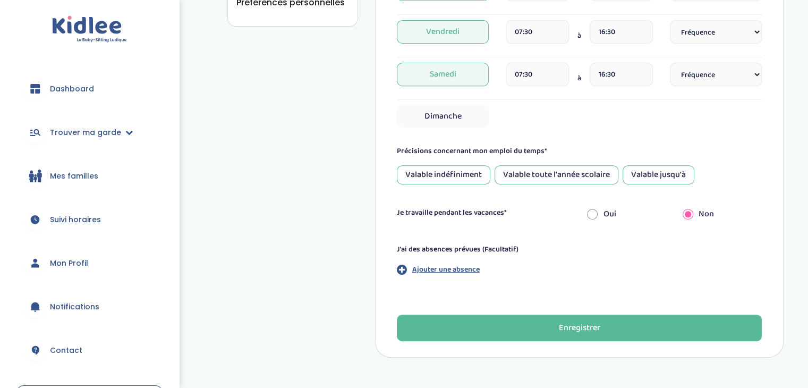
scroll to position [429, 0]
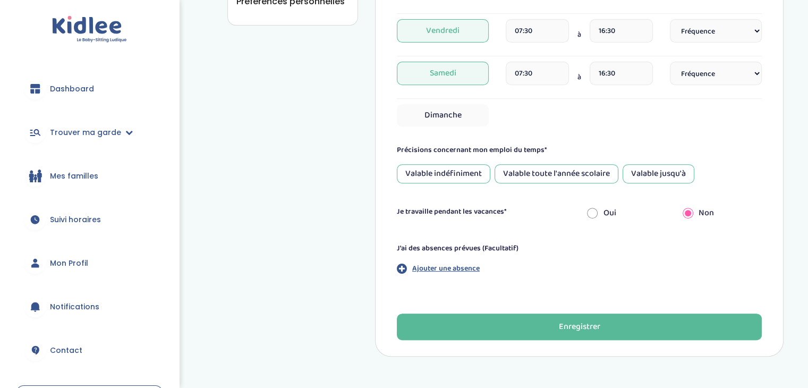
click at [654, 177] on div "Valable jusqu'à" at bounding box center [659, 173] width 72 height 19
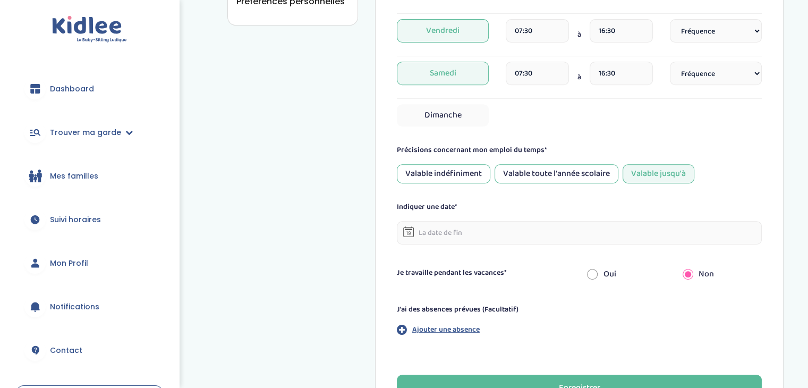
click at [484, 236] on input "text" at bounding box center [579, 232] width 365 height 23
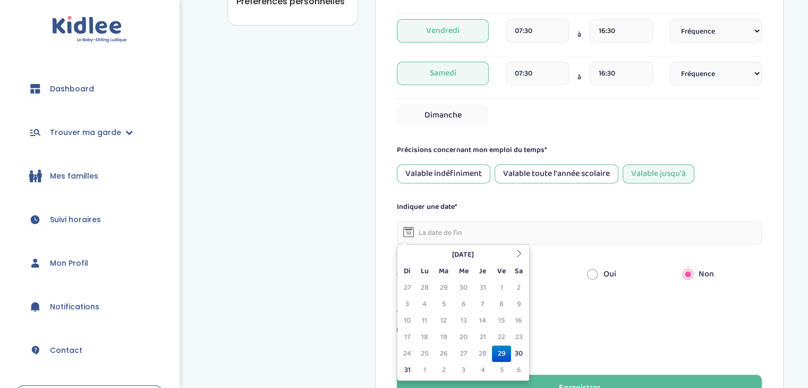
click at [528, 260] on div "Août 2025 Di Lu Ma Me Je Ve Sa 27 28 29 30 31 1 2 3 4 5 6 7 8 9 10 11 12 13 14 …" at bounding box center [463, 312] width 133 height 137
click at [523, 260] on th at bounding box center [519, 255] width 16 height 16
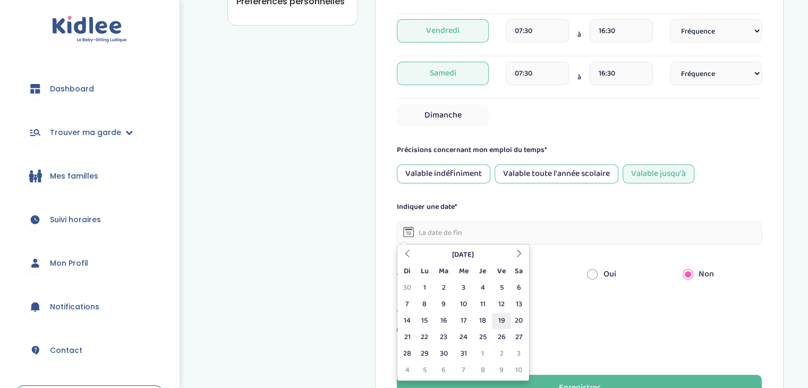
click at [503, 318] on td "19" at bounding box center [501, 320] width 19 height 16
type input "19-12-2025"
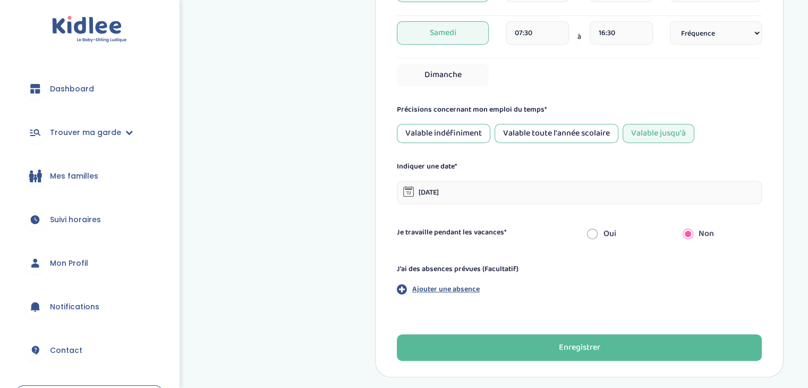
scroll to position [471, 0]
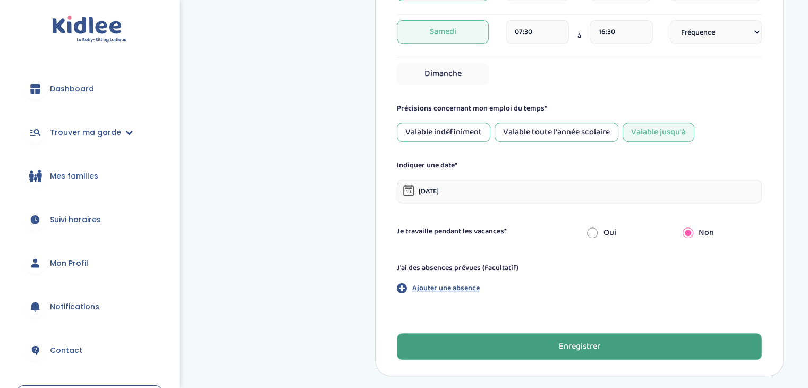
click at [470, 338] on button "Enregistrer" at bounding box center [579, 346] width 365 height 27
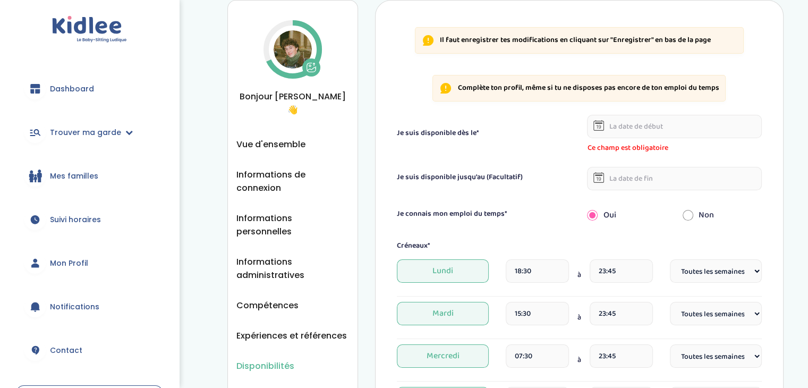
scroll to position [34, 0]
click at [641, 133] on input "text" at bounding box center [674, 126] width 175 height 23
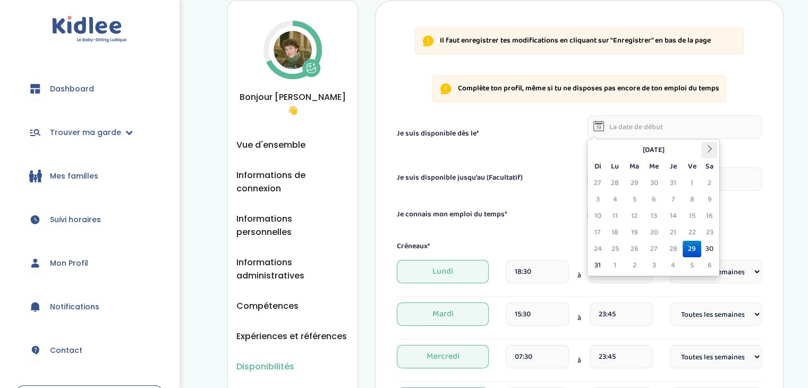
click at [715, 145] on th at bounding box center [709, 150] width 16 height 16
click at [619, 211] on td "15" at bounding box center [615, 216] width 19 height 16
type input "15-09-2025"
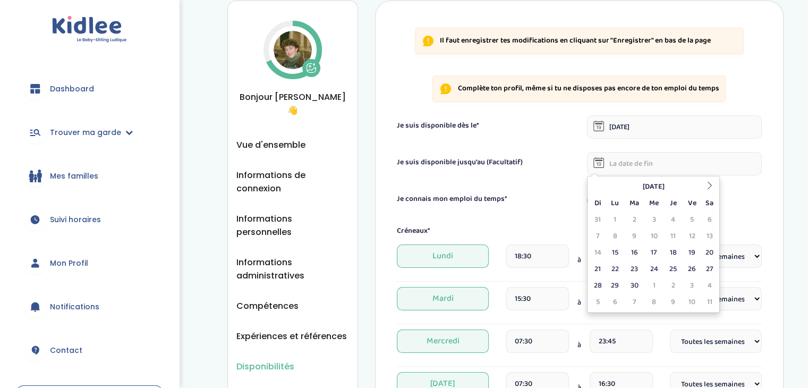
click at [706, 171] on input "text" at bounding box center [674, 163] width 175 height 23
click at [712, 184] on icon at bounding box center [709, 185] width 7 height 7
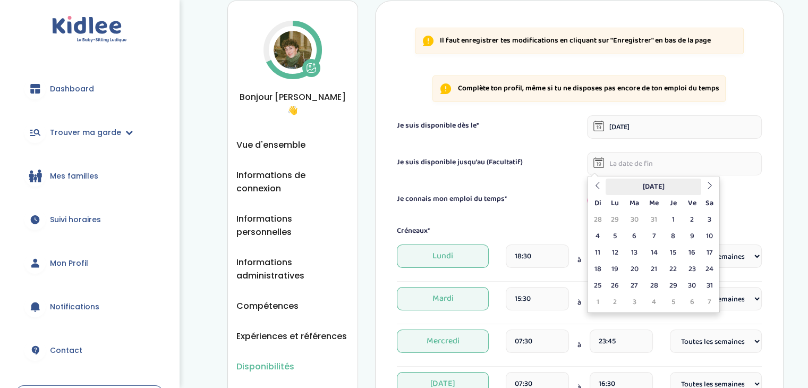
click at [609, 184] on th "Janvier 2026" at bounding box center [654, 187] width 96 height 16
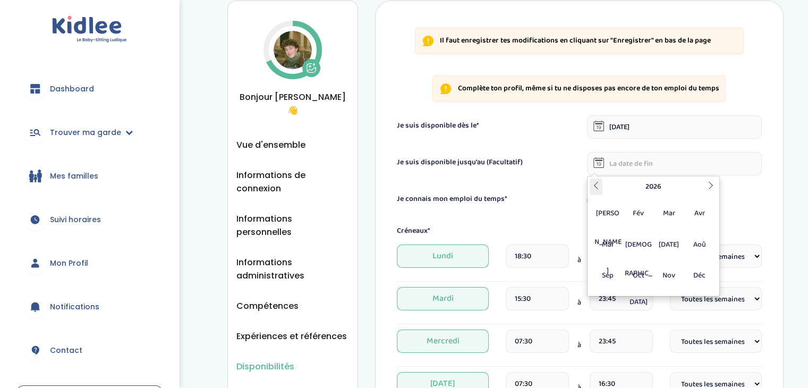
click at [591, 184] on th at bounding box center [596, 187] width 13 height 16
click at [707, 266] on span "Déc" at bounding box center [699, 275] width 28 height 29
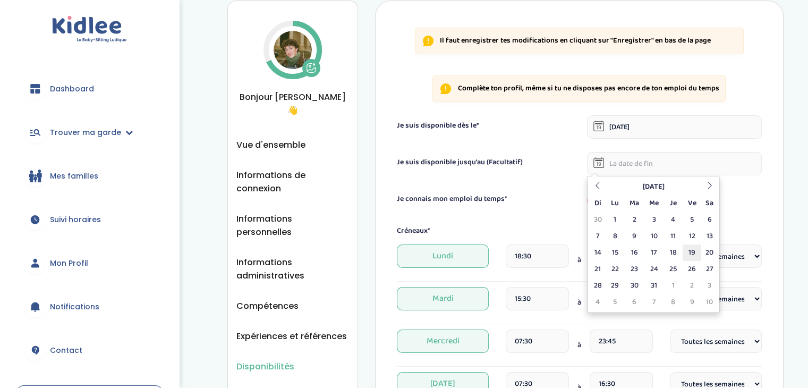
click at [699, 253] on td "19" at bounding box center [692, 252] width 19 height 16
type input "19-12-2025"
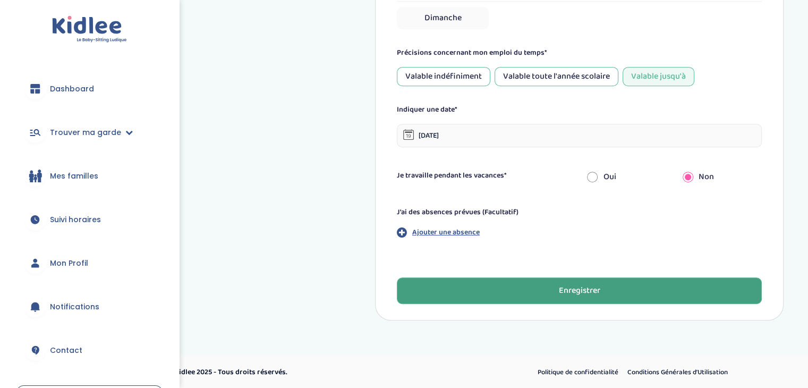
click at [582, 287] on div "Enregistrer" at bounding box center [578, 291] width 41 height 12
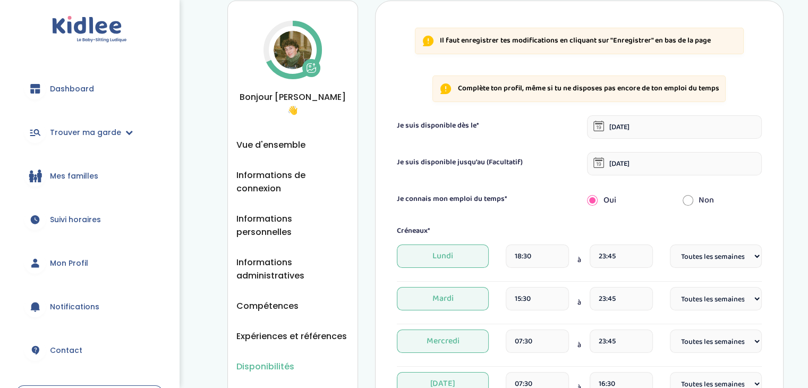
click at [506, 88] on p "Complète ton profil, même si tu ne disposes pas encore de ton emploi du temps" at bounding box center [587, 88] width 261 height 11
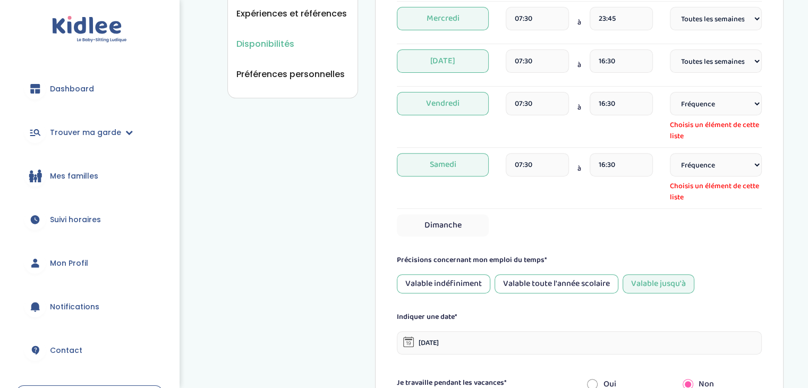
scroll to position [365, 0]
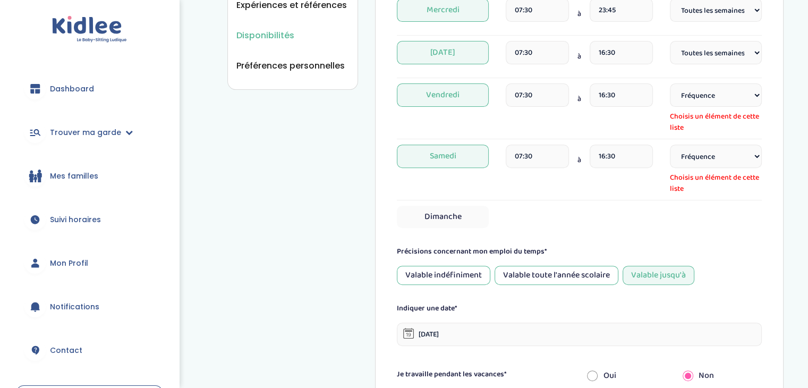
click at [717, 93] on select "Fréquence Toutes les semaines Toutes les 2 semaines Tous les mois" at bounding box center [716, 94] width 92 height 23
select select "1"
click at [670, 83] on select "Fréquence Toutes les semaines Toutes les 2 semaines Tous les mois" at bounding box center [716, 94] width 92 height 23
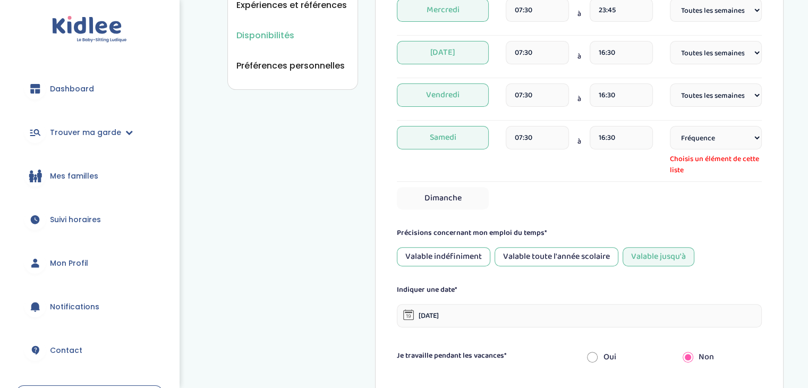
click at [704, 134] on select "Fréquence Toutes les semaines Toutes les 2 semaines Tous les mois" at bounding box center [716, 137] width 92 height 23
select select "1"
click at [670, 126] on select "Fréquence Toutes les semaines Toutes les 2 semaines Tous les mois" at bounding box center [716, 137] width 92 height 23
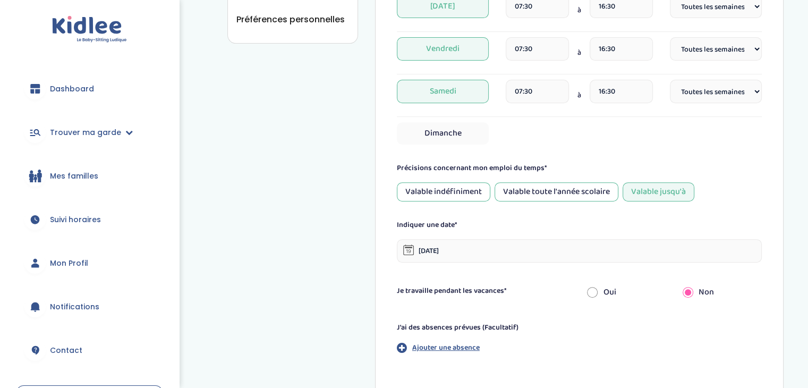
scroll to position [527, 0]
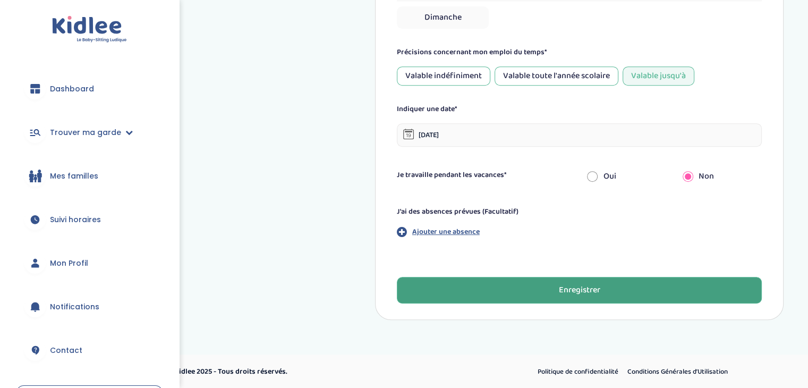
click at [604, 281] on button "Enregistrer" at bounding box center [579, 290] width 365 height 27
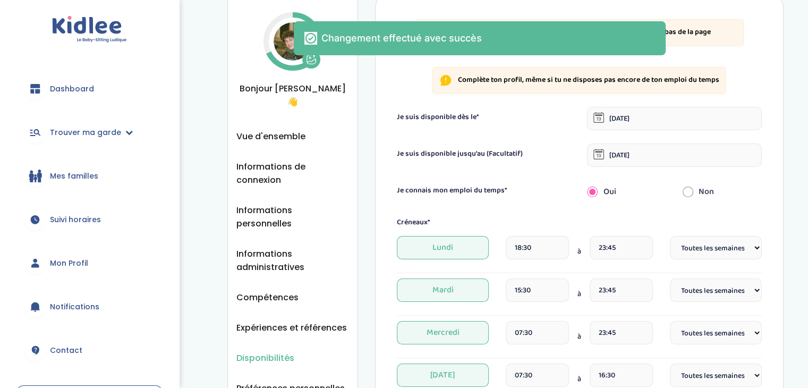
scroll to position [0, 0]
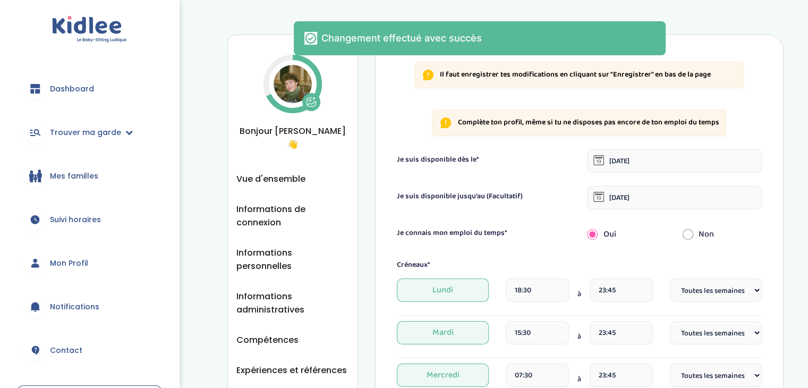
click at [278, 157] on div "Disponibilités Vue d'ensemble Informations de connexion Informations personnell…" at bounding box center [292, 245] width 131 height 420
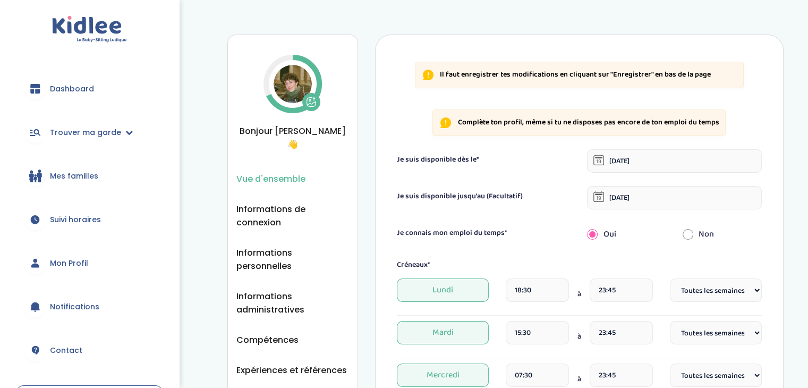
click at [278, 172] on span "Vue d'ensemble" at bounding box center [270, 178] width 69 height 13
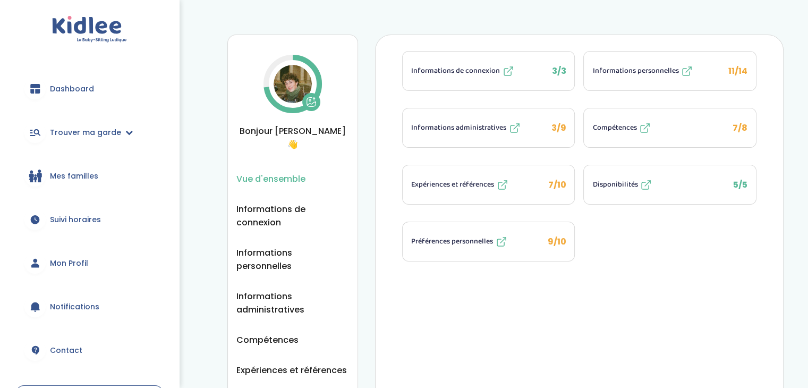
click at [481, 131] on span "Informations administratives" at bounding box center [458, 127] width 95 height 11
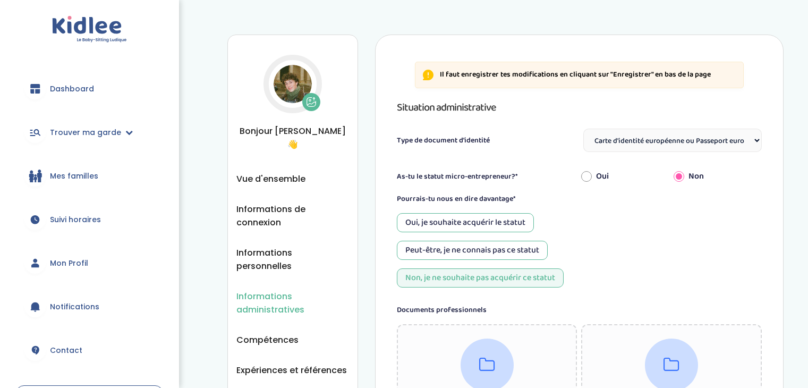
select select "Carte d'identité européenne ou Passeport européen (27 pays concernés)"
click at [276, 206] on span "Informations de connexion" at bounding box center [292, 215] width 113 height 27
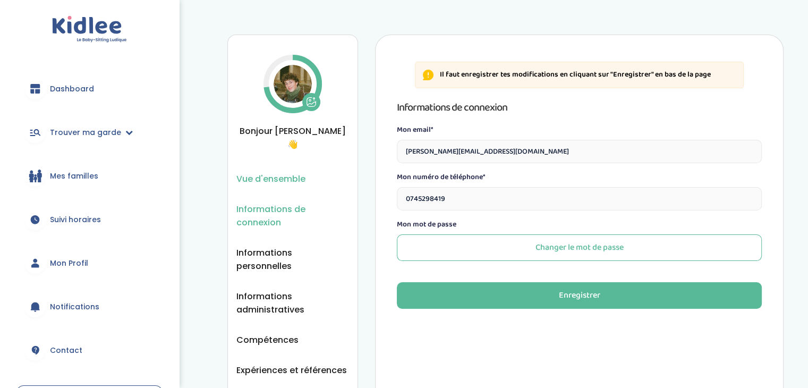
click at [259, 172] on span "Vue d'ensemble" at bounding box center [270, 178] width 69 height 13
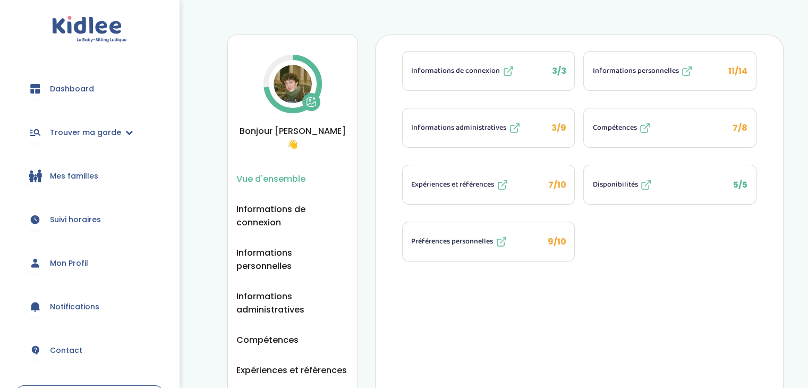
click at [456, 247] on button "Préférences personnelles 9/10" at bounding box center [489, 241] width 172 height 39
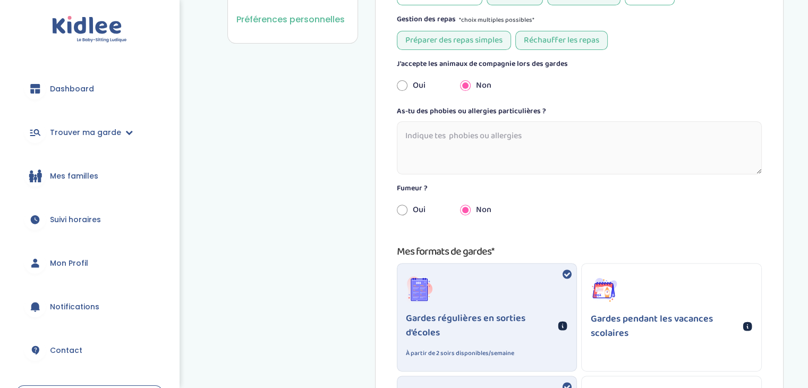
scroll to position [412, 0]
click at [489, 133] on textarea at bounding box center [579, 147] width 365 height 53
type textarea "Non"
click at [563, 217] on div "Oui Non" at bounding box center [579, 209] width 381 height 23
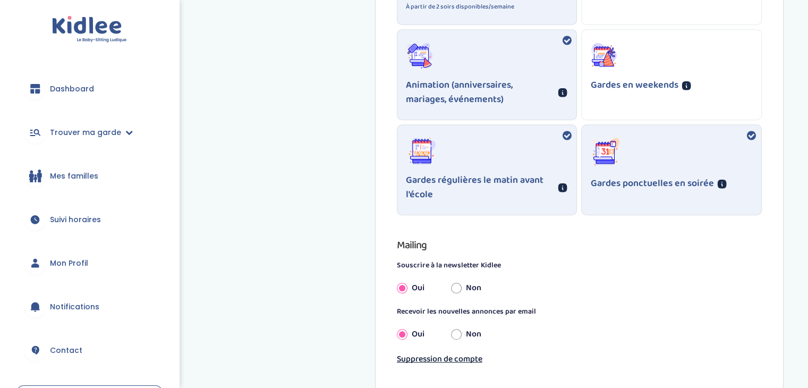
scroll to position [874, 0]
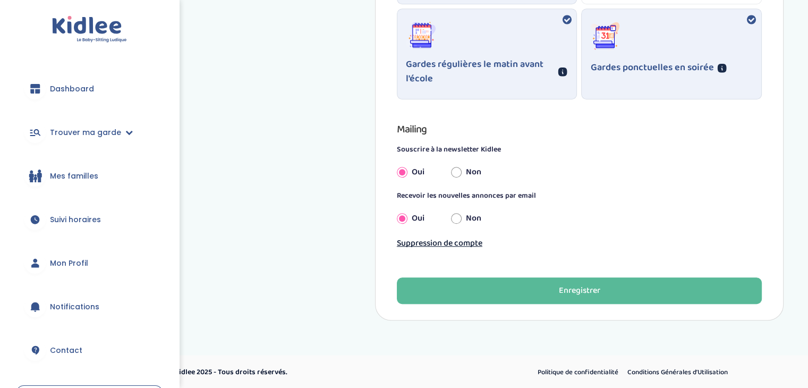
drag, startPoint x: 522, startPoint y: 298, endPoint x: 572, endPoint y: 211, distance: 100.0
click at [465, 176] on div "Non" at bounding box center [466, 171] width 30 height 23
click at [462, 172] on div "Non" at bounding box center [466, 171] width 30 height 23
click at [457, 171] on input "Non" at bounding box center [456, 171] width 11 height 23
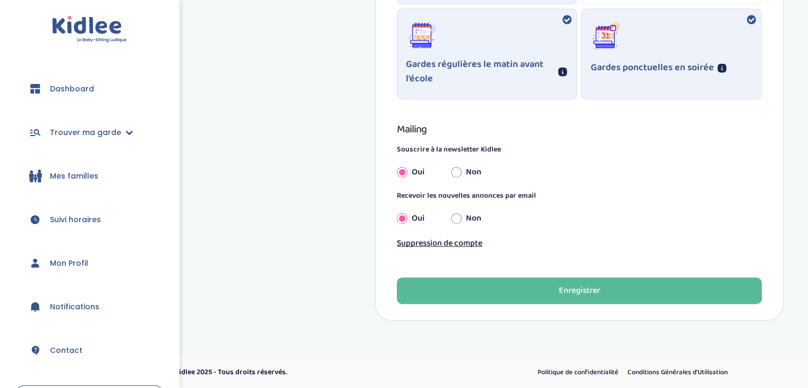
radio input "true"
radio input "false"
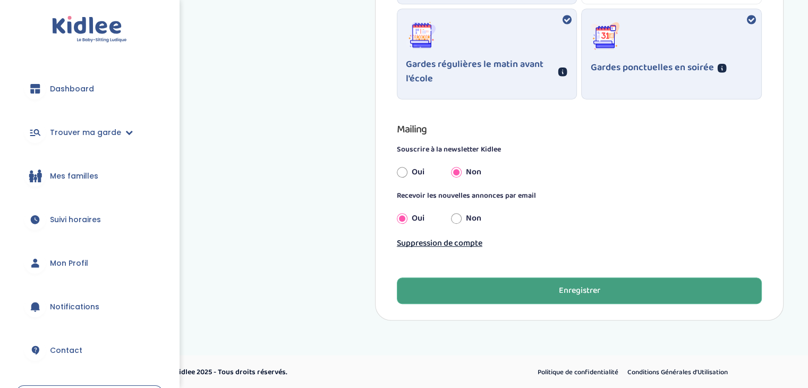
click at [502, 292] on button "Enregistrer" at bounding box center [579, 290] width 365 height 27
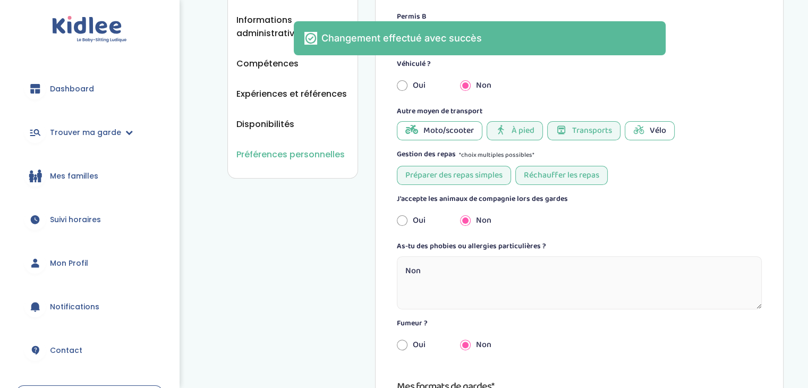
scroll to position [0, 0]
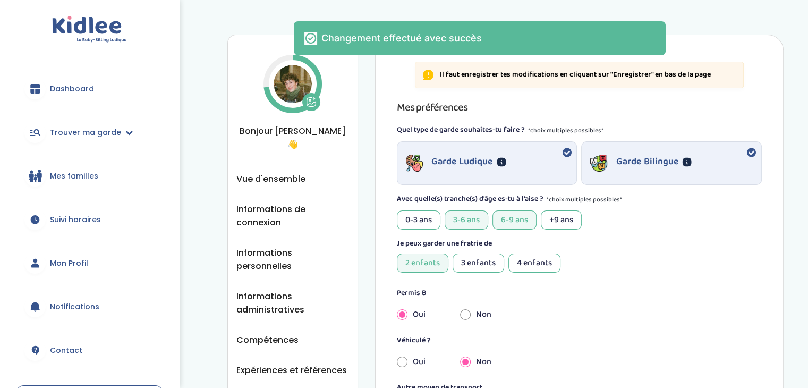
click at [295, 155] on div "Préférences personnelles Vue d'ensemble Informations de connexion Informations …" at bounding box center [292, 245] width 131 height 420
click at [295, 158] on div "Préférences personnelles Vue d'ensemble Informations de connexion Informations …" at bounding box center [292, 245] width 131 height 420
click at [295, 172] on span "Vue d'ensemble" at bounding box center [270, 178] width 69 height 13
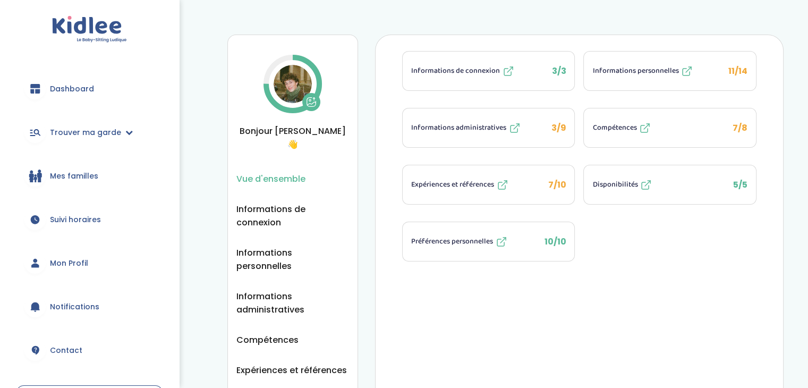
click at [672, 128] on button "Compétences 7/8" at bounding box center [670, 127] width 172 height 39
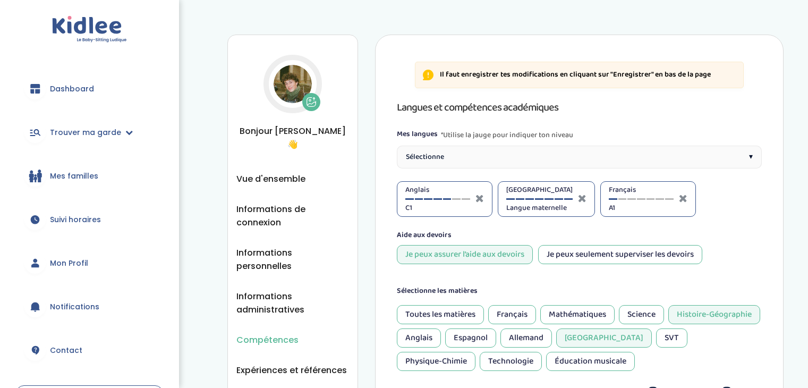
select select "Terminale"
select select "6eme"
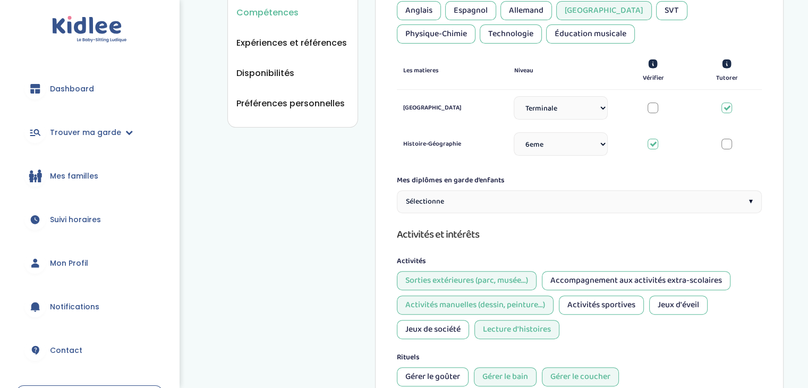
scroll to position [329, 0]
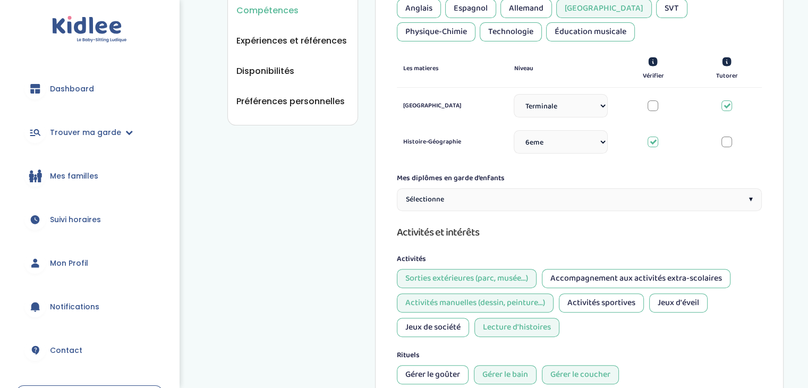
click at [576, 192] on div "Sélectionne ▾" at bounding box center [579, 199] width 365 height 23
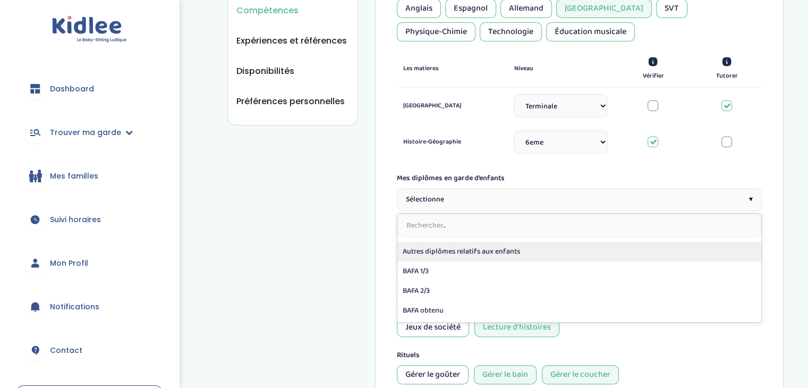
scroll to position [0, 0]
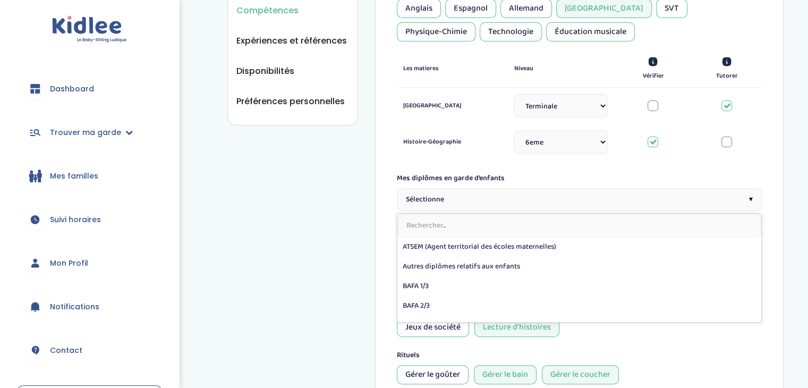
click at [554, 222] on input "text" at bounding box center [579, 225] width 364 height 23
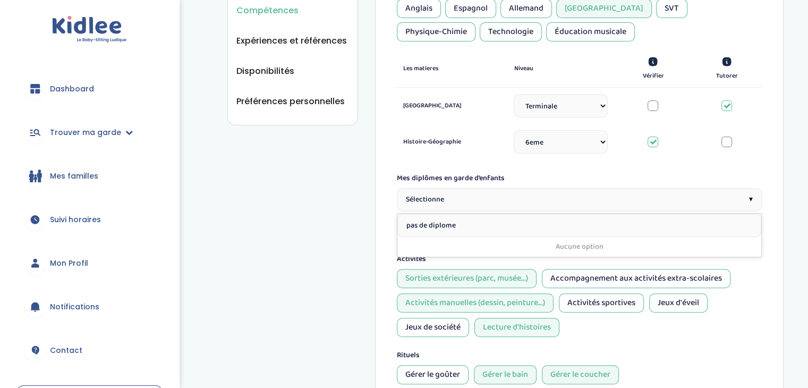
type input "pas de diplome"
click at [699, 301] on div "Jeux d'éveil" at bounding box center [678, 302] width 58 height 19
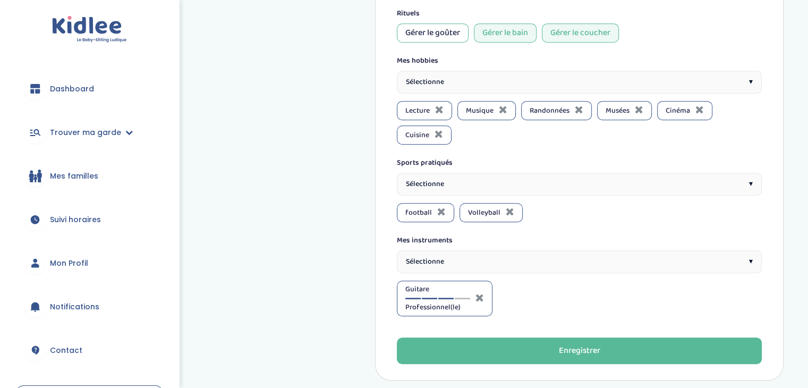
scroll to position [727, 0]
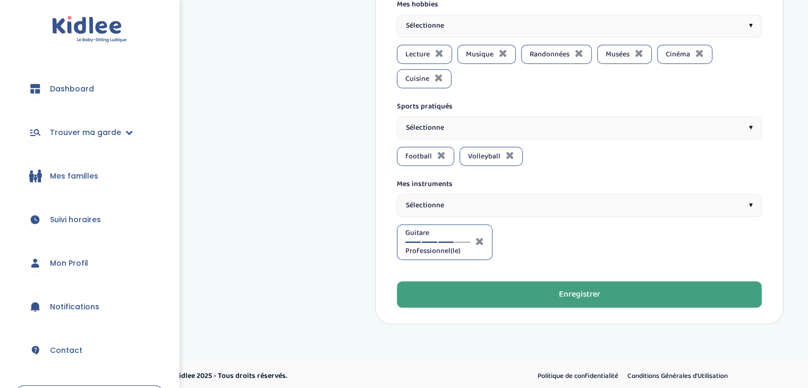
click at [635, 298] on button "Enregistrer" at bounding box center [579, 294] width 365 height 27
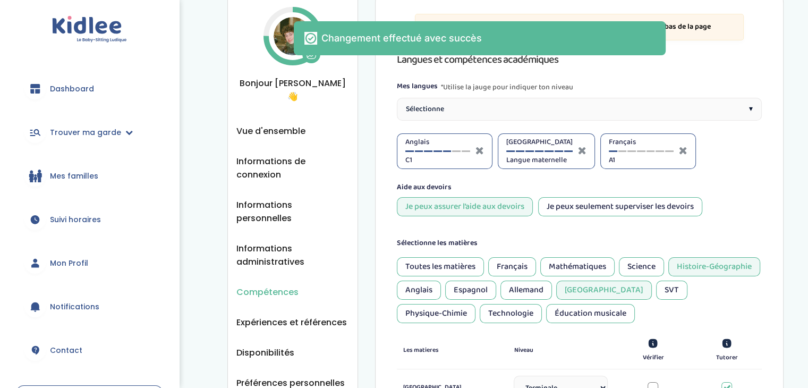
scroll to position [0, 0]
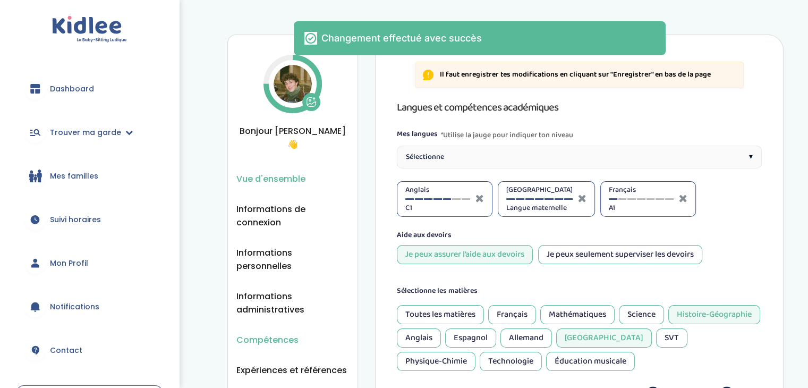
click at [259, 172] on span "Vue d'ensemble" at bounding box center [270, 178] width 69 height 13
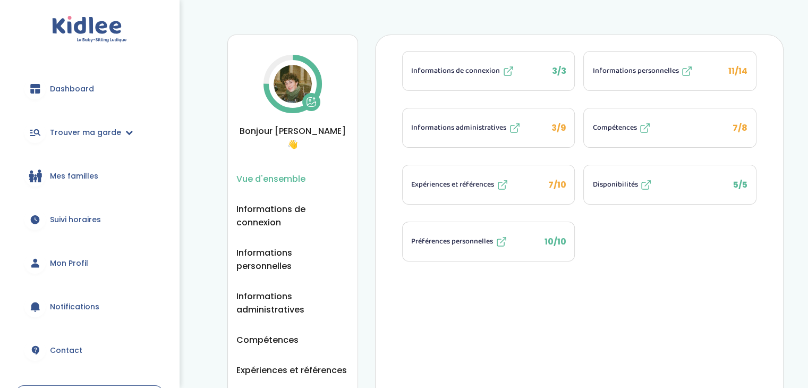
click at [49, 84] on link "Dashboard" at bounding box center [89, 89] width 147 height 38
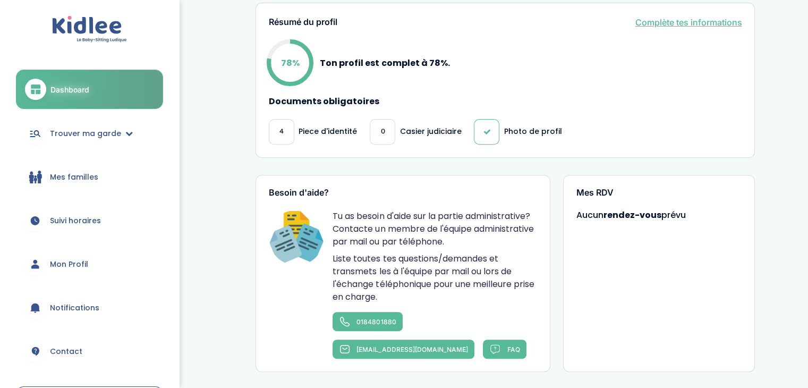
scroll to position [357, 0]
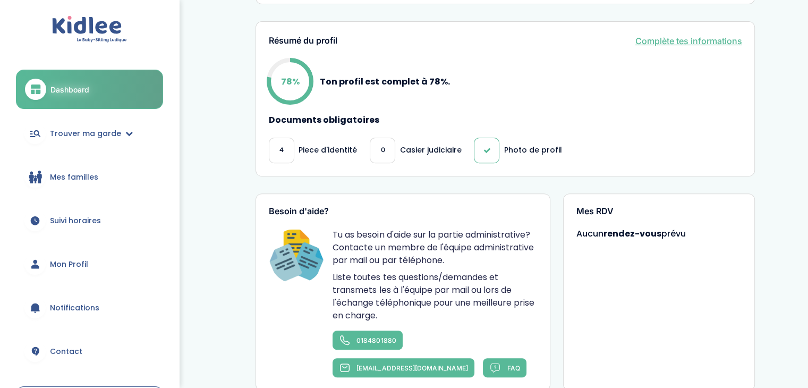
click at [279, 145] on span "4" at bounding box center [281, 150] width 4 height 11
click at [310, 145] on p "Piece d'identité" at bounding box center [328, 150] width 58 height 11
click at [291, 138] on div "4" at bounding box center [282, 151] width 26 height 26
click at [372, 138] on div "0" at bounding box center [383, 151] width 26 height 26
click at [696, 35] on link "Complète tes informations" at bounding box center [688, 41] width 107 height 13
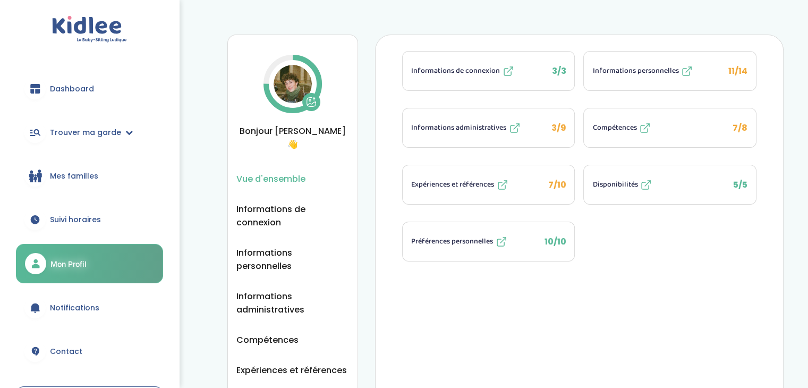
click at [307, 110] on icon at bounding box center [293, 84] width 64 height 64
click at [311, 105] on icon at bounding box center [311, 102] width 11 height 11
click at [470, 185] on span "Expériences et références" at bounding box center [452, 184] width 83 height 11
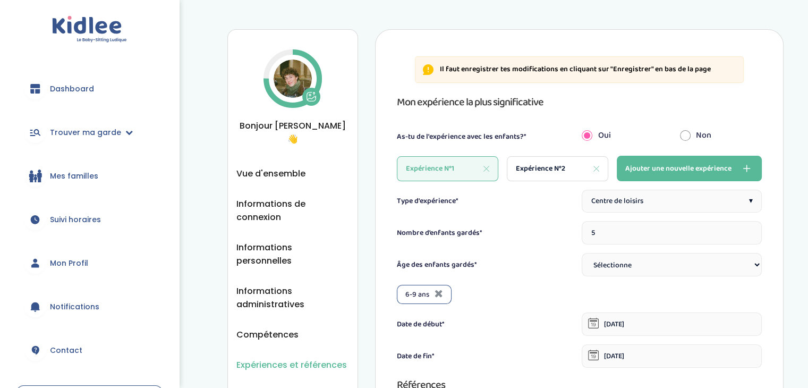
scroll to position [1, 0]
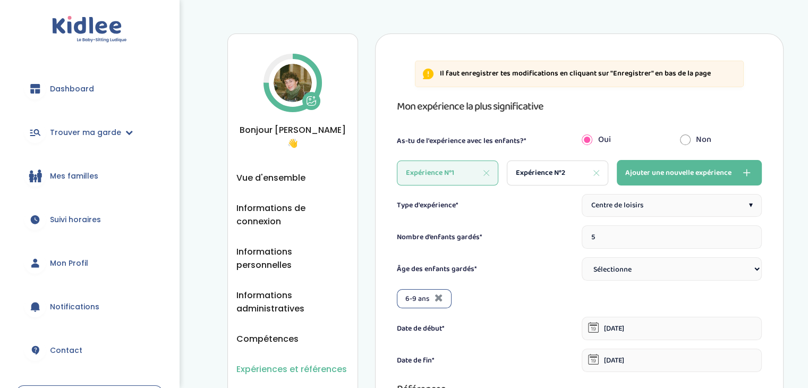
click at [614, 269] on select "Sélectionne 3-6 ans 6-9 ans +9 ans" at bounding box center [672, 268] width 180 height 23
select select "6-9"
click at [582, 257] on select "Sélectionne 3-6 ans 6-9 ans +9 ans" at bounding box center [672, 268] width 180 height 23
click at [579, 299] on div "6-9 ans" at bounding box center [579, 298] width 365 height 19
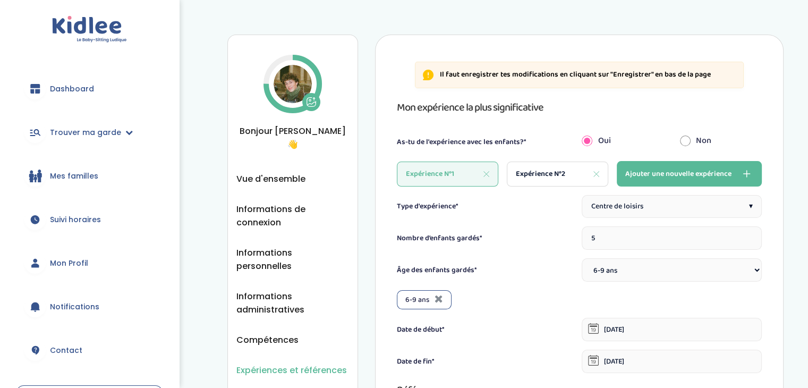
click at [537, 181] on div "Expérience N°2" at bounding box center [557, 174] width 101 height 25
type input "1"
type input "08-09-2022"
type input "[DATE]"
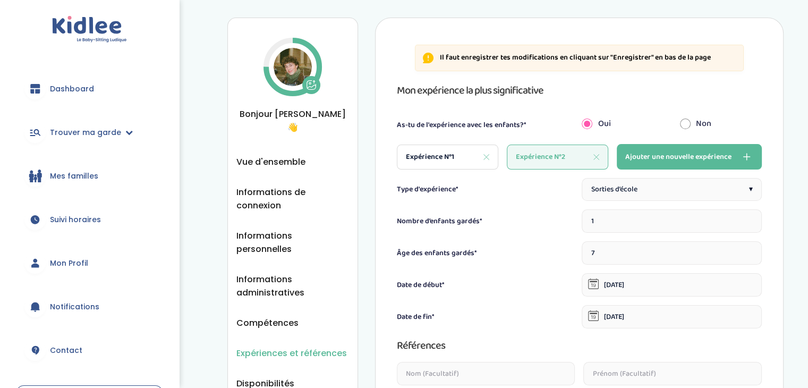
scroll to position [4, 0]
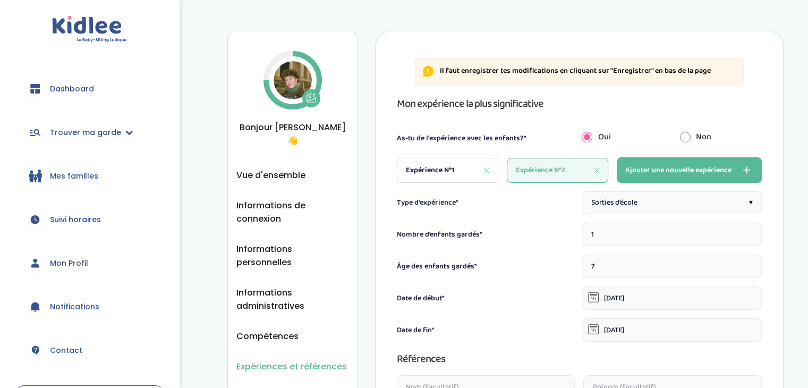
click at [613, 270] on input "7" at bounding box center [672, 266] width 180 height 23
drag, startPoint x: 613, startPoint y: 270, endPoint x: 591, endPoint y: 271, distance: 22.3
click at [591, 271] on input "7" at bounding box center [672, 266] width 180 height 23
click at [433, 162] on div "Expérience N°1" at bounding box center [447, 170] width 101 height 25
type input "5"
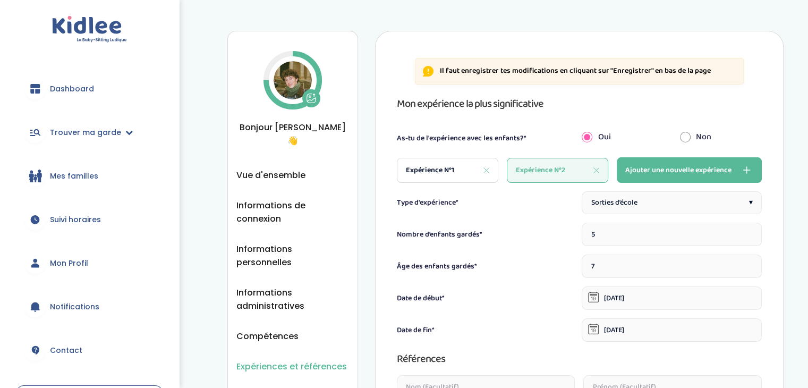
type input "01-09-2022"
type input "01-12-2022"
select select "6-9"
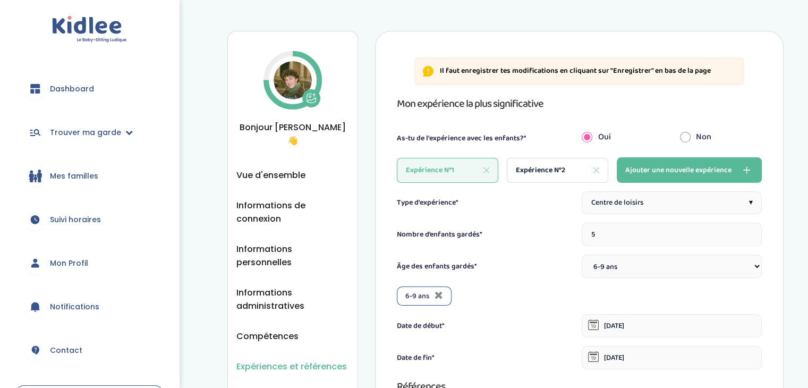
click at [533, 165] on span "Expérience N°2" at bounding box center [540, 170] width 49 height 11
type input "1"
type input "08-09-2022"
type input "08-03-2023"
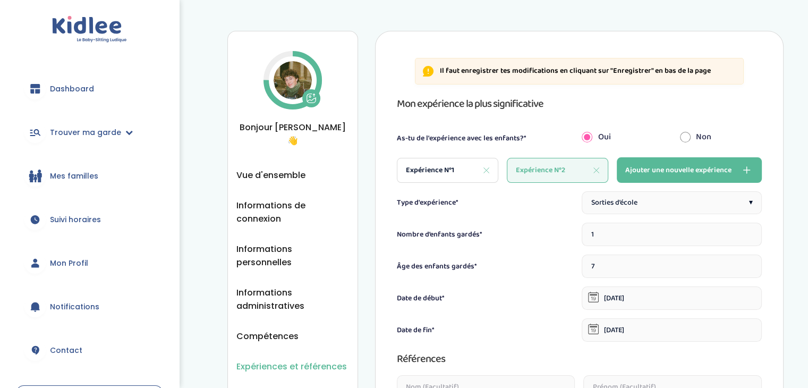
drag, startPoint x: 616, startPoint y: 263, endPoint x: 591, endPoint y: 264, distance: 25.5
click at [591, 264] on input "7" at bounding box center [672, 266] width 180 height 23
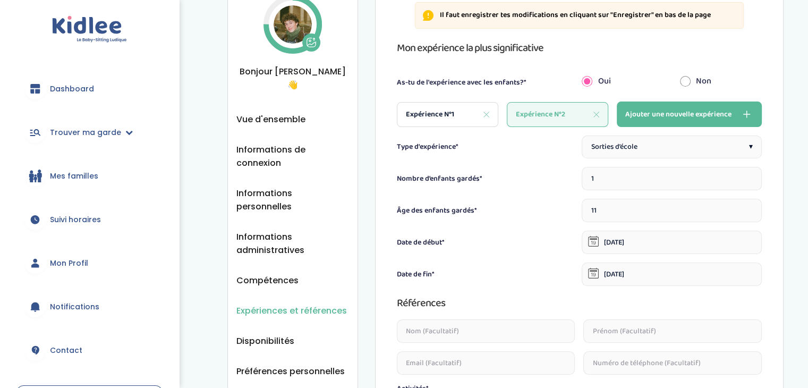
scroll to position [61, 0]
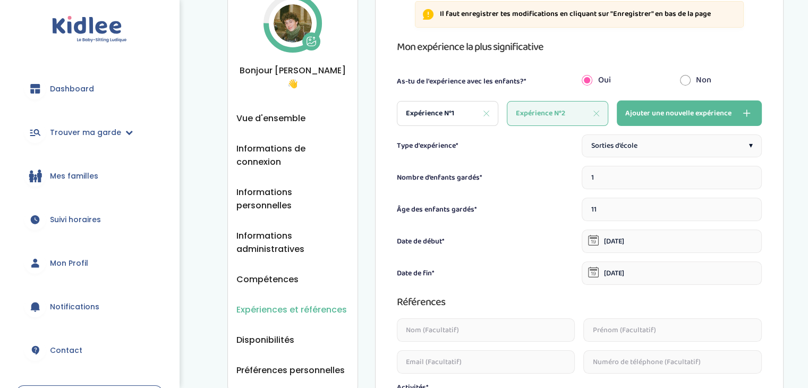
type input "11"
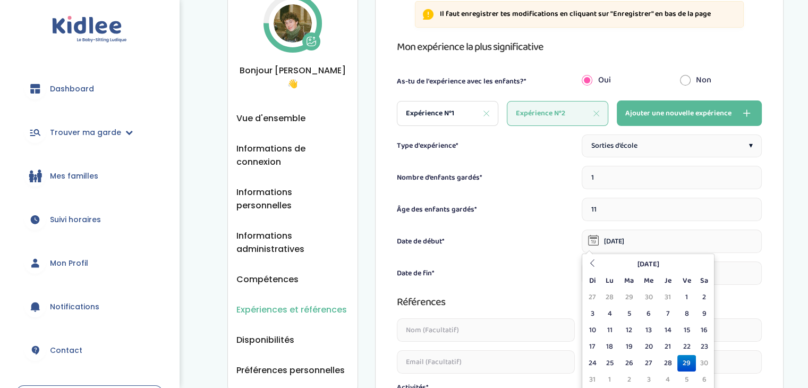
click at [648, 235] on input "08-09-2022" at bounding box center [672, 241] width 180 height 23
click at [595, 266] on th at bounding box center [592, 264] width 16 height 16
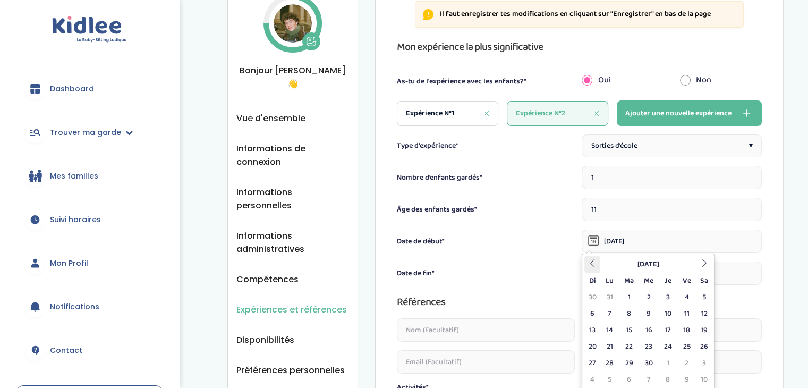
click at [595, 266] on th at bounding box center [592, 264] width 16 height 16
click at [640, 264] on th "Février 2025" at bounding box center [648, 264] width 96 height 16
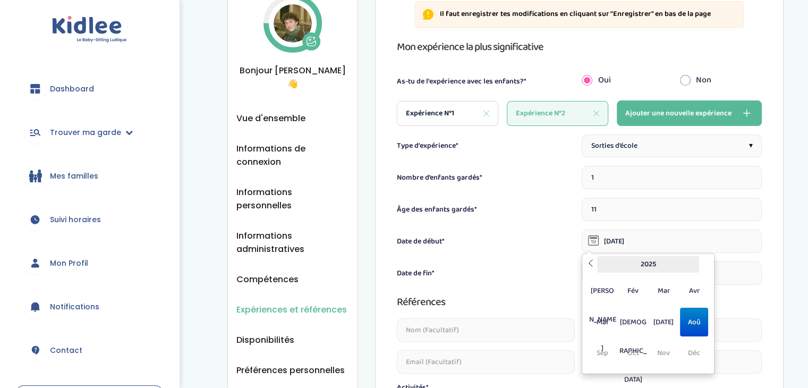
click at [652, 261] on th "2025" at bounding box center [648, 264] width 102 height 16
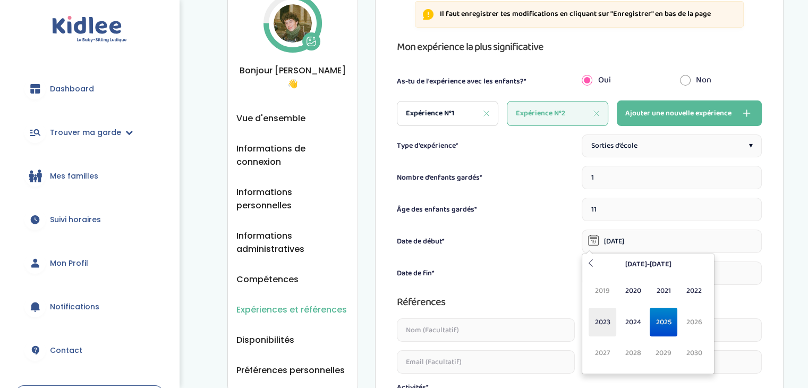
click at [616, 324] on span "2023" at bounding box center [603, 322] width 28 height 29
click at [669, 290] on span "Mar" at bounding box center [664, 290] width 28 height 29
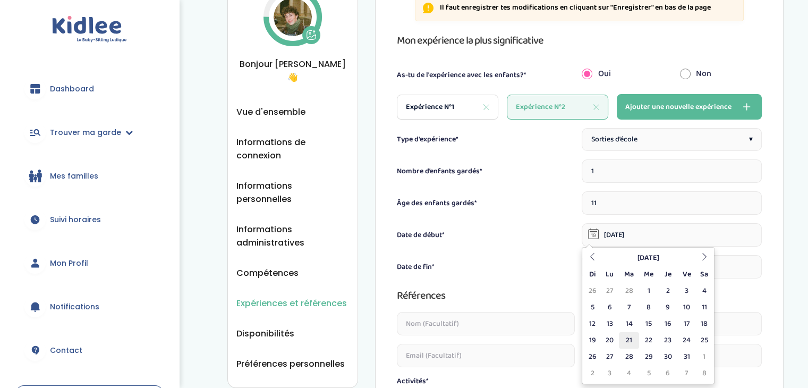
scroll to position [67, 0]
click at [651, 295] on td "1" at bounding box center [649, 290] width 20 height 16
type input "01-03-2023"
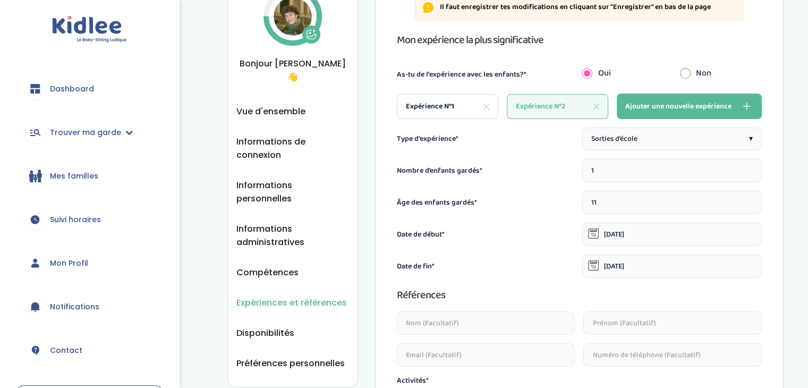
click at [668, 271] on input "08-03-2023" at bounding box center [672, 266] width 180 height 23
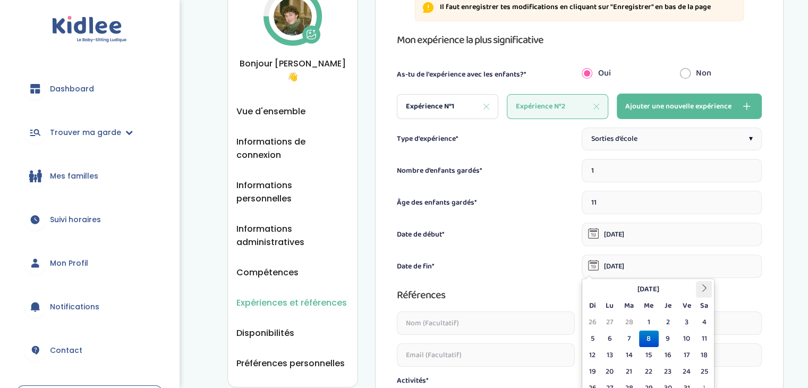
click at [699, 287] on th at bounding box center [704, 289] width 16 height 16
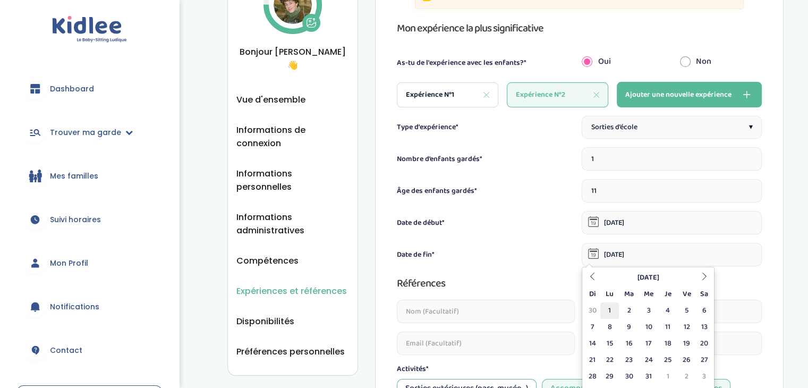
click at [613, 314] on td "1" at bounding box center [609, 310] width 19 height 16
type input "01-05-2023"
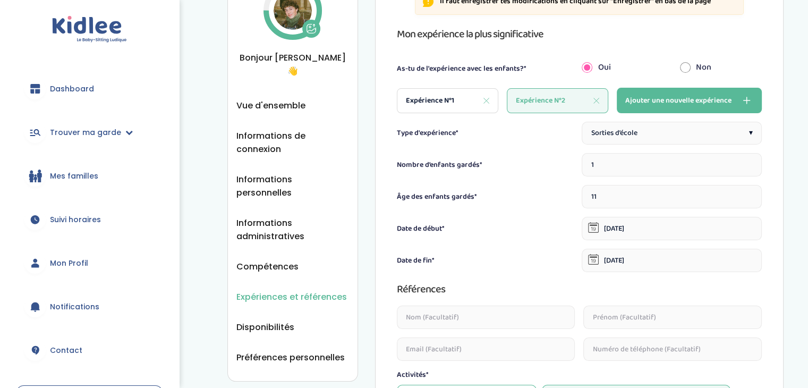
scroll to position [0, 0]
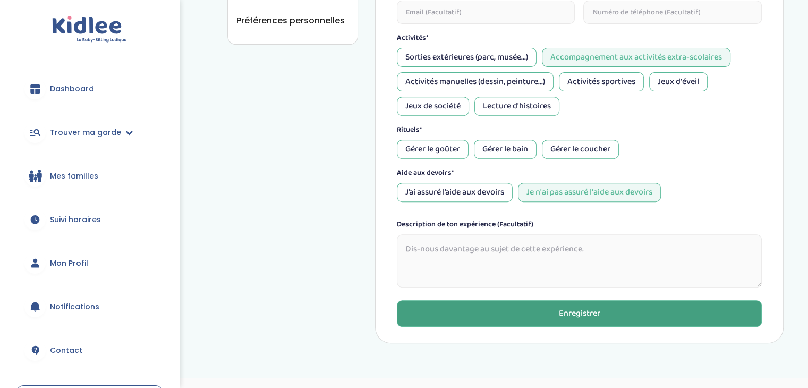
click at [565, 315] on div "Enregistrer" at bounding box center [578, 314] width 41 height 12
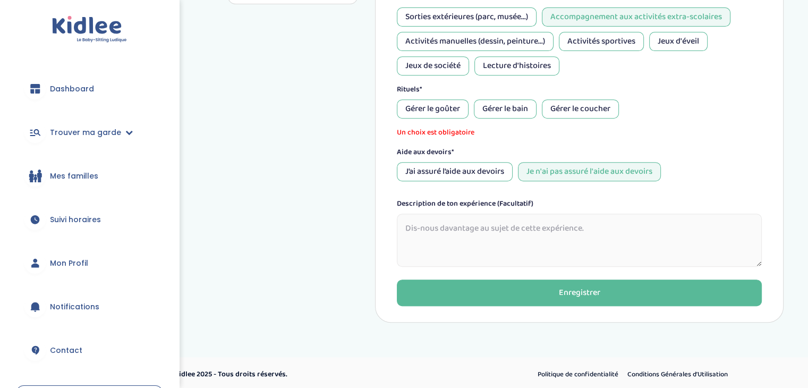
scroll to position [451, 0]
click at [442, 107] on div "Gérer le goûter" at bounding box center [433, 108] width 72 height 19
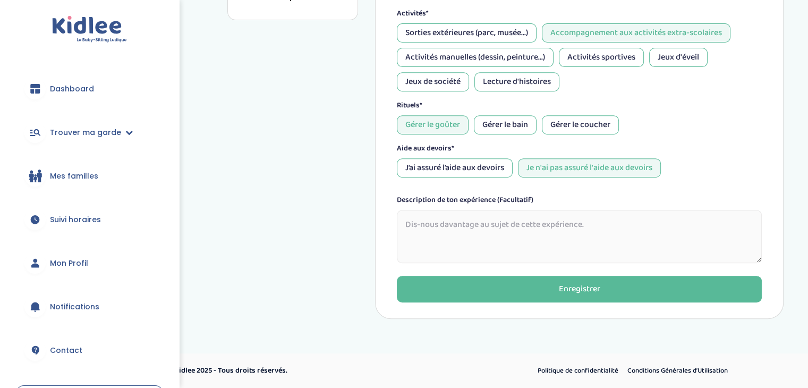
scroll to position [433, 0]
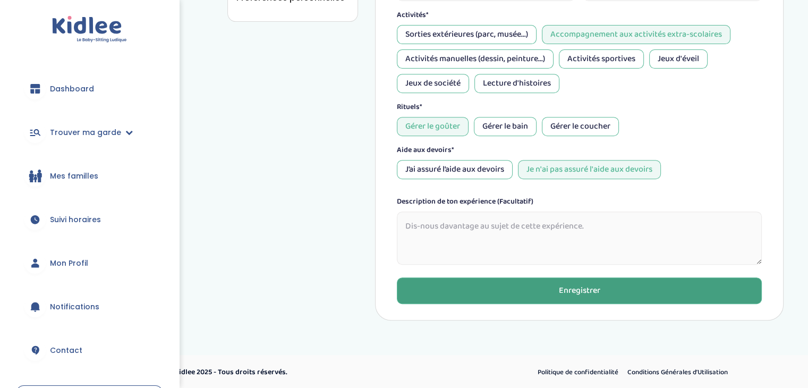
click at [567, 292] on div "Enregistrer" at bounding box center [578, 291] width 41 height 12
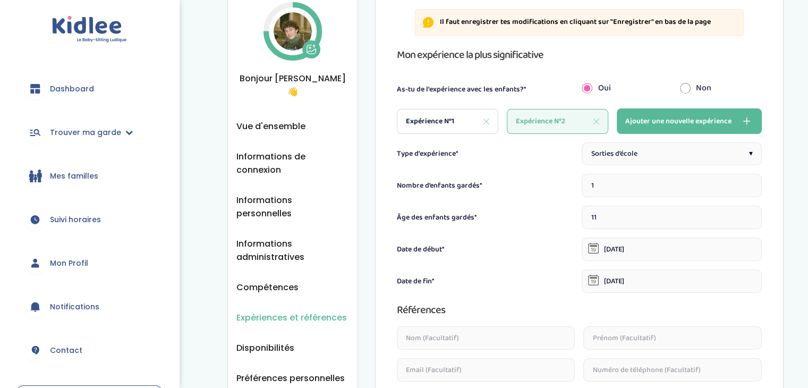
scroll to position [34, 0]
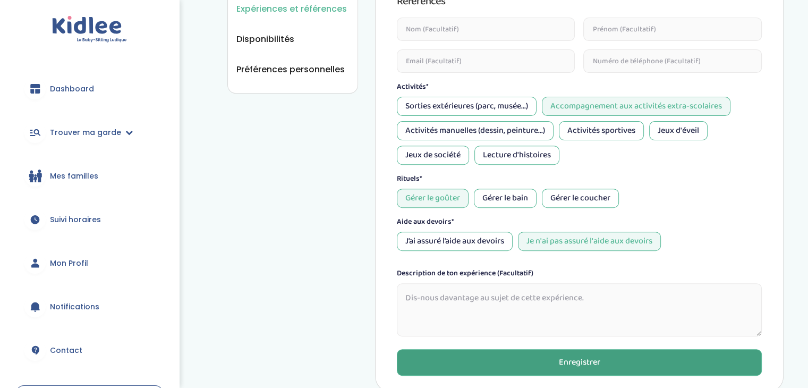
click at [583, 357] on div "Enregistrer" at bounding box center [578, 363] width 41 height 12
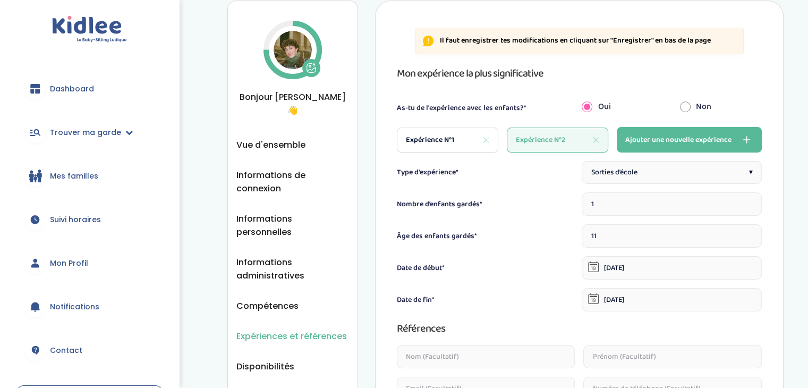
scroll to position [48, 0]
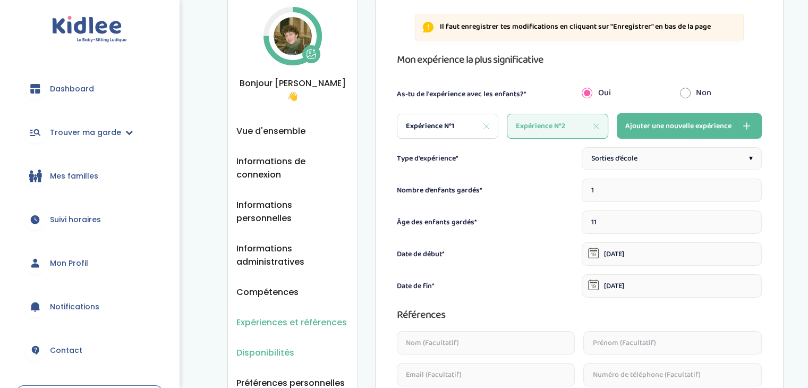
click at [270, 346] on span "Disponibilités" at bounding box center [265, 352] width 58 height 13
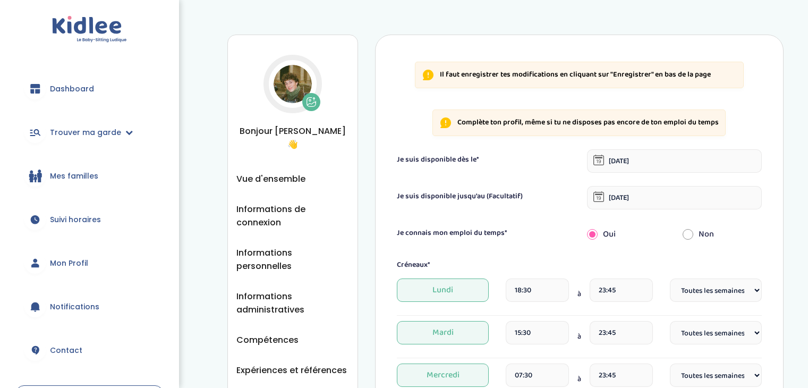
select select "1"
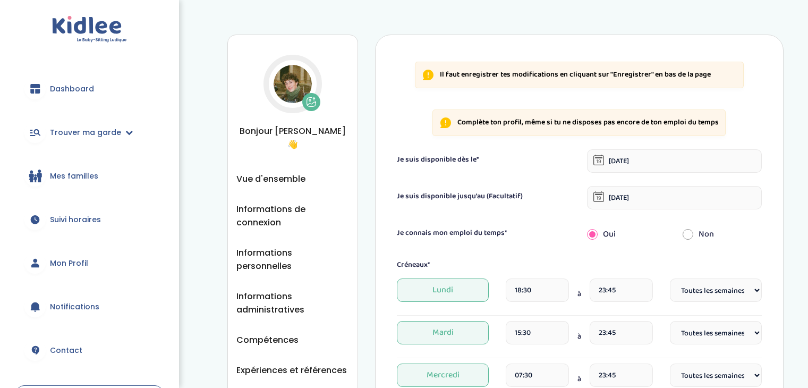
select select "1"
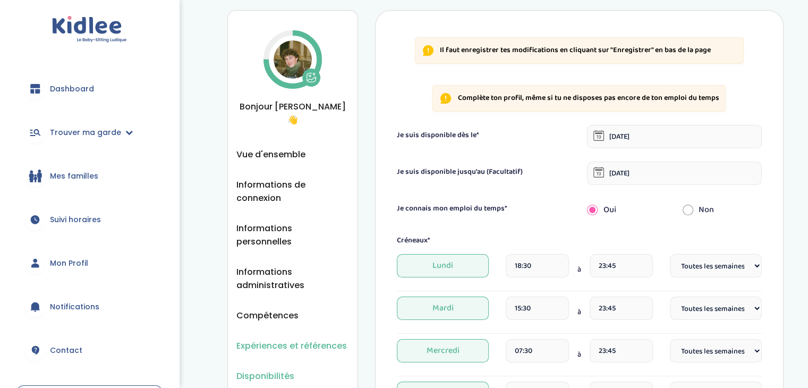
click at [329, 339] on span "Expériences et références" at bounding box center [291, 345] width 111 height 13
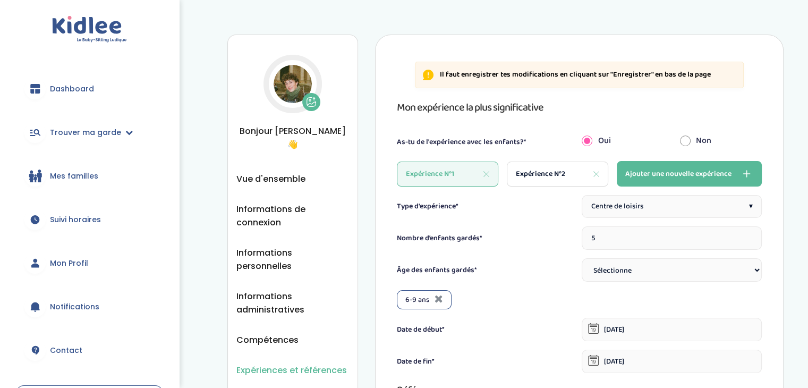
click at [533, 169] on span "Expérience N°2" at bounding box center [540, 173] width 49 height 11
type input "1"
type input "[DATE]"
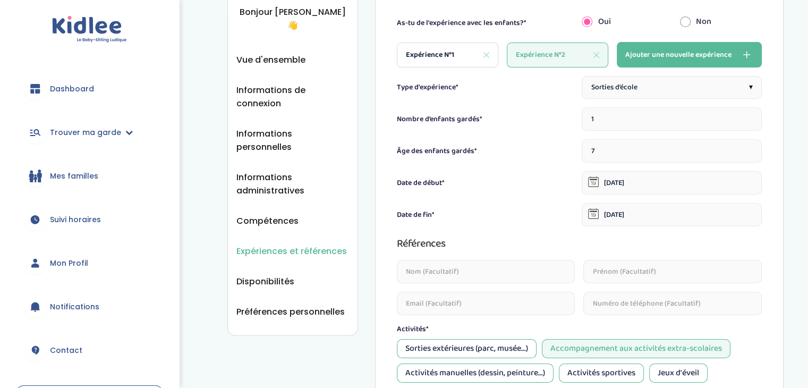
scroll to position [121, 0]
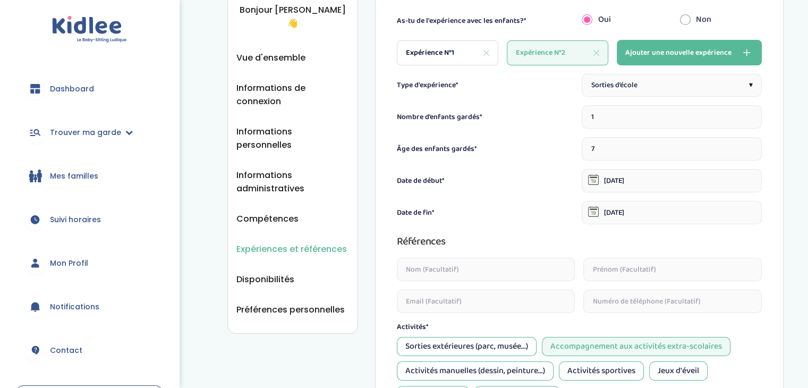
click at [617, 154] on input "7" at bounding box center [672, 148] width 180 height 23
drag, startPoint x: 617, startPoint y: 154, endPoint x: 569, endPoint y: 156, distance: 48.4
click at [569, 156] on div "Âge des enfants gardés* 7" at bounding box center [579, 148] width 365 height 23
type input "11"
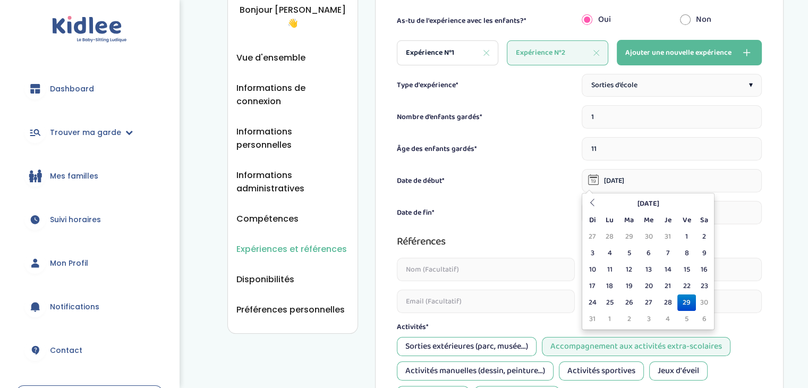
click at [640, 185] on input "08-09-2022" at bounding box center [672, 180] width 180 height 23
click at [599, 198] on th at bounding box center [592, 204] width 16 height 16
click at [618, 199] on th "Julliet 2025" at bounding box center [648, 204] width 96 height 16
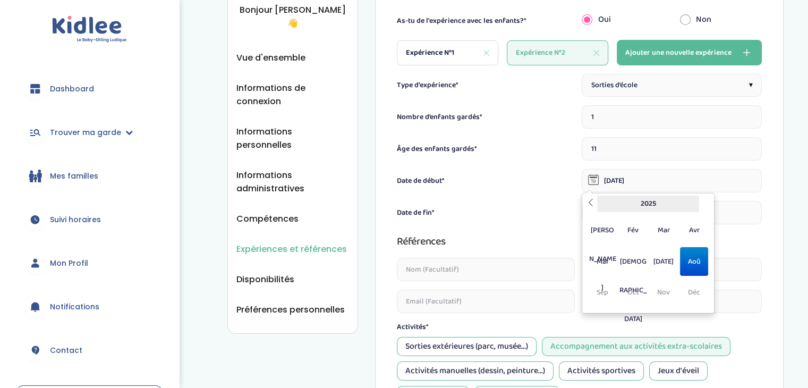
click at [645, 196] on th "2025" at bounding box center [648, 204] width 102 height 16
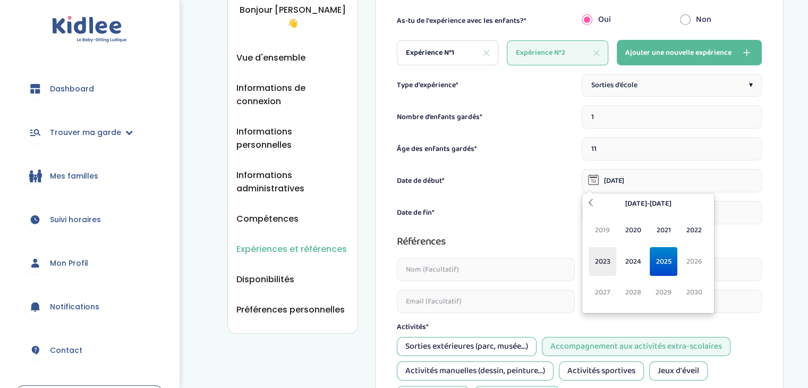
click at [612, 264] on span "2023" at bounding box center [603, 261] width 28 height 29
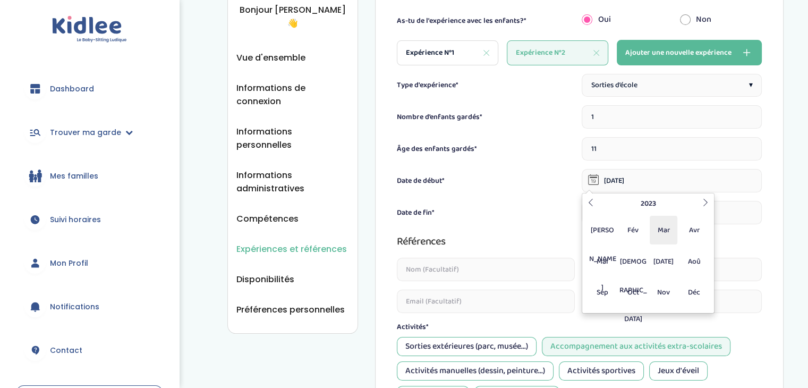
click at [667, 241] on span "Mar" at bounding box center [664, 230] width 28 height 29
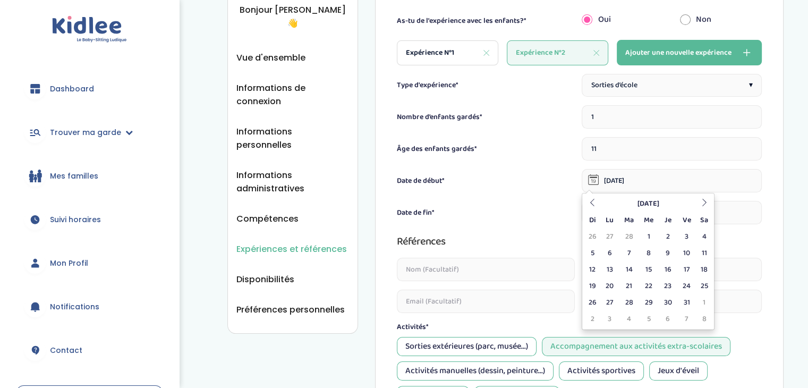
click at [655, 227] on th "Me" at bounding box center [649, 220] width 20 height 16
click at [655, 228] on td "1" at bounding box center [649, 236] width 20 height 16
type input "01-03-2023"
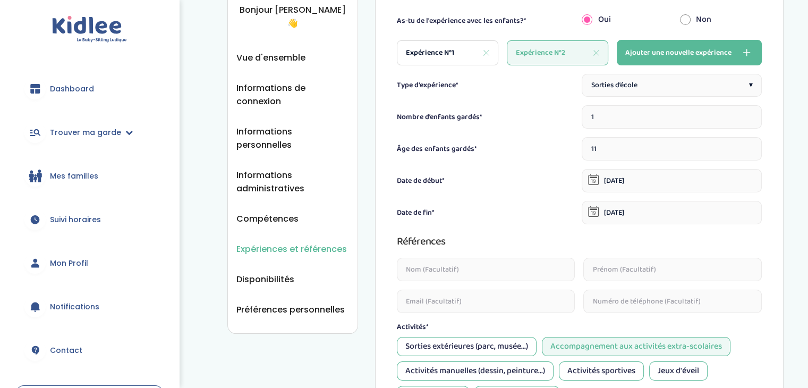
click at [681, 213] on input "08-03-2023" at bounding box center [672, 212] width 180 height 23
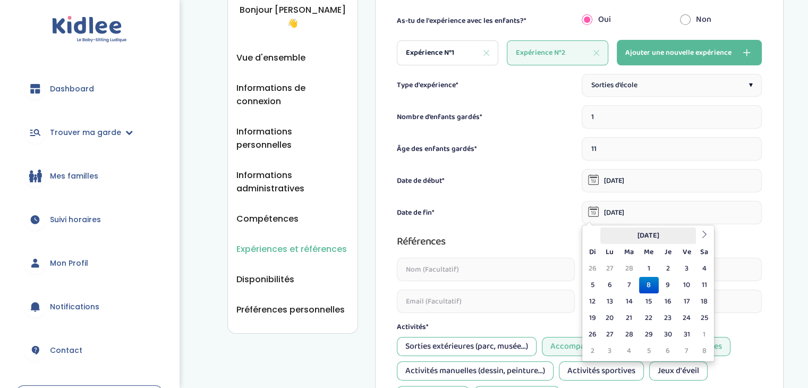
click at [672, 230] on th "Mars 2023" at bounding box center [648, 235] width 96 height 16
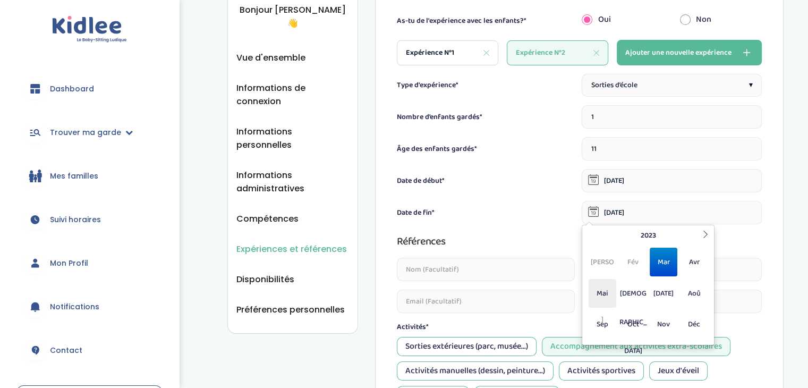
click at [607, 298] on span "Mai" at bounding box center [603, 293] width 28 height 29
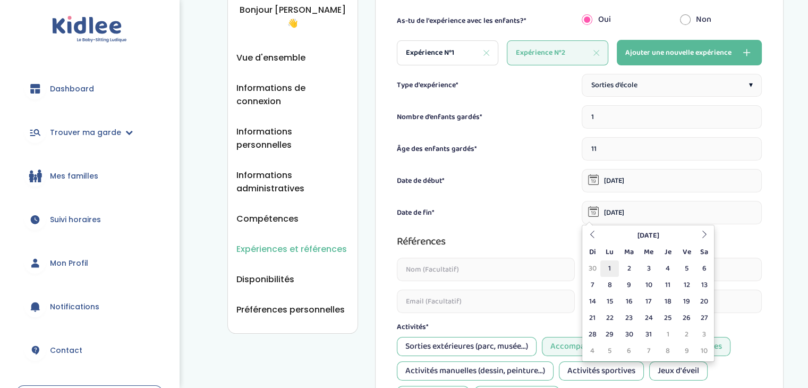
click at [608, 272] on td "1" at bounding box center [609, 268] width 19 height 16
type input "01-05-2023"
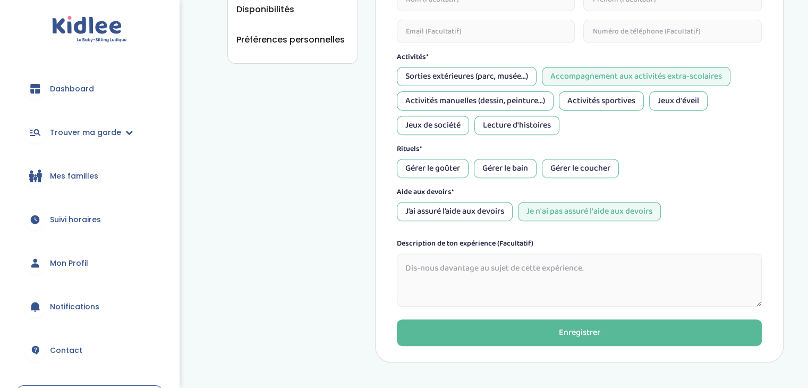
scroll to position [394, 0]
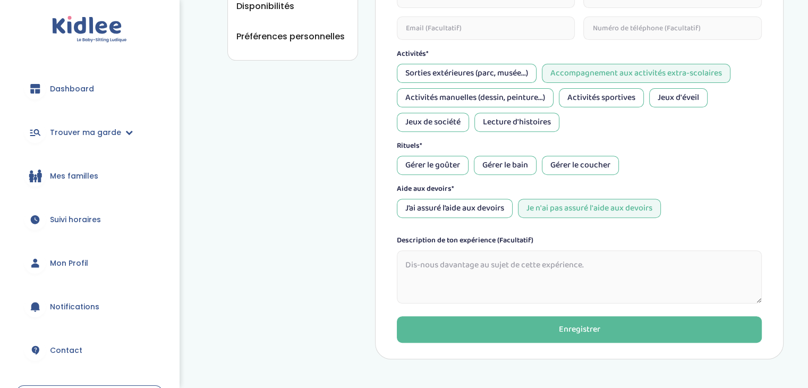
click at [431, 160] on div "Gérer le goûter" at bounding box center [433, 165] width 72 height 19
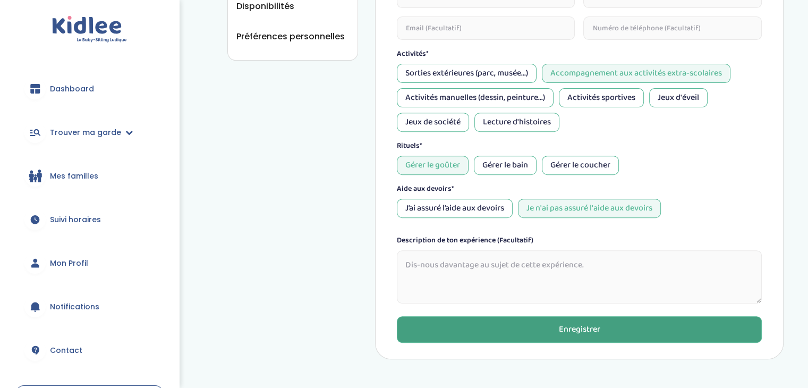
click at [518, 340] on button "Enregistrer" at bounding box center [579, 329] width 365 height 27
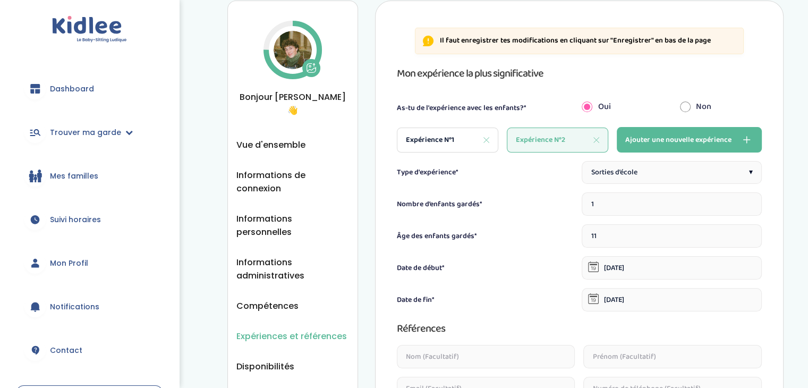
scroll to position [433, 0]
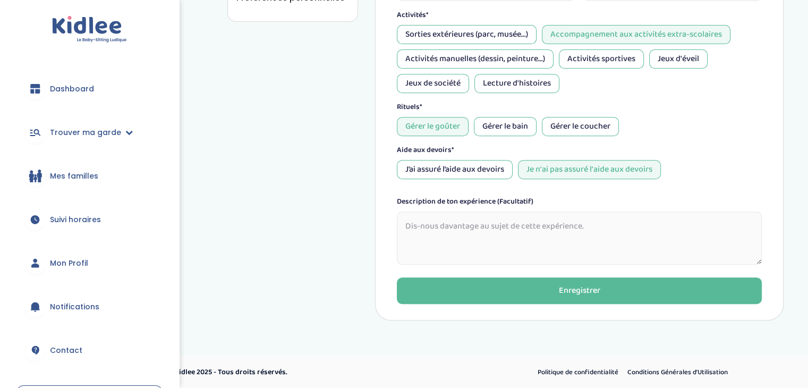
click at [529, 254] on textarea at bounding box center [579, 237] width 365 height 53
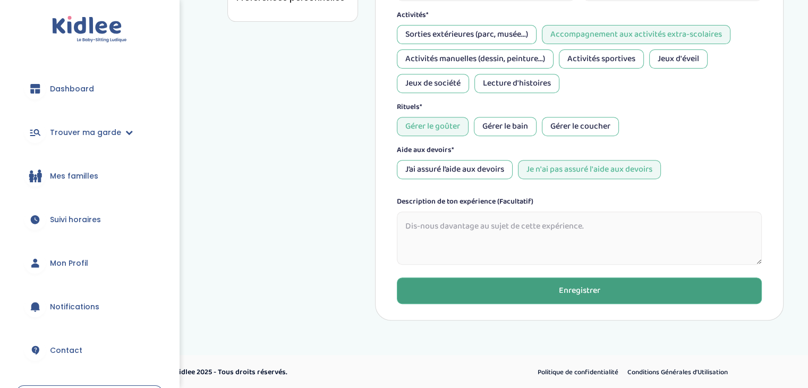
click at [528, 298] on button "Enregistrer" at bounding box center [579, 290] width 365 height 27
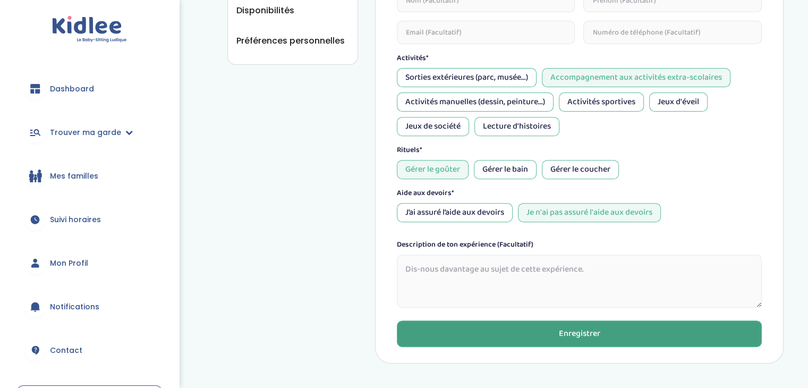
click at [528, 298] on div "Mon expérience la plus significative As-tu de l'expérience avec les enfants?* O…" at bounding box center [579, 28] width 365 height 638
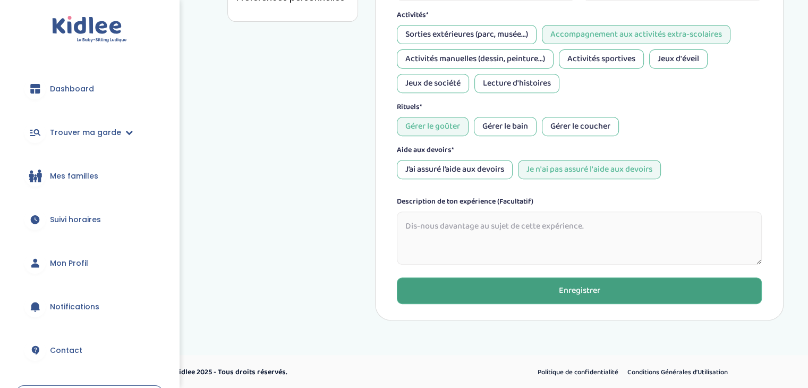
click at [513, 283] on button "Enregistrer" at bounding box center [579, 290] width 365 height 27
click at [510, 283] on button "Enregistrer" at bounding box center [579, 291] width 365 height 27
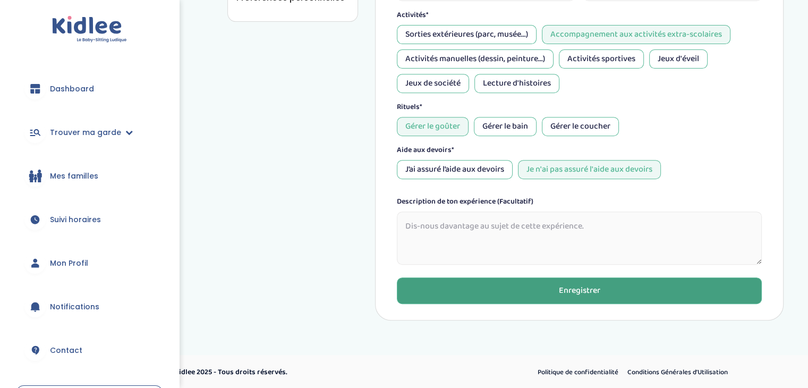
click at [514, 298] on button "Enregistrer" at bounding box center [579, 290] width 365 height 27
click at [514, 283] on button "Enregistrer" at bounding box center [579, 290] width 365 height 27
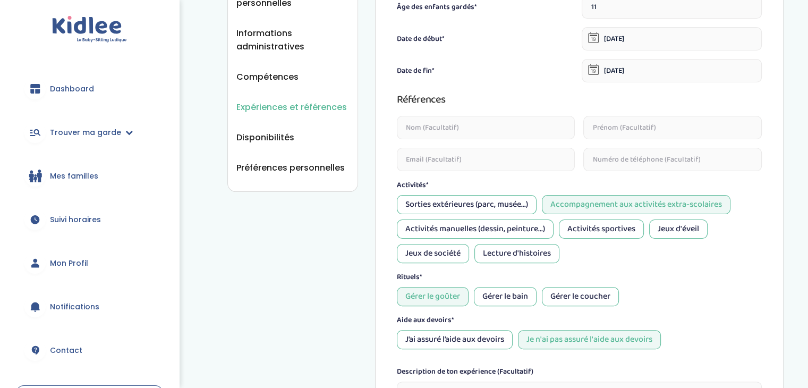
click at [515, 300] on div "Type d'expérience* Sorties d’école ▾ Nombre d’enfants gardés* 1 Âge des enfants…" at bounding box center [579, 183] width 365 height 503
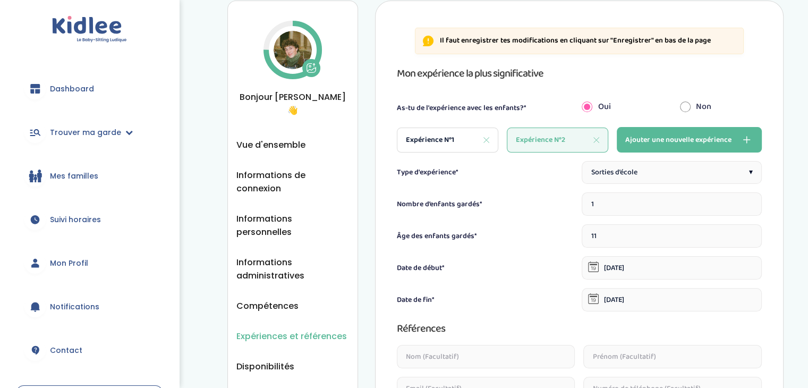
click at [515, 300] on div "Date de fin*" at bounding box center [487, 299] width 180 height 11
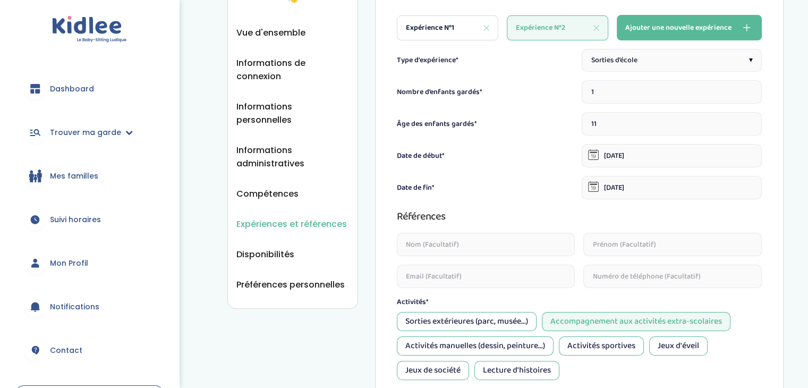
scroll to position [214, 0]
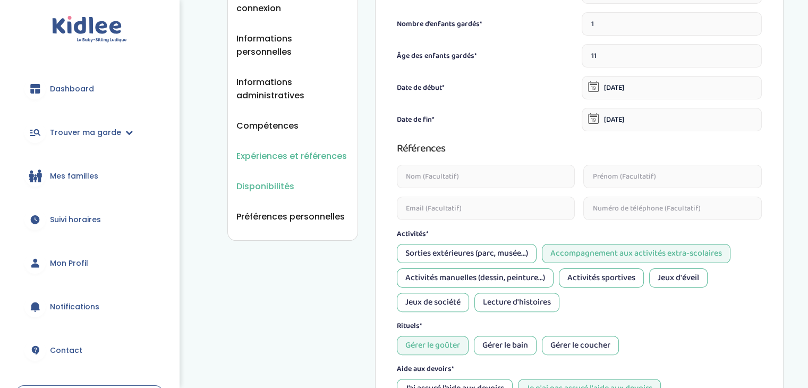
click at [283, 180] on span "Disponibilités" at bounding box center [265, 186] width 58 height 13
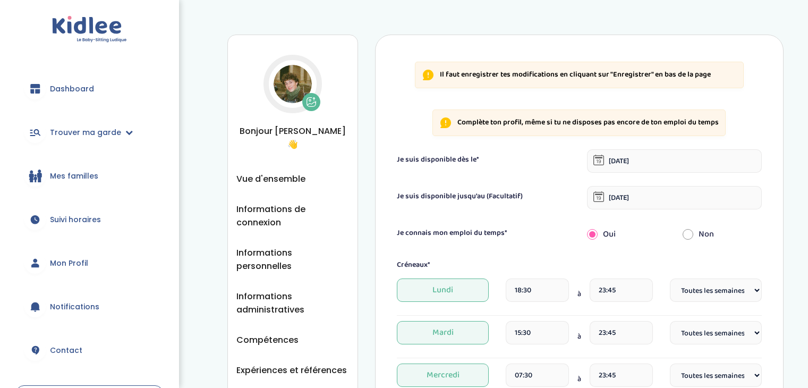
select select "1"
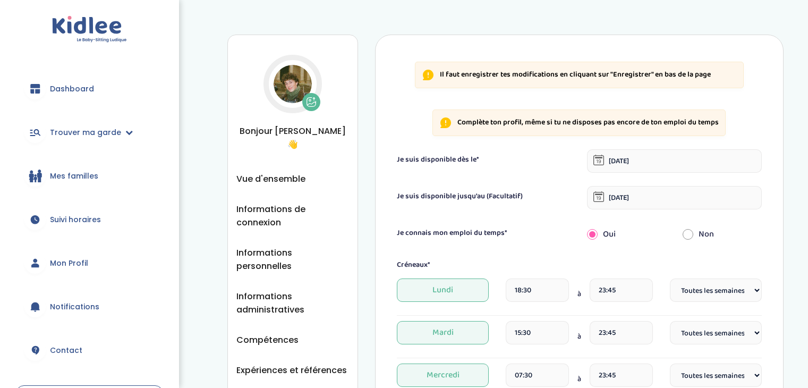
select select "1"
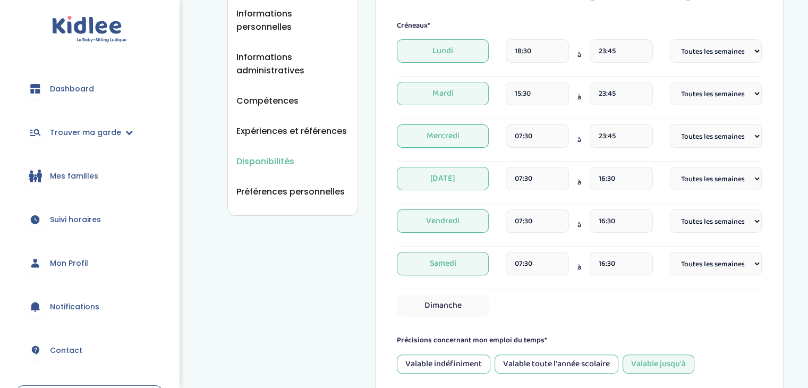
scroll to position [248, 0]
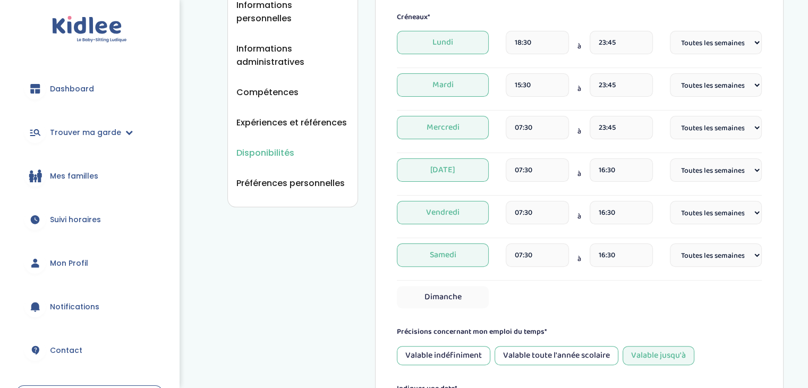
click at [58, 177] on span "Mes familles" at bounding box center [74, 176] width 48 height 11
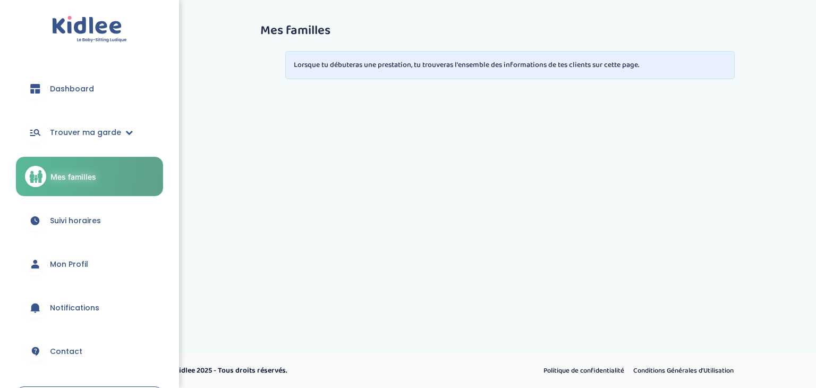
click at [57, 220] on span "Suivi horaires" at bounding box center [75, 220] width 51 height 11
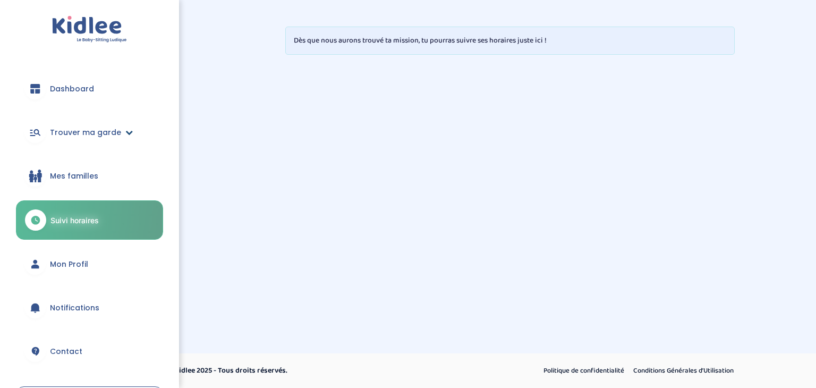
click at [125, 131] on icon at bounding box center [128, 132] width 7 height 7
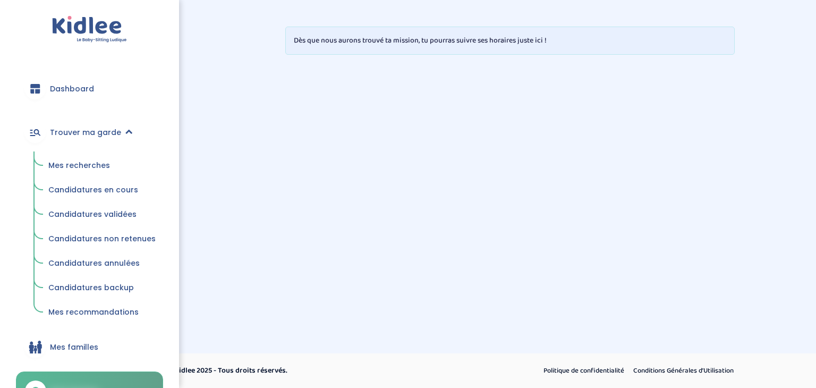
click at [96, 167] on span "Mes recherches" at bounding box center [79, 165] width 62 height 11
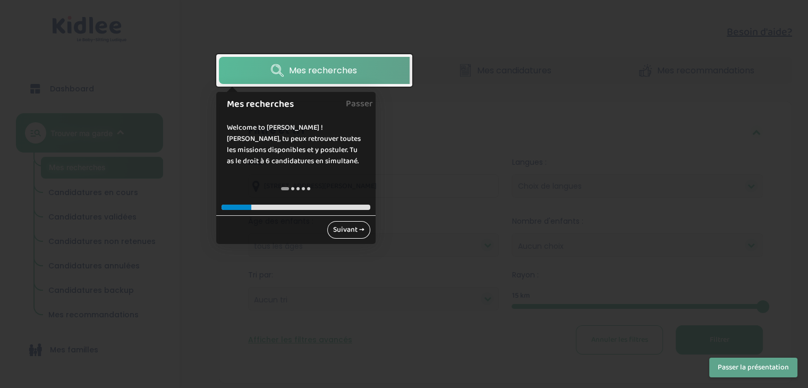
click at [348, 232] on link "Suivant →" at bounding box center [348, 230] width 43 height 18
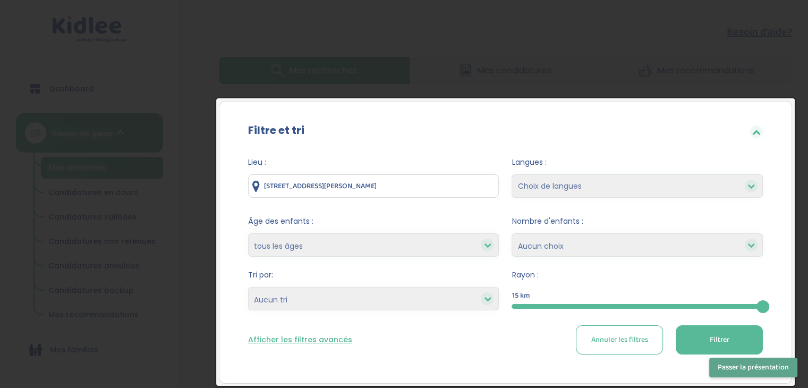
scroll to position [64, 0]
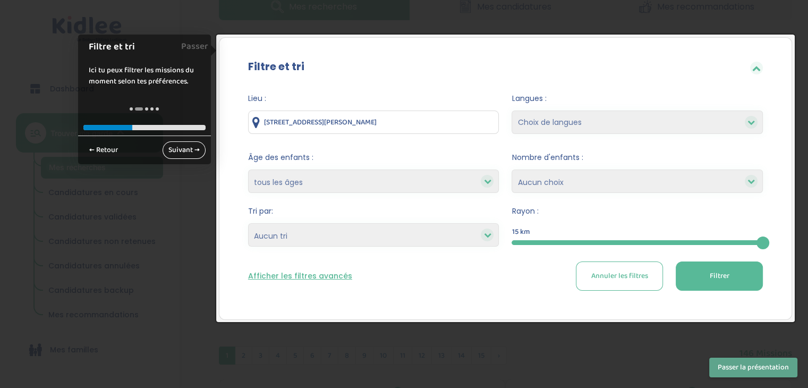
click at [189, 152] on link "Suivant →" at bounding box center [184, 150] width 43 height 18
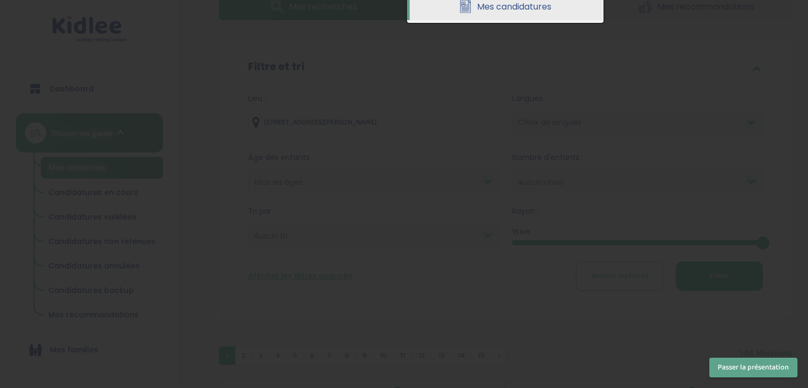
scroll to position [0, 0]
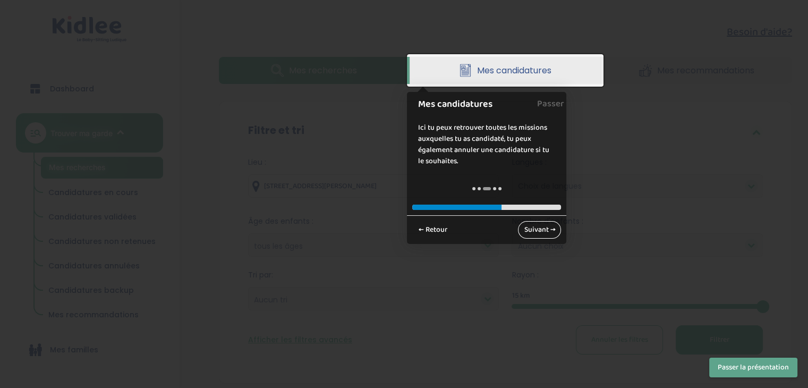
click at [539, 234] on link "Suivant →" at bounding box center [539, 230] width 43 height 18
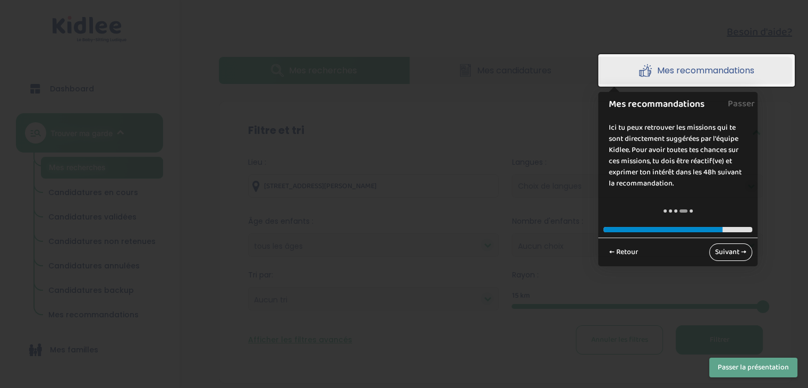
click at [739, 249] on link "Suivant →" at bounding box center [730, 252] width 43 height 18
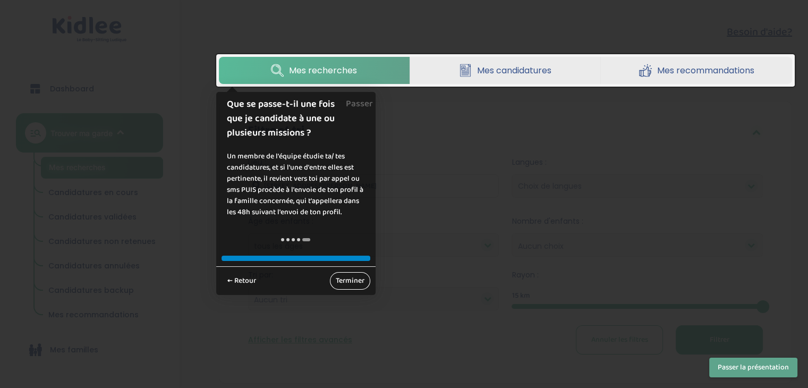
click at [355, 282] on link "Terminer" at bounding box center [350, 281] width 40 height 18
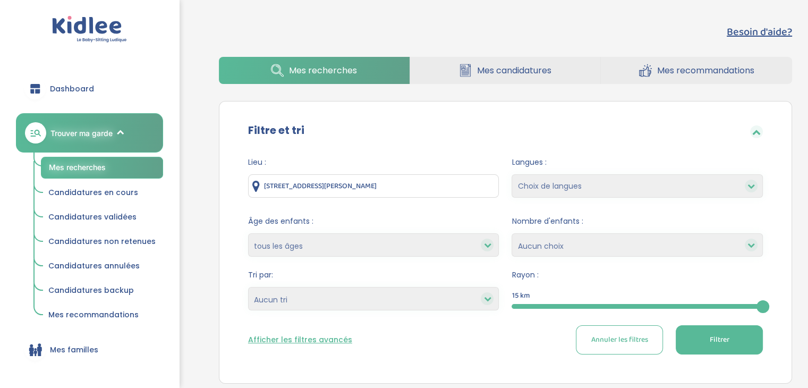
click at [573, 185] on select "Choix de langues Allemand Anglais Arabe Espagnol Grec Russe Français Coréen" at bounding box center [637, 185] width 251 height 23
select select "2"
click at [512, 174] on select "Choix de langues Allemand Anglais Arabe Espagnol Grec Russe Français Coréen" at bounding box center [637, 185] width 251 height 23
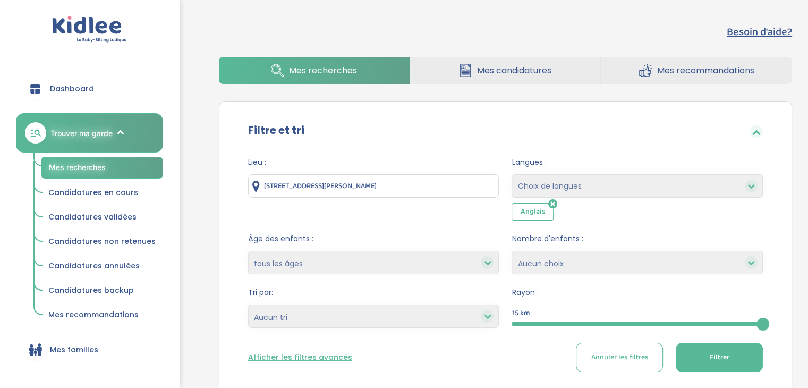
click at [591, 189] on select "Choix de langues Allemand Anglais Arabe Espagnol Grec Russe Français Coréen" at bounding box center [637, 185] width 251 height 23
select select "12"
click at [512, 174] on select "Choix de langues Allemand Anglais Arabe Espagnol Grec Russe Français Coréen" at bounding box center [637, 185] width 251 height 23
select select
click at [590, 185] on select "Choix de langues Allemand Anglais Arabe Espagnol Grec Russe Français Coréen" at bounding box center [637, 185] width 251 height 23
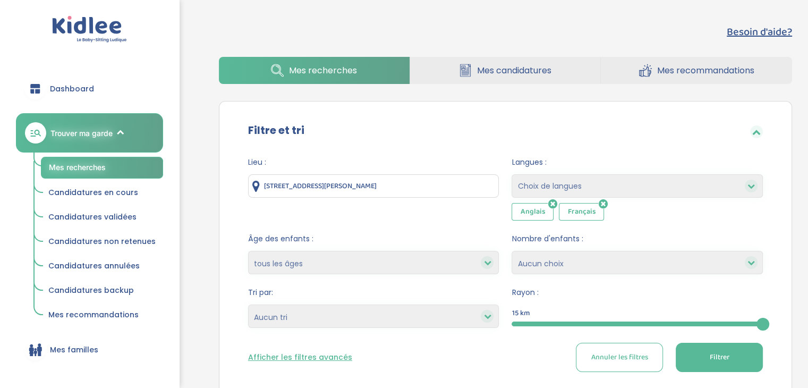
click at [594, 183] on select "Choix de langues Allemand Anglais Arabe Espagnol Grec Russe Français Coréen" at bounding box center [637, 185] width 251 height 23
click at [423, 81] on link "Mes candidatures" at bounding box center [505, 70] width 191 height 27
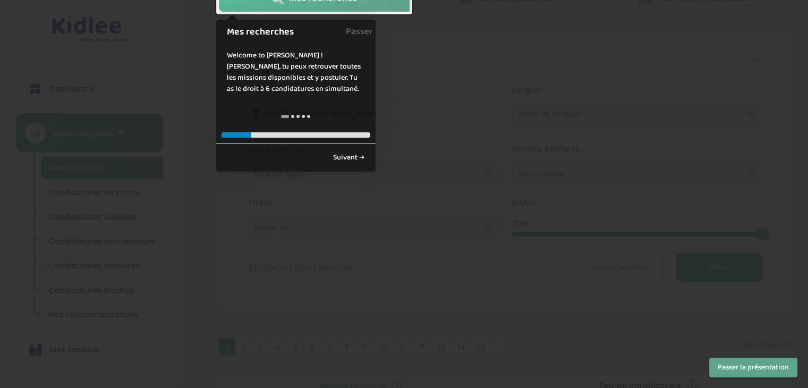
scroll to position [72, 0]
click at [328, 154] on link "Suivant →" at bounding box center [348, 158] width 43 height 18
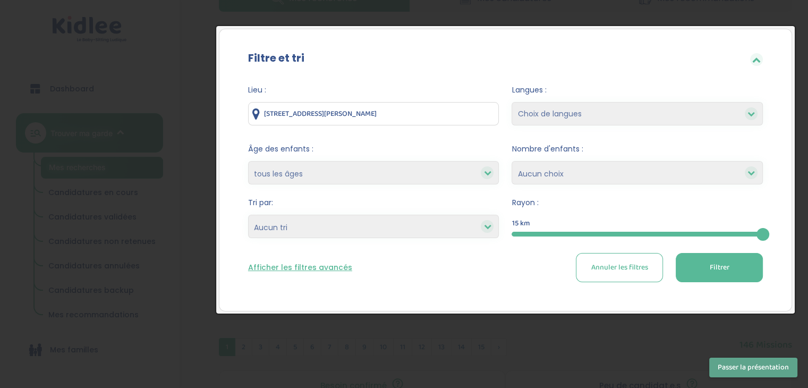
click at [328, 154] on span "Âge des enfants :" at bounding box center [373, 148] width 251 height 11
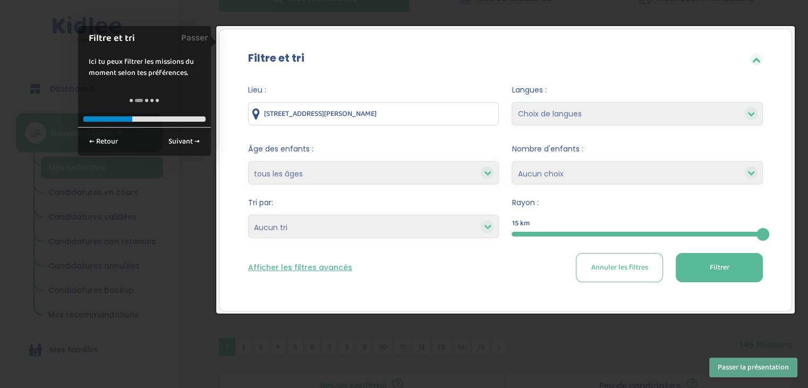
click at [638, 272] on span "Annuler les filtres" at bounding box center [619, 267] width 57 height 11
click at [696, 275] on button "Filtrer" at bounding box center [719, 267] width 87 height 29
click at [596, 112] on select "Choix de langues Allemand Anglais Arabe Espagnol Grec Russe Français Coréen" at bounding box center [637, 113] width 251 height 23
select select "2"
click at [512, 102] on select "Choix de langues Allemand Anglais Arabe Espagnol Grec Russe Français Coréen" at bounding box center [637, 113] width 251 height 23
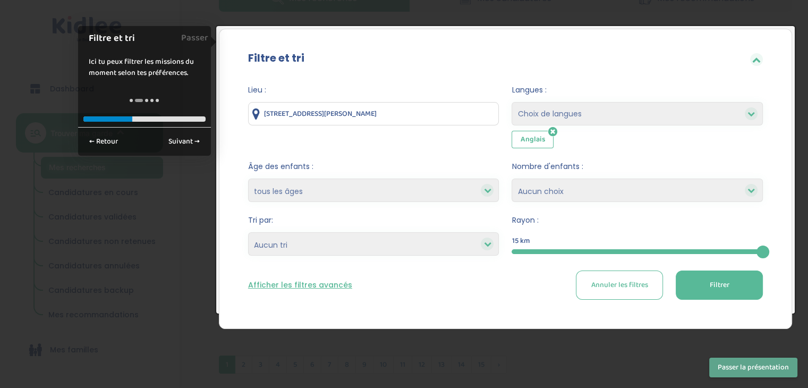
click at [590, 119] on select "Choix de langues Allemand Anglais Arabe Espagnol Grec Russe Français Coréen" at bounding box center [637, 113] width 251 height 23
select select "12"
click at [512, 102] on select "Choix de langues Allemand Anglais Arabe Espagnol Grec Russe Français Coréen" at bounding box center [637, 113] width 251 height 23
select select
click at [368, 188] on select "moins de 3 ans entre 3 et 6 ans plus de 6 ans tous les âges" at bounding box center [373, 190] width 251 height 23
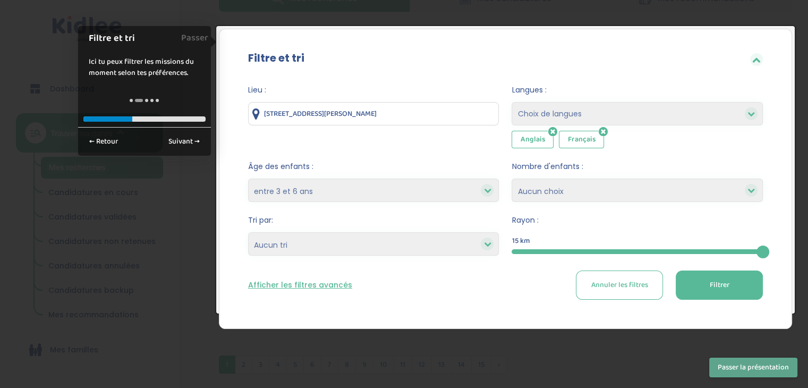
click at [248, 179] on select "moins de 3 ans entre 3 et 6 ans plus de 6 ans tous les âges" at bounding box center [373, 190] width 251 height 23
click at [421, 209] on form "Lieu : 117 Rue Charles Tillon, Aubervilliers, France Langues : Choix de langues…" at bounding box center [505, 191] width 515 height 215
drag, startPoint x: 413, startPoint y: 201, endPoint x: 402, endPoint y: 198, distance: 11.5
click at [402, 198] on form "Lieu : 117 Rue Charles Tillon, Aubervilliers, France Langues : Choix de langues…" at bounding box center [505, 191] width 515 height 215
click at [376, 191] on select "moins de 3 ans entre 3 et 6 ans plus de 6 ans tous les âges" at bounding box center [373, 190] width 251 height 23
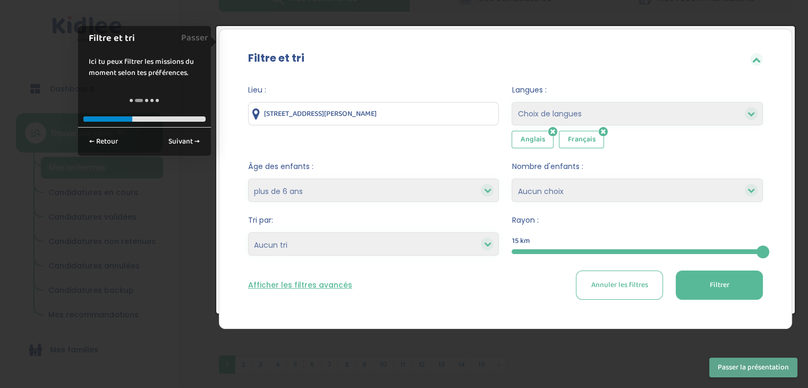
click at [248, 179] on select "moins de 3 ans entre 3 et 6 ans plus de 6 ans tous les âges" at bounding box center [373, 190] width 251 height 23
click at [420, 183] on select "moins de 3 ans entre 3 et 6 ans plus de 6 ans tous les âges" at bounding box center [373, 190] width 251 height 23
select select "indifferent"
click at [248, 179] on select "moins de 3 ans entre 3 et 6 ans plus de 6 ans tous les âges" at bounding box center [373, 190] width 251 height 23
click at [551, 188] on select "1 2 3 4 Aucun choix" at bounding box center [637, 190] width 251 height 23
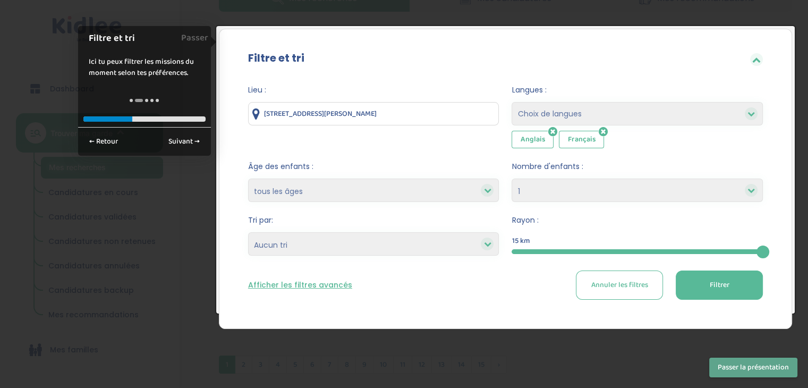
click at [512, 179] on select "1 2 3 4 Aucun choix" at bounding box center [637, 190] width 251 height 23
click at [565, 198] on select "1 2 3 4 Aucun choix" at bounding box center [637, 190] width 251 height 23
click at [512, 179] on select "1 2 3 4 Aucun choix" at bounding box center [637, 190] width 251 height 23
click at [564, 197] on select "1 2 3 4 Aucun choix" at bounding box center [637, 190] width 251 height 23
click at [512, 179] on select "1 2 3 4 Aucun choix" at bounding box center [637, 190] width 251 height 23
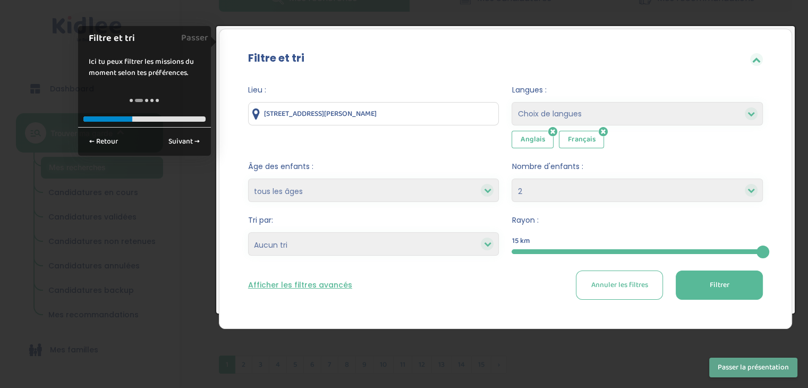
click at [568, 192] on select "1 2 3 4 Aucun choix" at bounding box center [637, 190] width 251 height 23
select select "1"
click at [512, 179] on select "1 2 3 4 Aucun choix" at bounding box center [637, 190] width 251 height 23
click at [332, 243] on select "Heures par semaine (croissant) Heures par semaine (décroissant) Date de démarra…" at bounding box center [373, 243] width 251 height 23
click at [327, 243] on select "Heures par semaine (croissant) Heures par semaine (décroissant) Date de démarra…" at bounding box center [373, 243] width 251 height 23
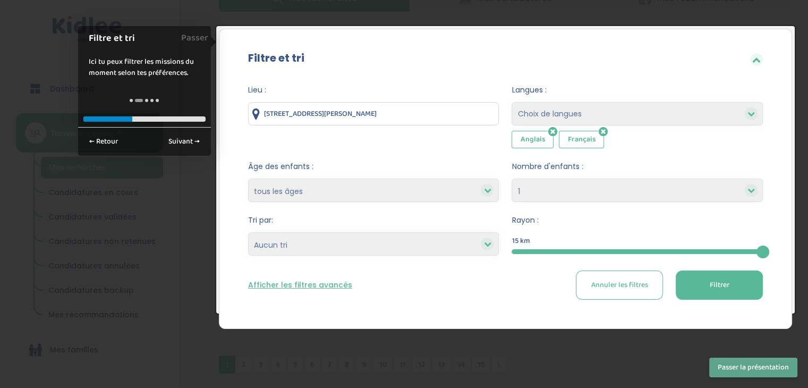
click at [562, 245] on div "15" at bounding box center [637, 251] width 251 height 12
click at [620, 251] on div "5" at bounding box center [637, 251] width 251 height 5
click at [642, 248] on div "5" at bounding box center [637, 251] width 251 height 12
click at [703, 281] on button "Filtrer" at bounding box center [719, 284] width 87 height 29
click at [174, 130] on div "← Retour Suivant →" at bounding box center [144, 141] width 133 height 29
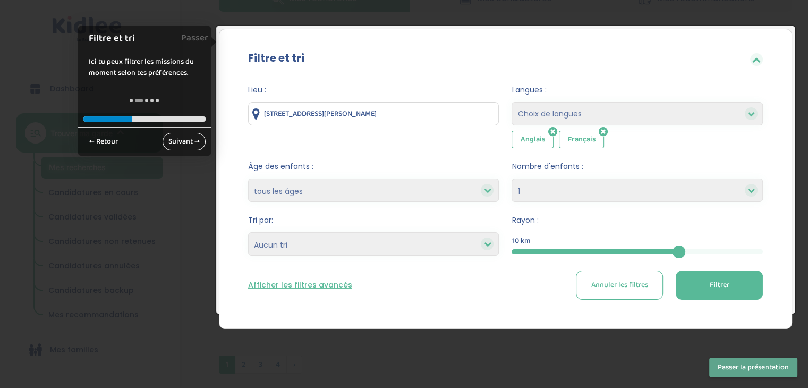
click at [182, 142] on link "Suivant →" at bounding box center [184, 142] width 43 height 18
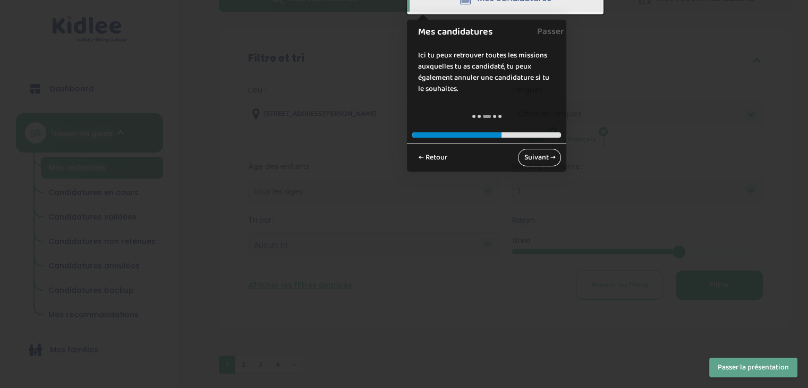
scroll to position [0, 0]
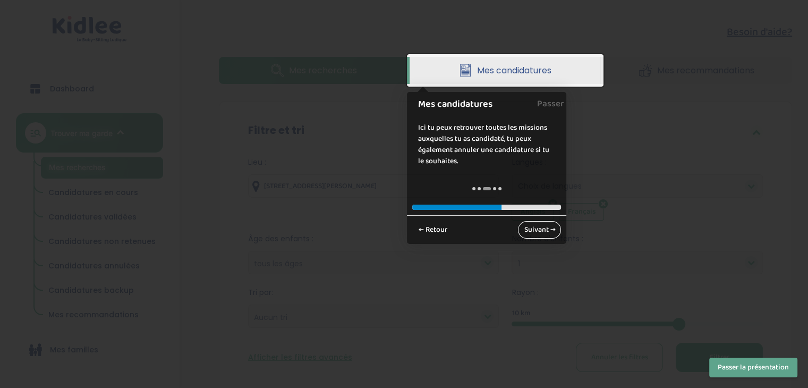
click at [531, 222] on link "Suivant →" at bounding box center [539, 230] width 43 height 18
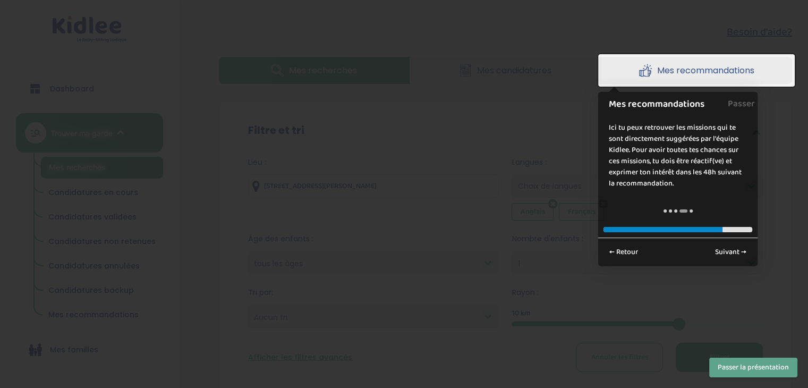
click at [727, 362] on button "Passer la présentation" at bounding box center [753, 368] width 88 height 20
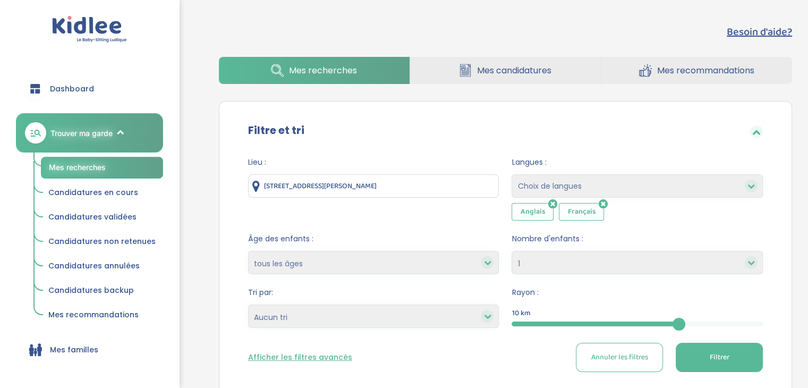
click at [553, 195] on select "Choix de langues Allemand Anglais Arabe Espagnol Grec Russe Français Coréen" at bounding box center [637, 185] width 251 height 23
click at [616, 166] on span "Langues :" at bounding box center [637, 162] width 251 height 11
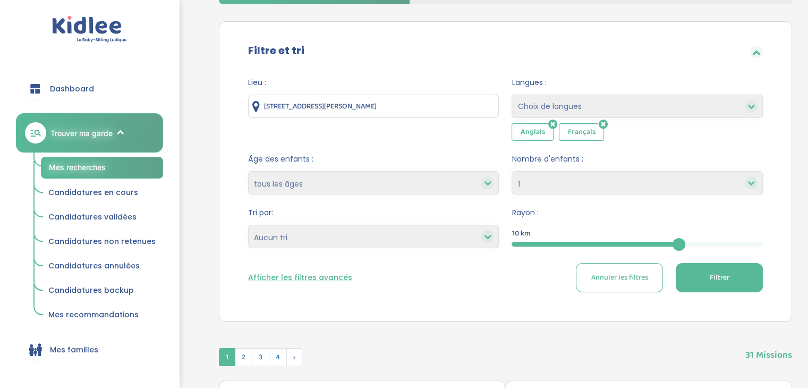
scroll to position [82, 0]
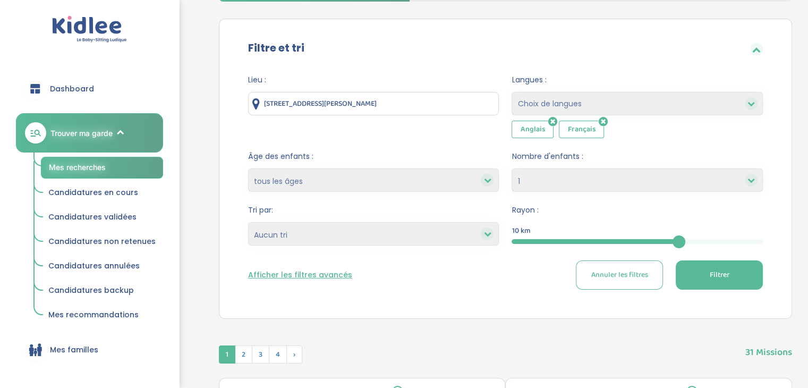
drag, startPoint x: 697, startPoint y: 284, endPoint x: 708, endPoint y: 300, distance: 18.7
click at [708, 300] on div "Lieu : 117 Rue Charles Tillon, Aubervilliers, France Langues : Choix de langues…" at bounding box center [505, 185] width 547 height 239
click at [699, 272] on button "Filtrer" at bounding box center [719, 274] width 87 height 29
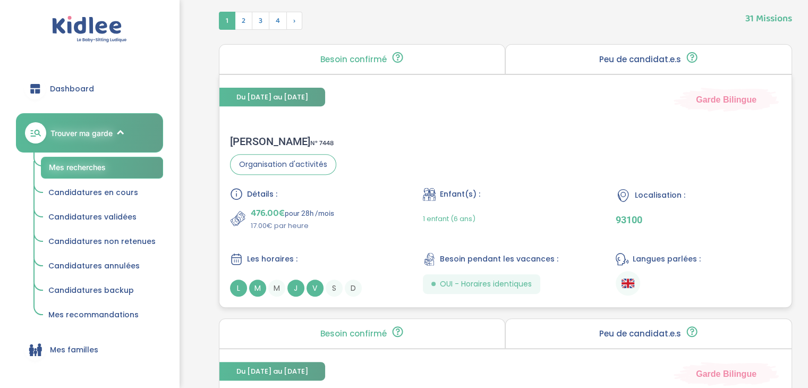
scroll to position [439, 0]
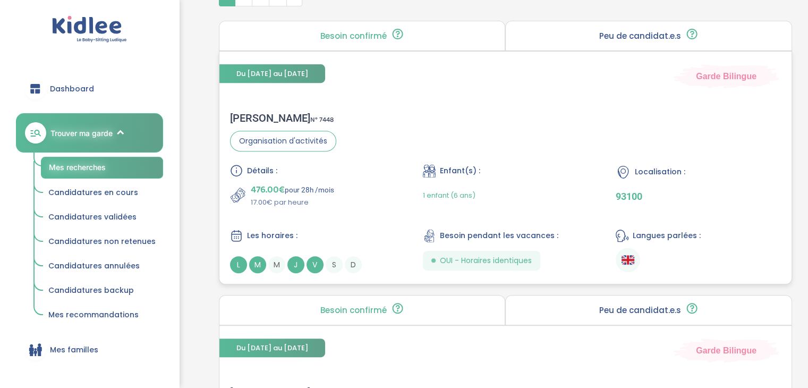
click at [246, 262] on span "L" at bounding box center [238, 264] width 17 height 17
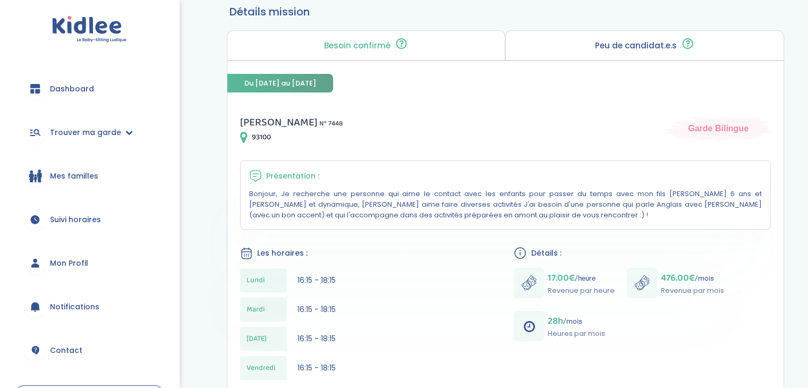
scroll to position [88, 0]
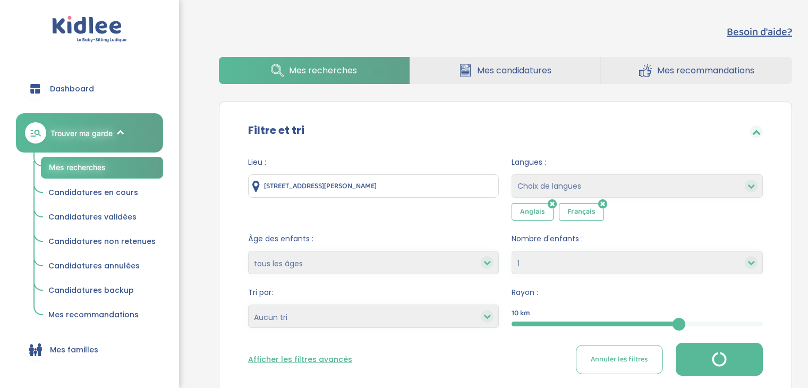
select select "1"
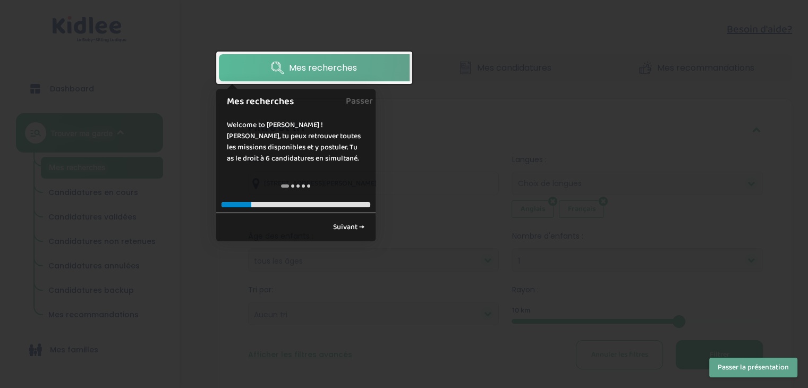
scroll to position [77, 0]
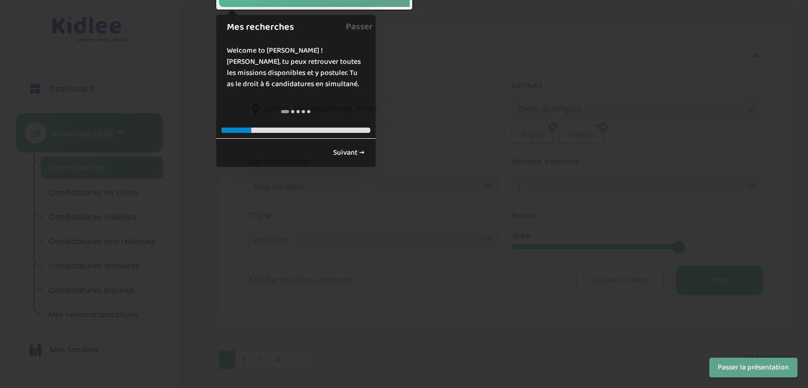
click at [743, 383] on div at bounding box center [404, 194] width 808 height 388
click at [754, 368] on button "Passer la présentation" at bounding box center [753, 368] width 88 height 20
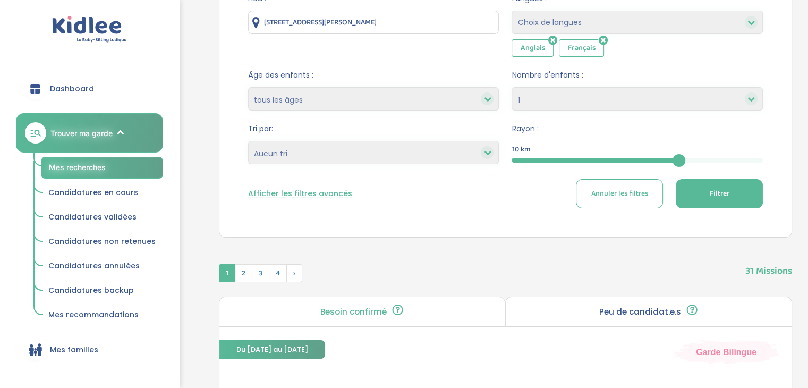
scroll to position [164, 0]
click at [702, 210] on div "Lieu : [STREET_ADDRESS][PERSON_NAME] Langues : Choix de langues Allemand Anglai…" at bounding box center [505, 104] width 547 height 239
click at [701, 203] on button "Filtrer" at bounding box center [719, 193] width 87 height 29
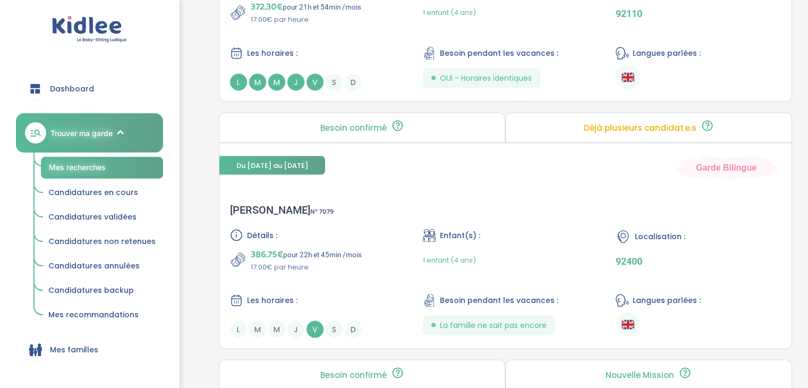
scroll to position [1965, 0]
click at [366, 178] on div "Du 05-09-2025 au 03-07-2026 Garde Bilingue Maiten L . N° 7079 Détails : 386.75€…" at bounding box center [505, 246] width 573 height 206
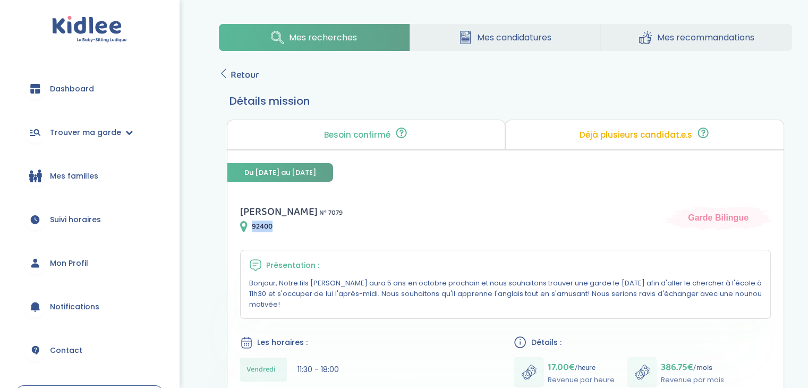
drag, startPoint x: 251, startPoint y: 225, endPoint x: 283, endPoint y: 226, distance: 31.4
click at [283, 226] on div "92400" at bounding box center [291, 226] width 103 height 13
copy span "92400"
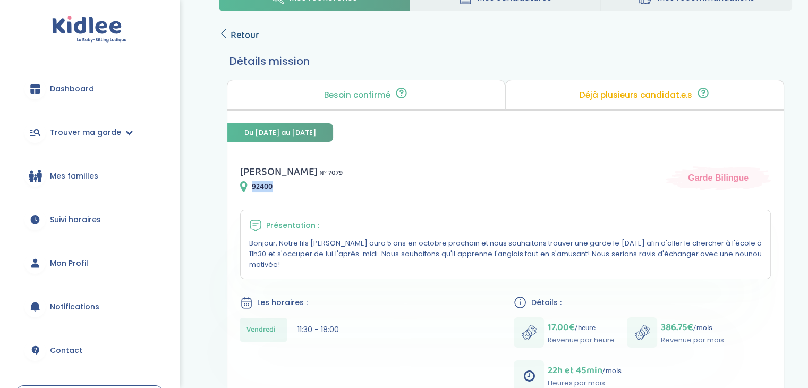
click at [227, 29] on icon at bounding box center [224, 34] width 10 height 10
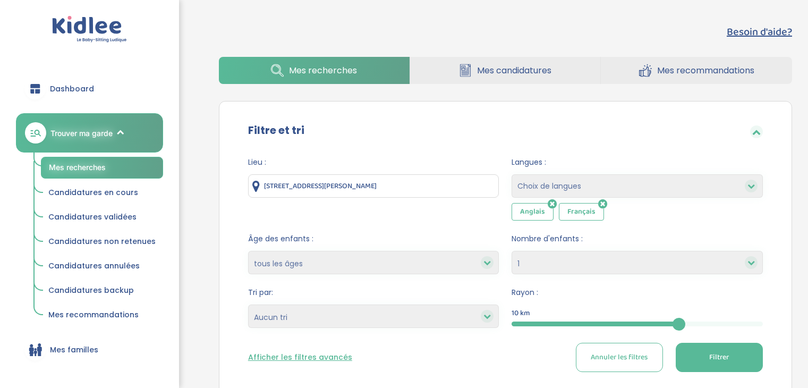
select select "1"
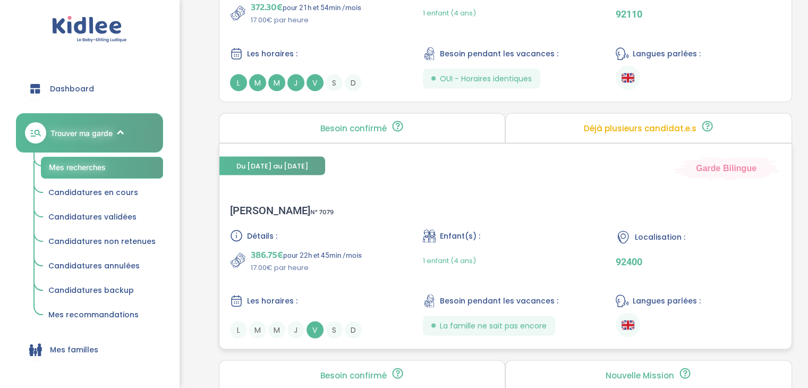
scroll to position [15, 0]
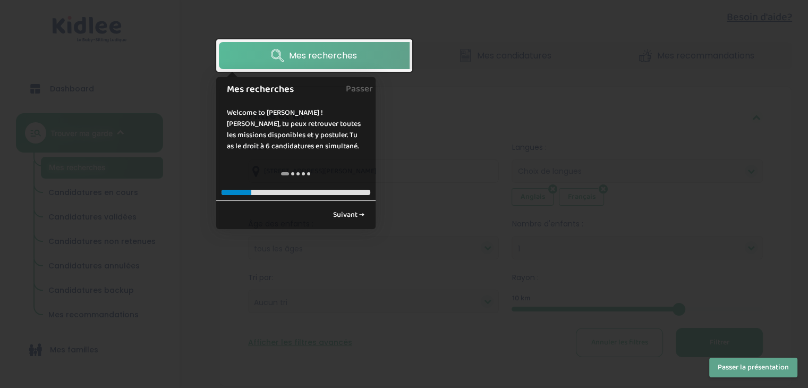
click at [752, 363] on button "Passer la présentation" at bounding box center [753, 368] width 88 height 20
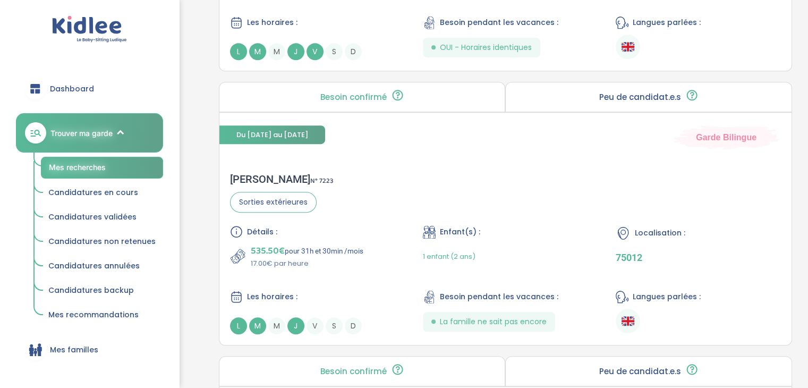
scroll to position [653, 0]
click at [358, 278] on div "Détails : 535.50€ pour 31h et 30min /mois 17.00€ par heure Enfant(s) : 1 enfant…" at bounding box center [505, 279] width 551 height 109
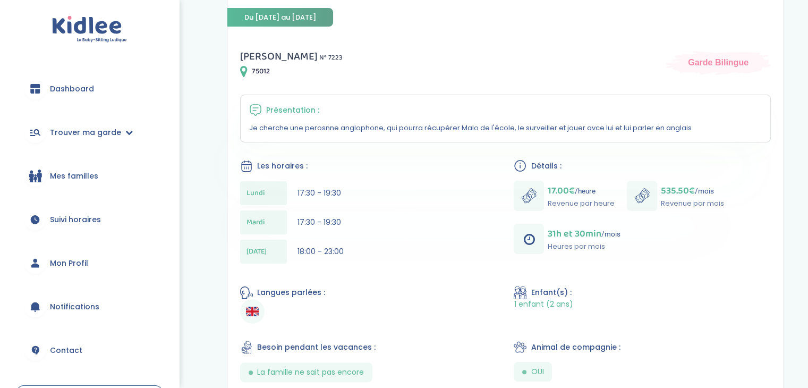
scroll to position [159, 0]
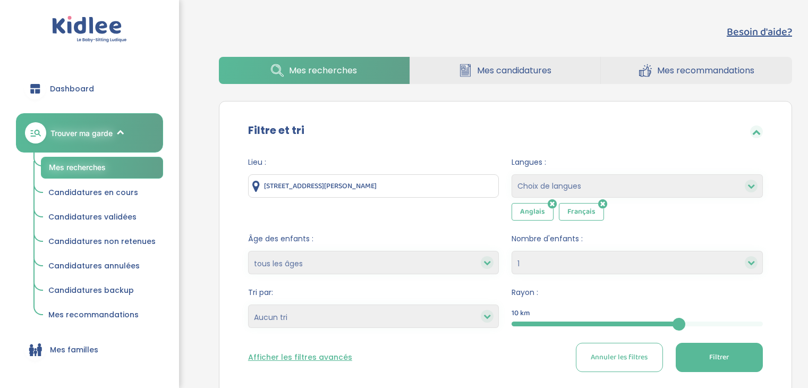
select select "1"
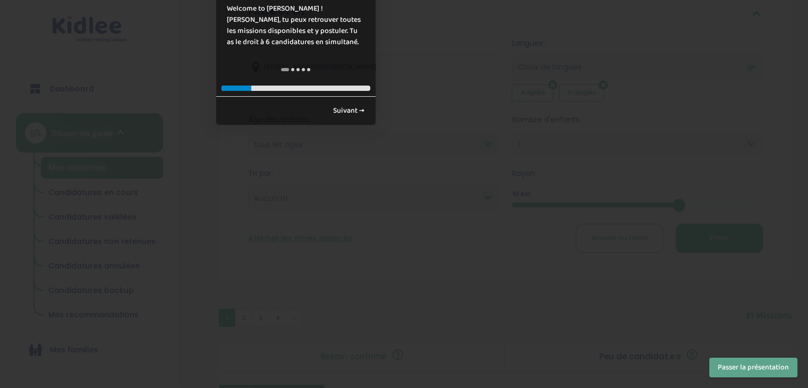
scroll to position [127, 0]
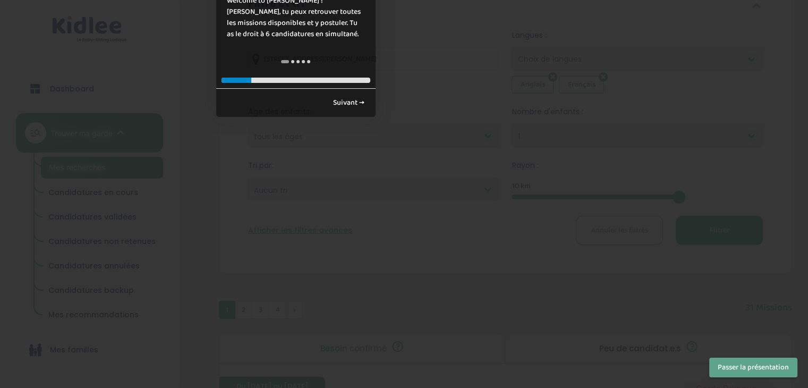
click at [725, 372] on button "Passer la présentation" at bounding box center [753, 368] width 88 height 20
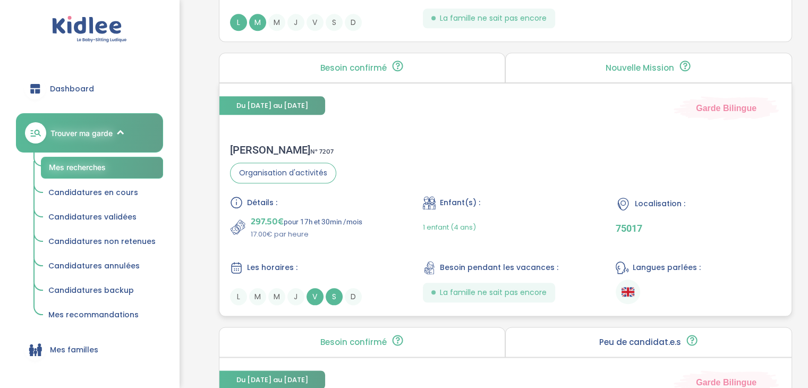
scroll to position [1206, 0]
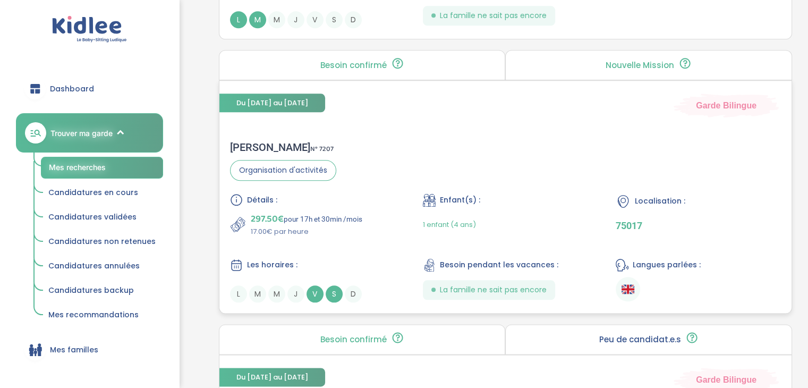
click at [376, 222] on div "297.50€ pour 17h et 30min /mois 17.00€ par heure" at bounding box center [312, 224] width 165 height 26
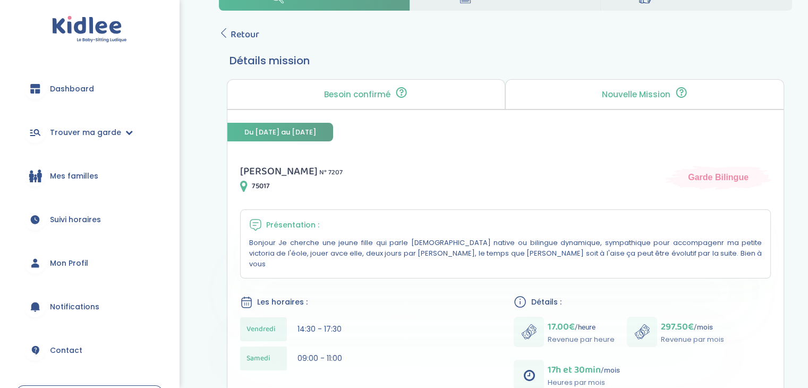
scroll to position [37, 0]
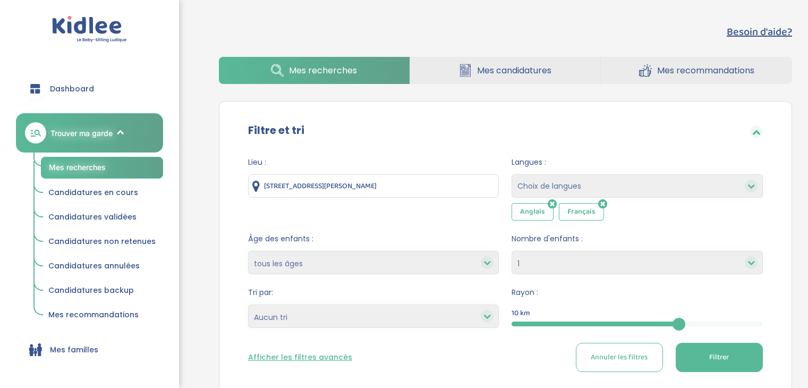
select select "1"
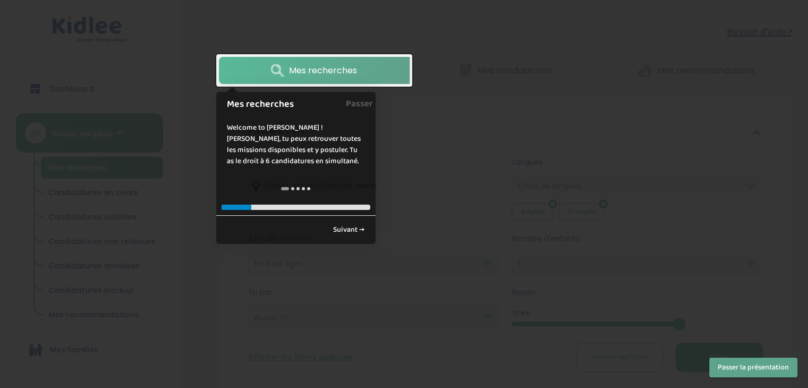
scroll to position [1206, 0]
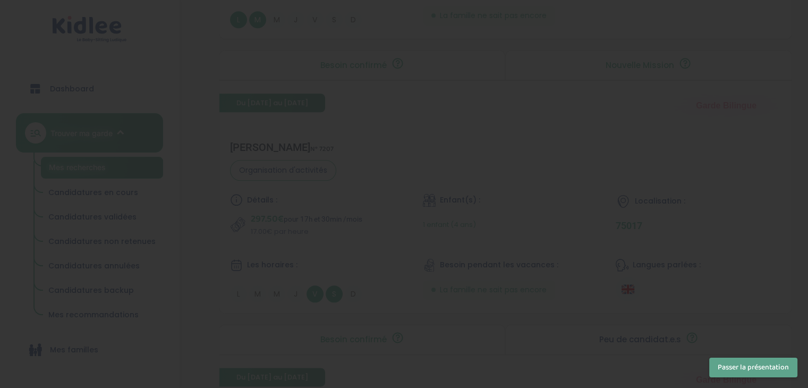
click at [737, 358] on button "Passer la présentation" at bounding box center [753, 368] width 88 height 20
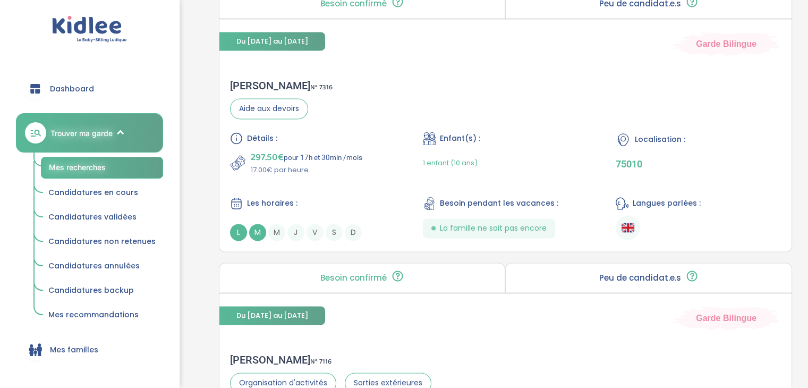
scroll to position [1541, 0]
click at [421, 104] on div "Valerie K . N° 7316 Aide aux devoirs Détails : 297.50€ pour 17h et 30min /mois …" at bounding box center [505, 160] width 572 height 183
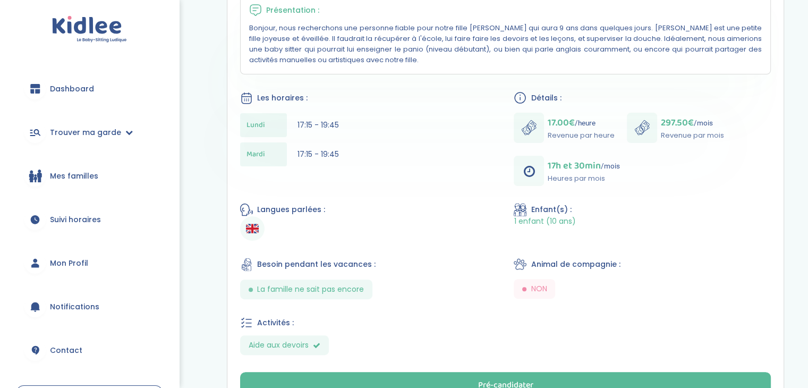
scroll to position [255, 0]
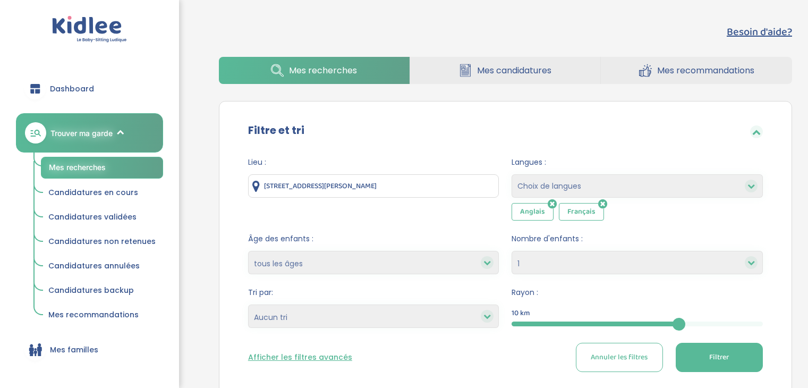
select select "1"
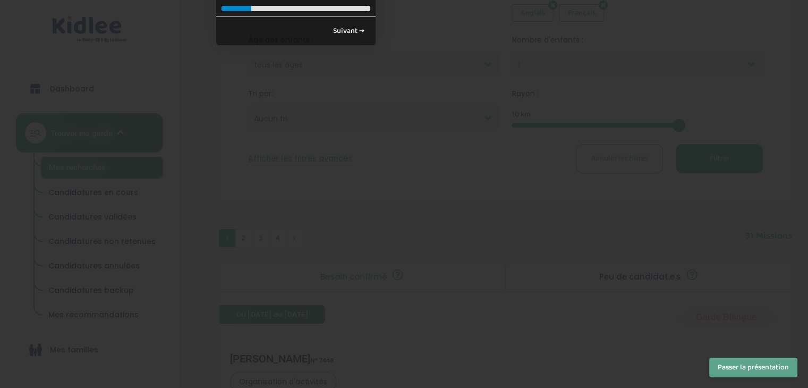
scroll to position [203, 0]
click at [728, 365] on button "Passer la présentation" at bounding box center [753, 368] width 88 height 20
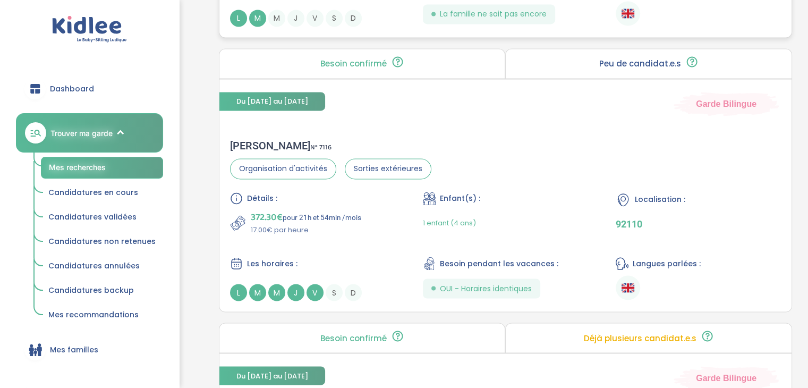
scroll to position [1757, 0]
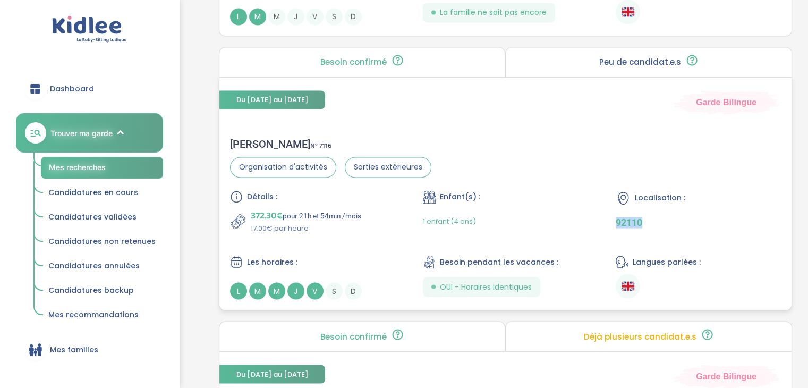
drag, startPoint x: 611, startPoint y: 220, endPoint x: 646, endPoint y: 224, distance: 35.3
click at [646, 224] on div "Détails : 372.30€ pour 21h et 54min /mois 17.00€ par heure Enfant(s) : 1 enfant…" at bounding box center [505, 244] width 551 height 109
